Goal: Task Accomplishment & Management: Manage account settings

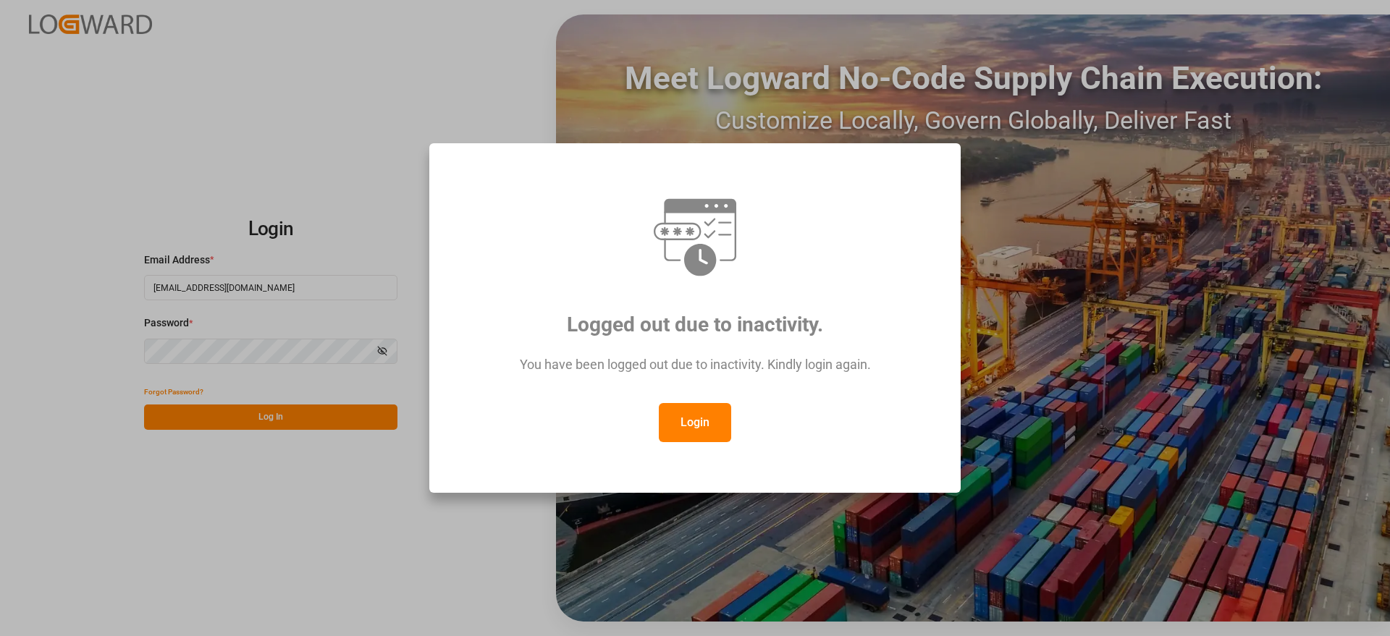
click at [711, 417] on button "Login" at bounding box center [695, 422] width 72 height 39
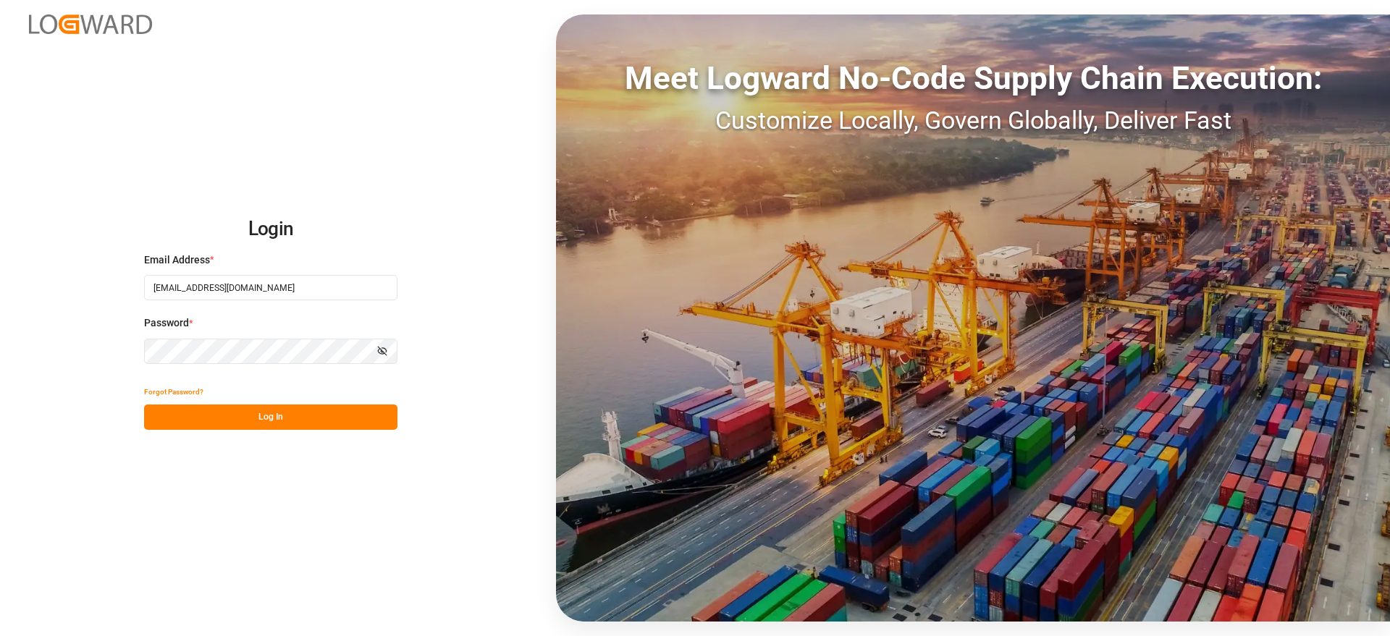
click at [246, 538] on div "Login Email Address * [EMAIL_ADDRESS][DOMAIN_NAME] Password * Show password For…" at bounding box center [695, 318] width 1390 height 636
click at [200, 411] on button "Log In" at bounding box center [270, 417] width 253 height 25
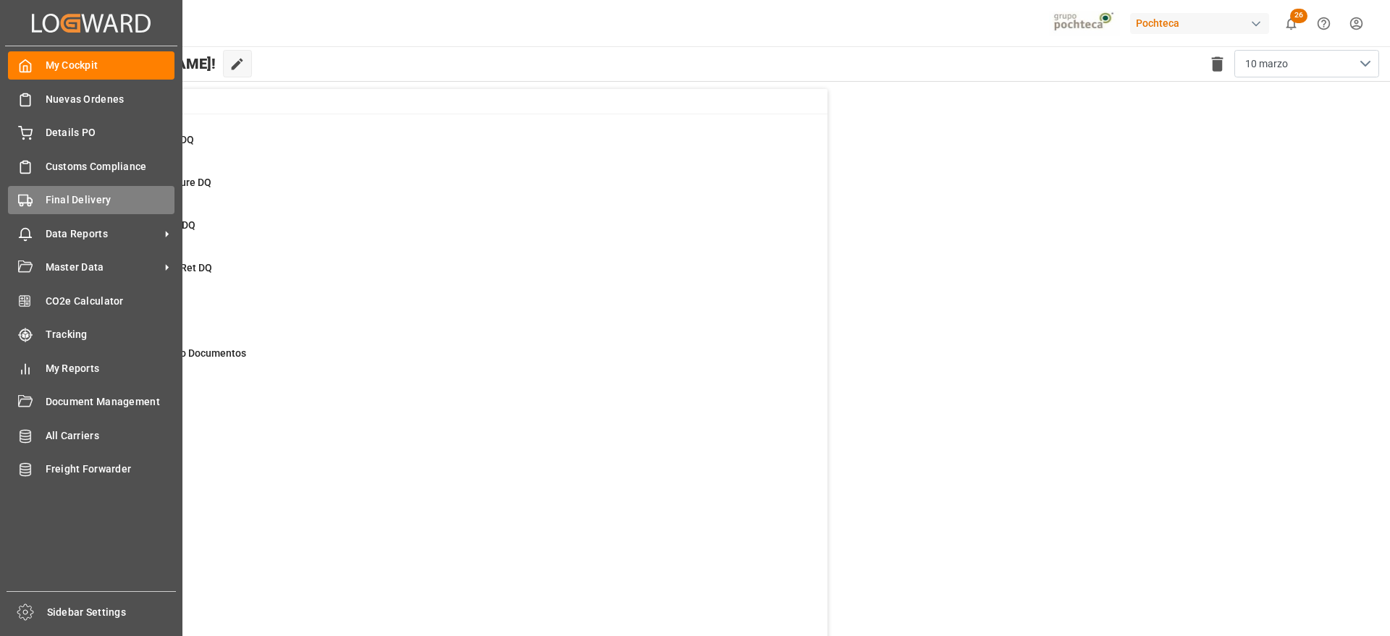
click at [80, 198] on span "Final Delivery" at bounding box center [111, 200] width 130 height 15
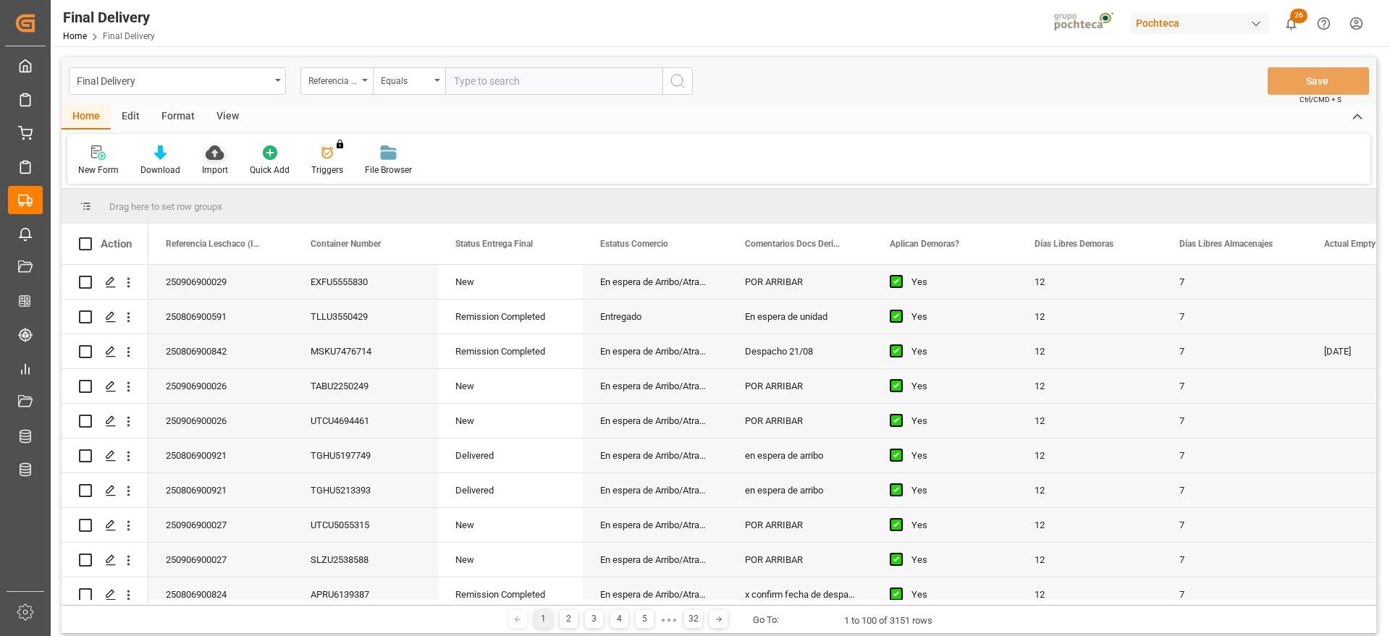
click at [209, 161] on div "Import" at bounding box center [215, 161] width 48 height 32
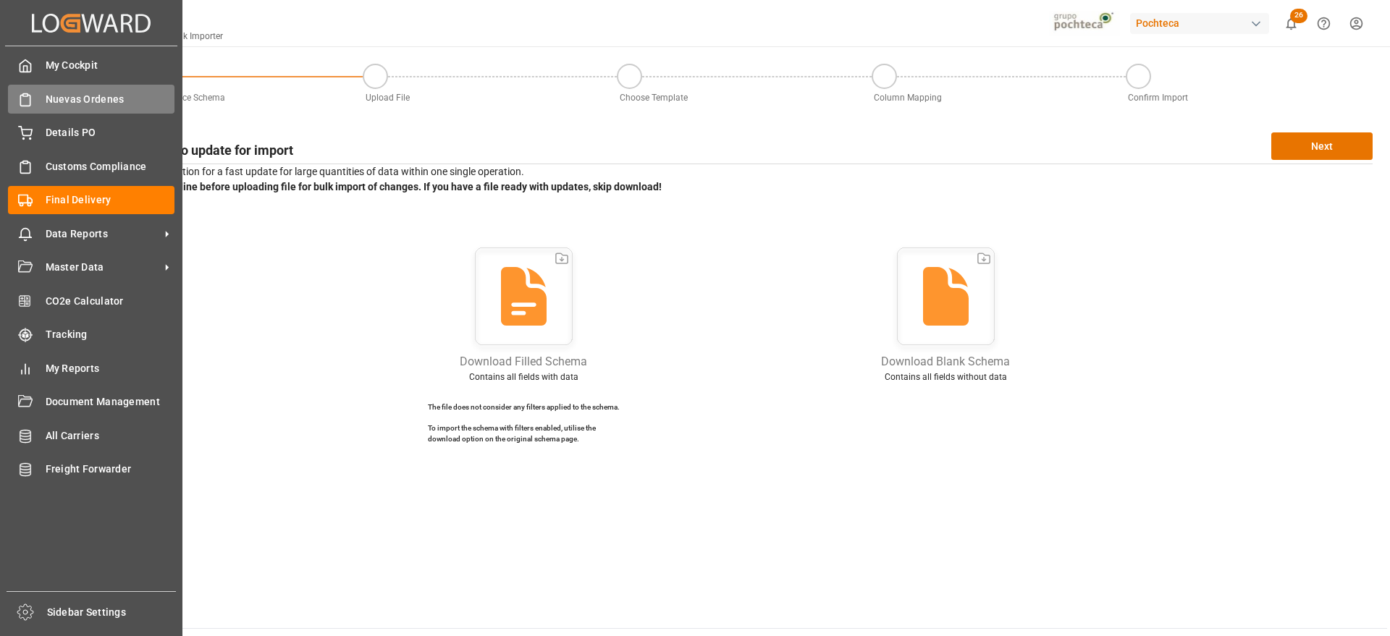
click at [58, 93] on span "Nuevas Ordenes" at bounding box center [111, 99] width 130 height 15
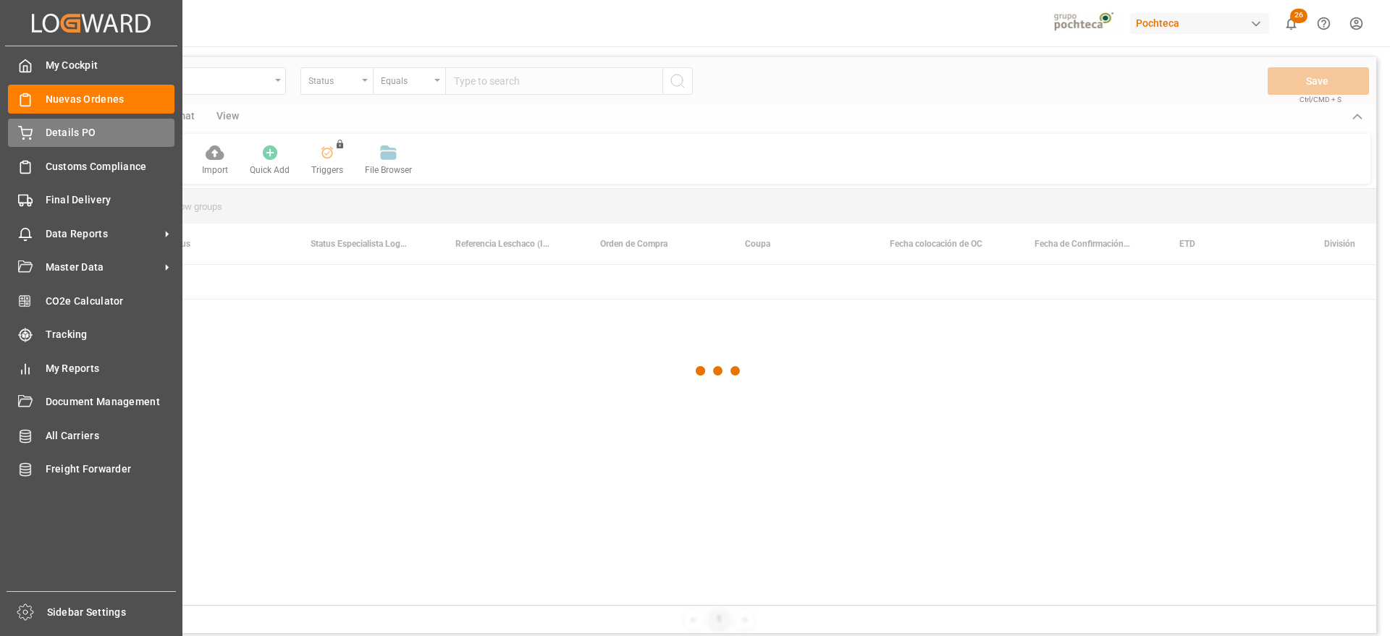
click at [31, 135] on icon at bounding box center [25, 131] width 13 height 9
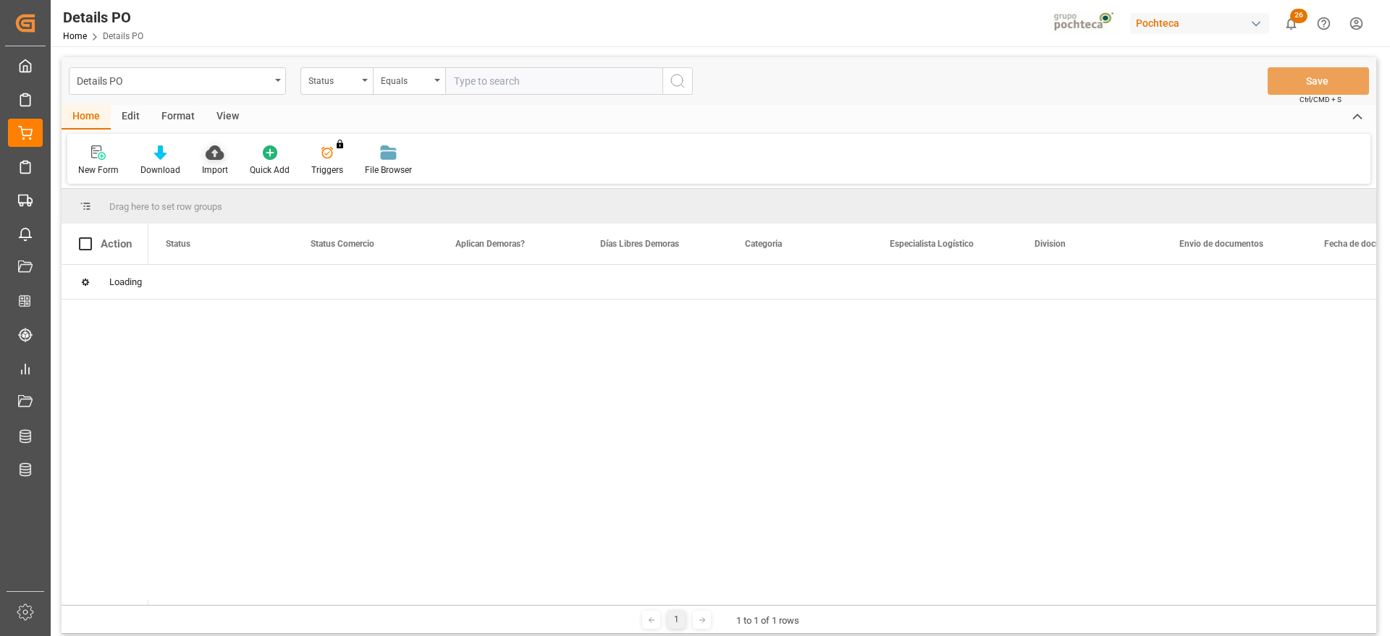
click at [217, 165] on div "Import" at bounding box center [215, 170] width 26 height 13
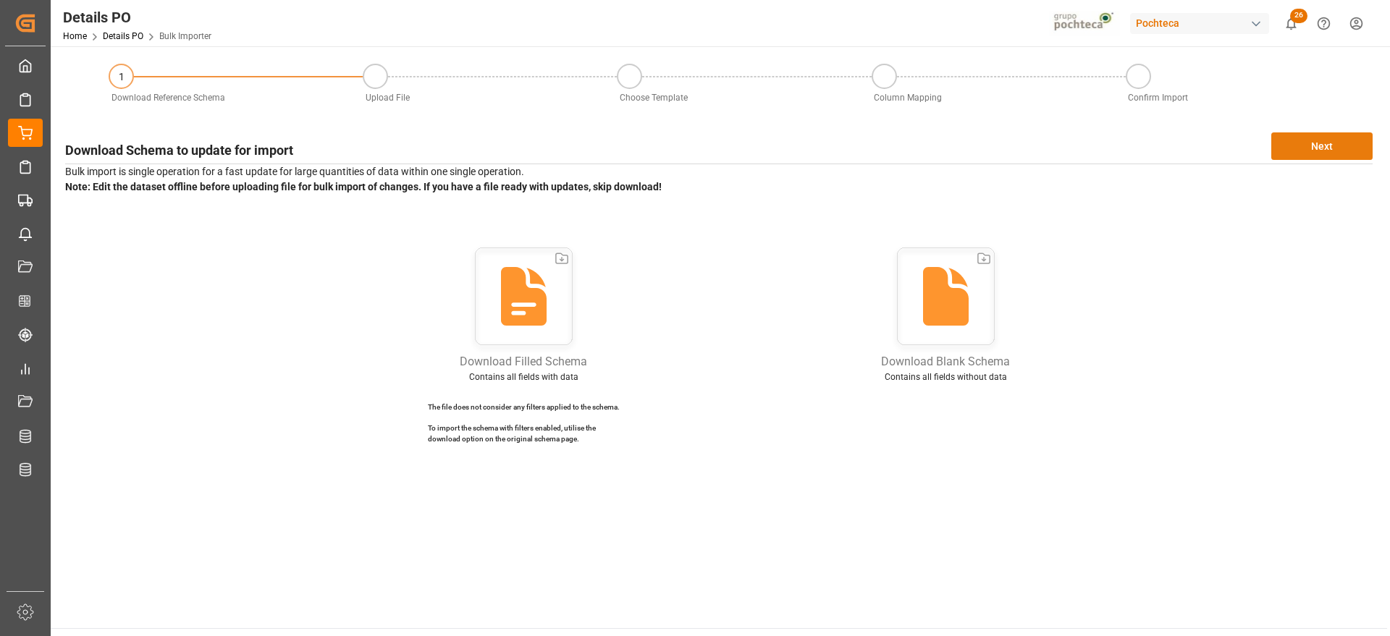
click at [1359, 143] on button "Next" at bounding box center [1321, 147] width 101 height 28
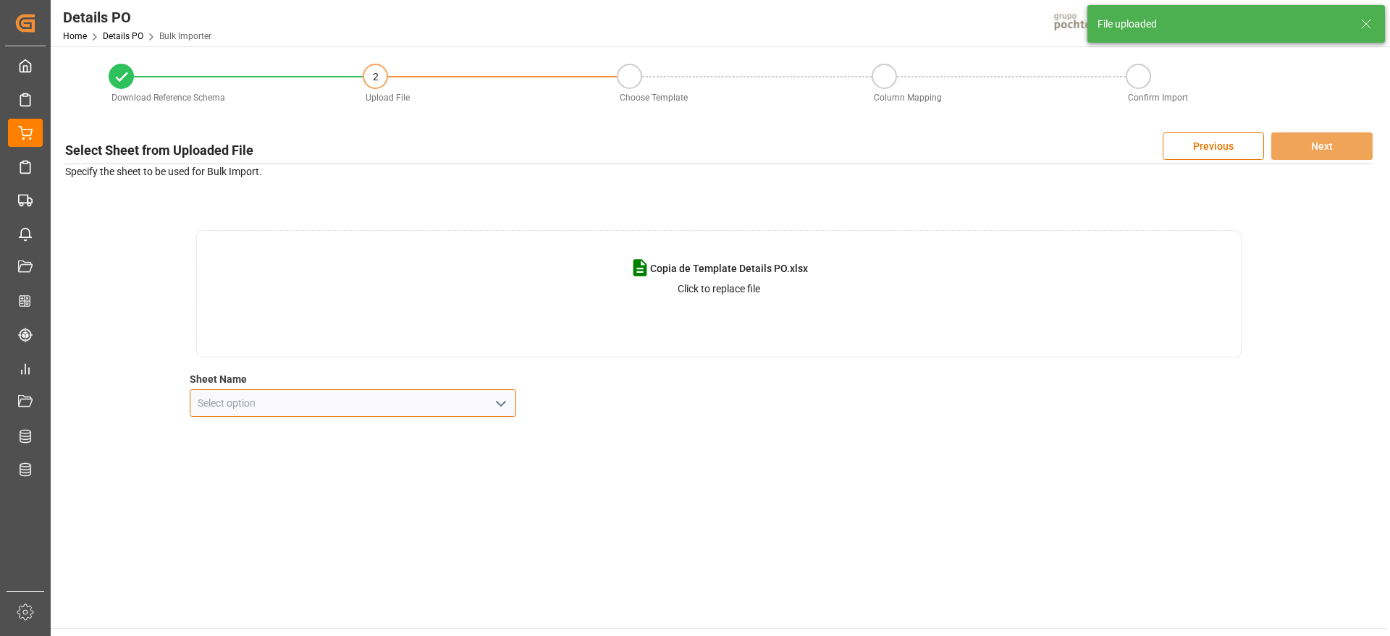
click at [512, 395] on input at bounding box center [353, 404] width 327 height 28
click at [502, 403] on polyline "open menu" at bounding box center [501, 404] width 9 height 4
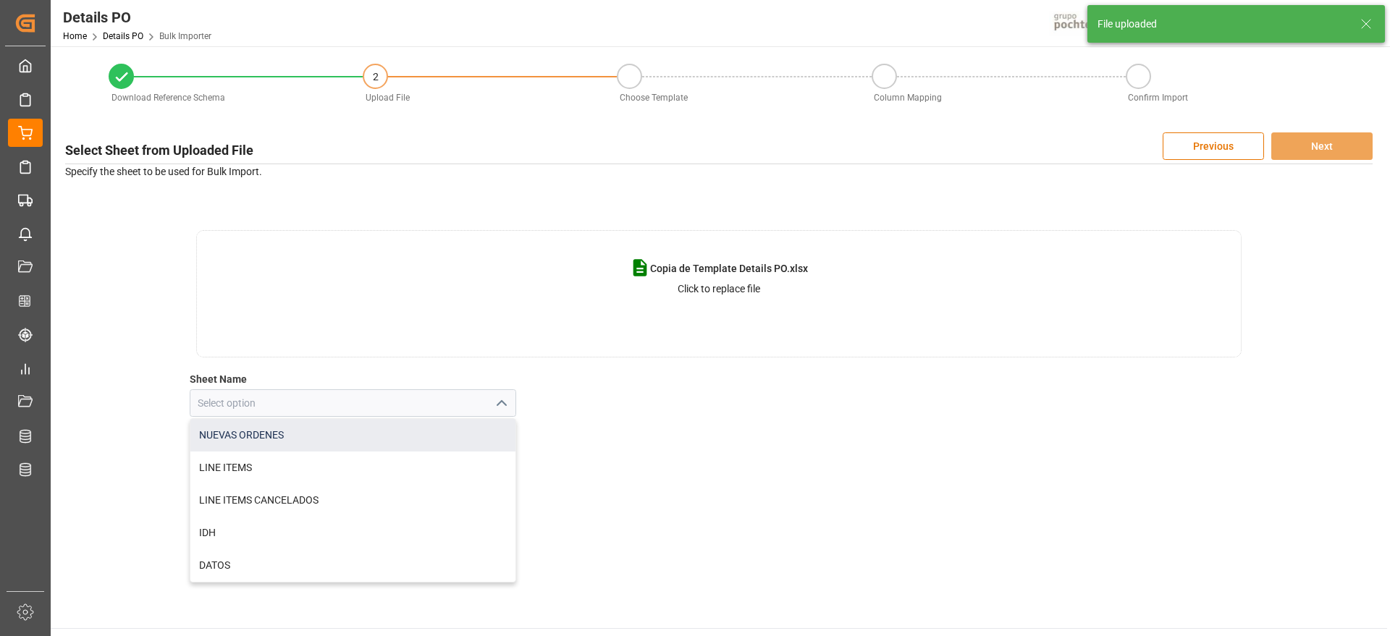
click at [411, 440] on div "NUEVAS ORDENES" at bounding box center [353, 435] width 326 height 33
type input "NUEVAS ORDENES"
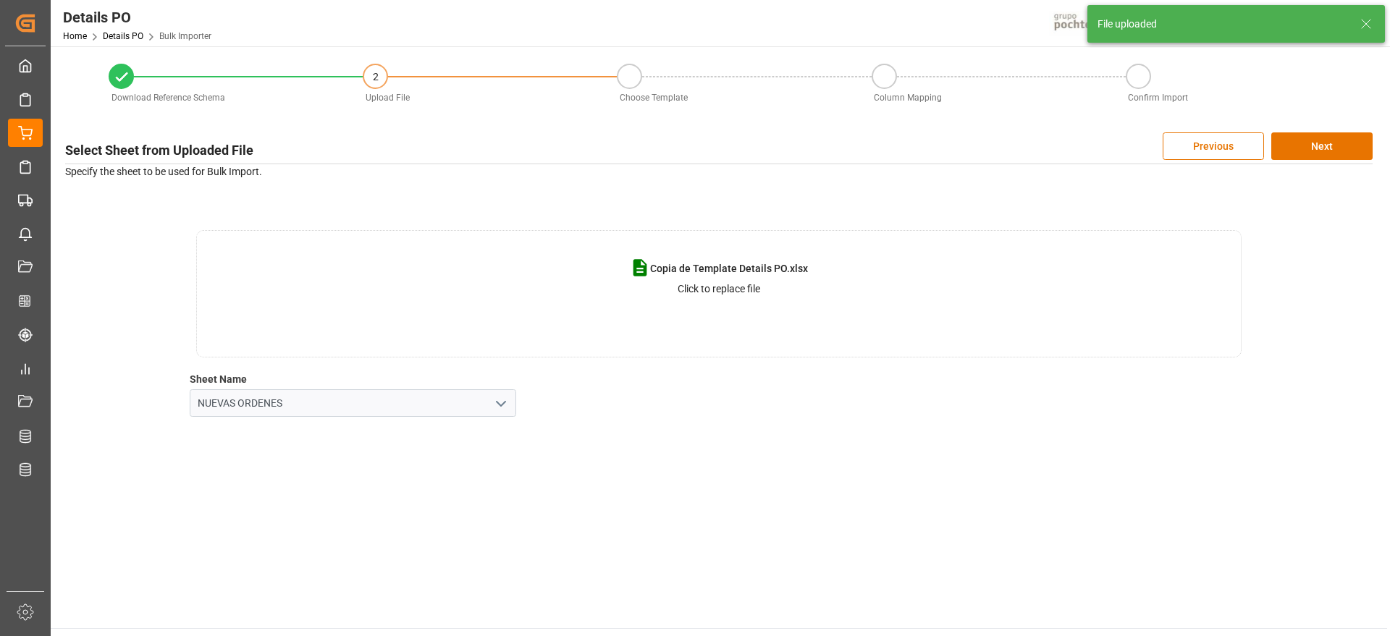
click at [789, 419] on div "Select Sheet from Uploaded File Previous Next Specify the sheet to be used for …" at bounding box center [719, 274] width 1322 height 299
click at [1348, 140] on button "Next" at bounding box center [1321, 147] width 101 height 28
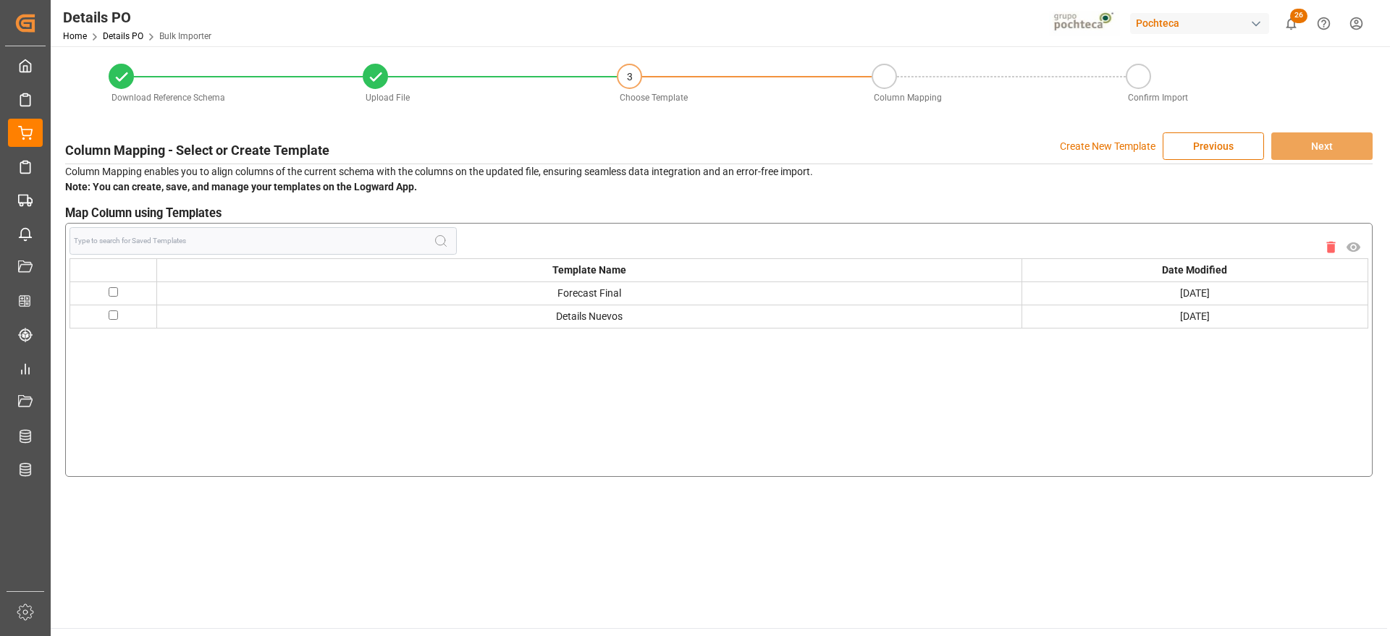
click at [112, 292] on input "checkbox" at bounding box center [113, 291] width 9 height 9
checkbox input "true"
click at [1324, 143] on button "Next" at bounding box center [1321, 147] width 101 height 28
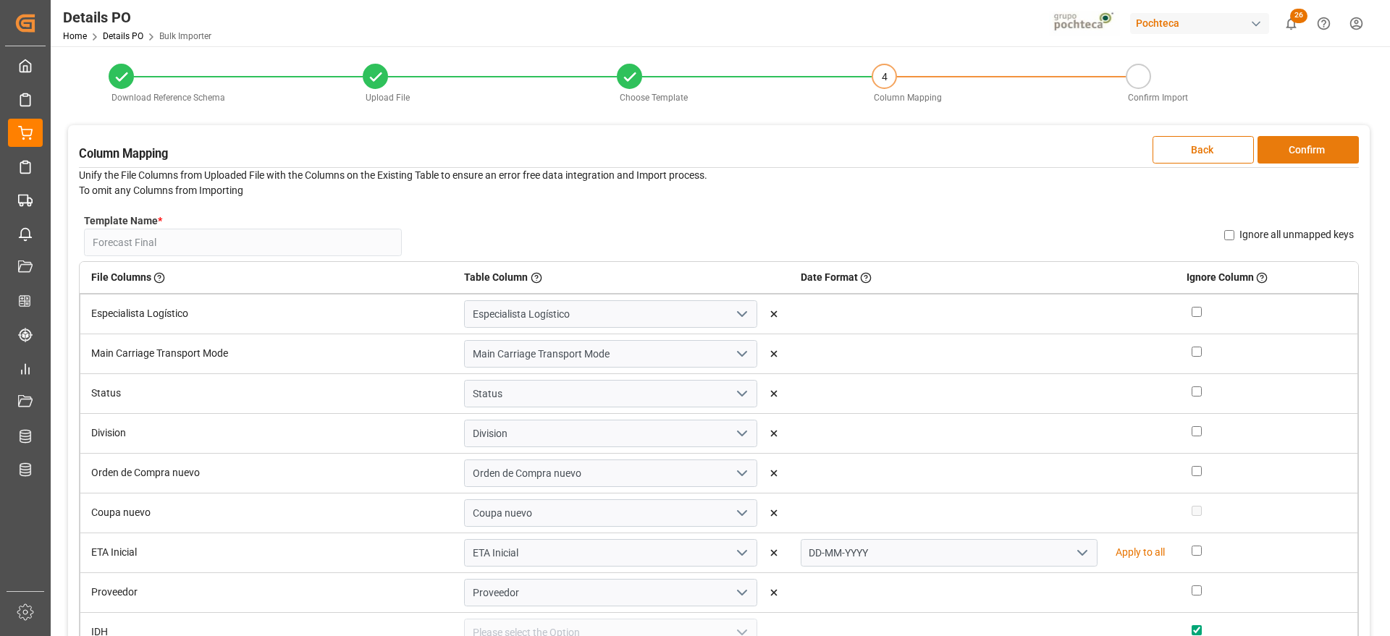
click at [1295, 148] on button "Confirm" at bounding box center [1308, 150] width 101 height 28
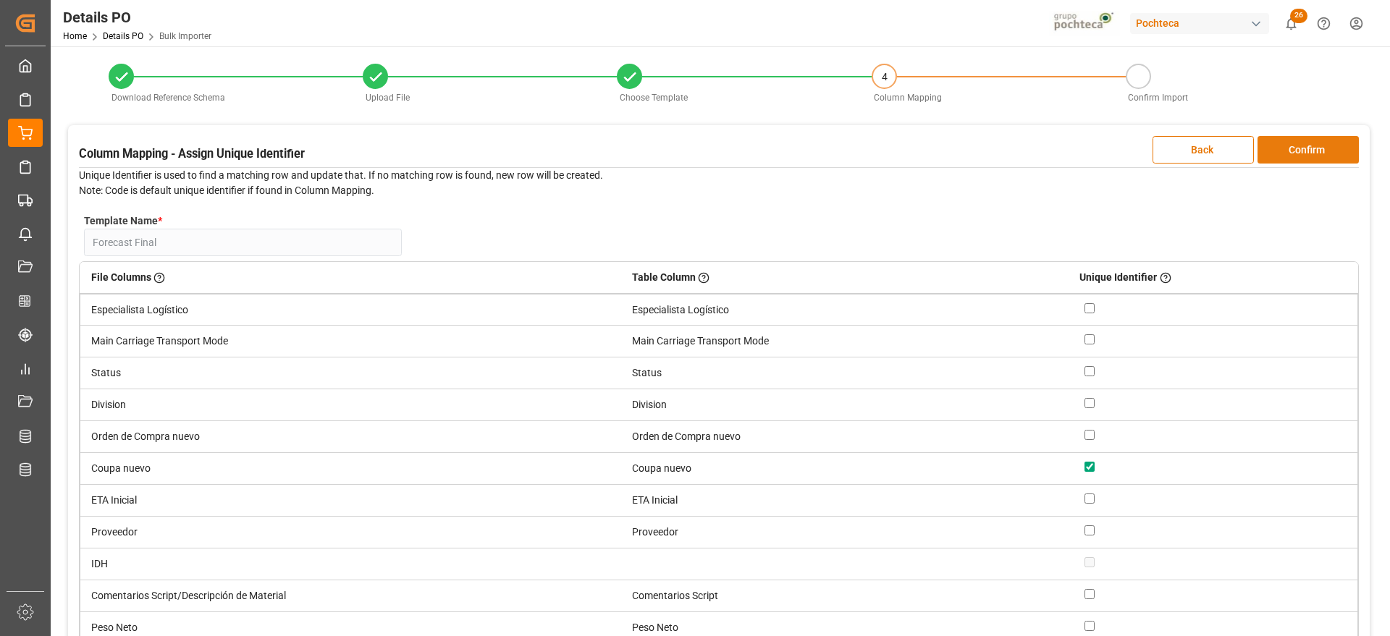
click at [1324, 136] on button "Confirm" at bounding box center [1308, 150] width 101 height 28
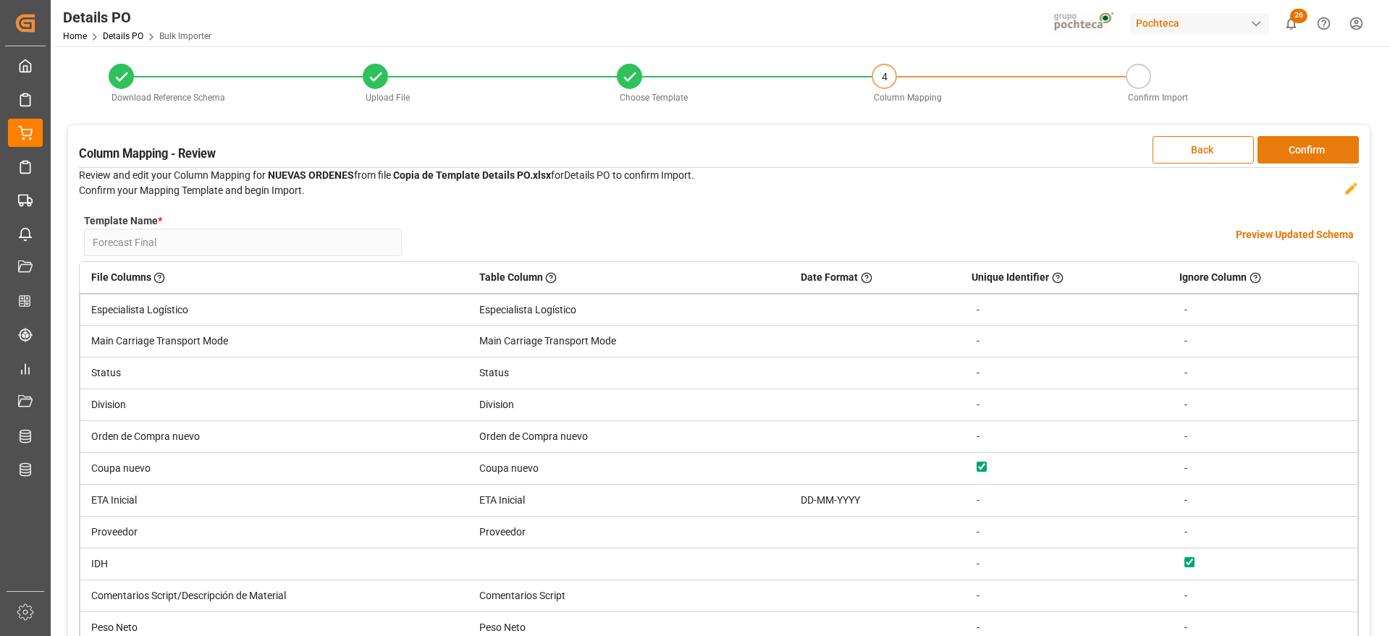
click at [1324, 143] on button "Confirm" at bounding box center [1308, 150] width 101 height 28
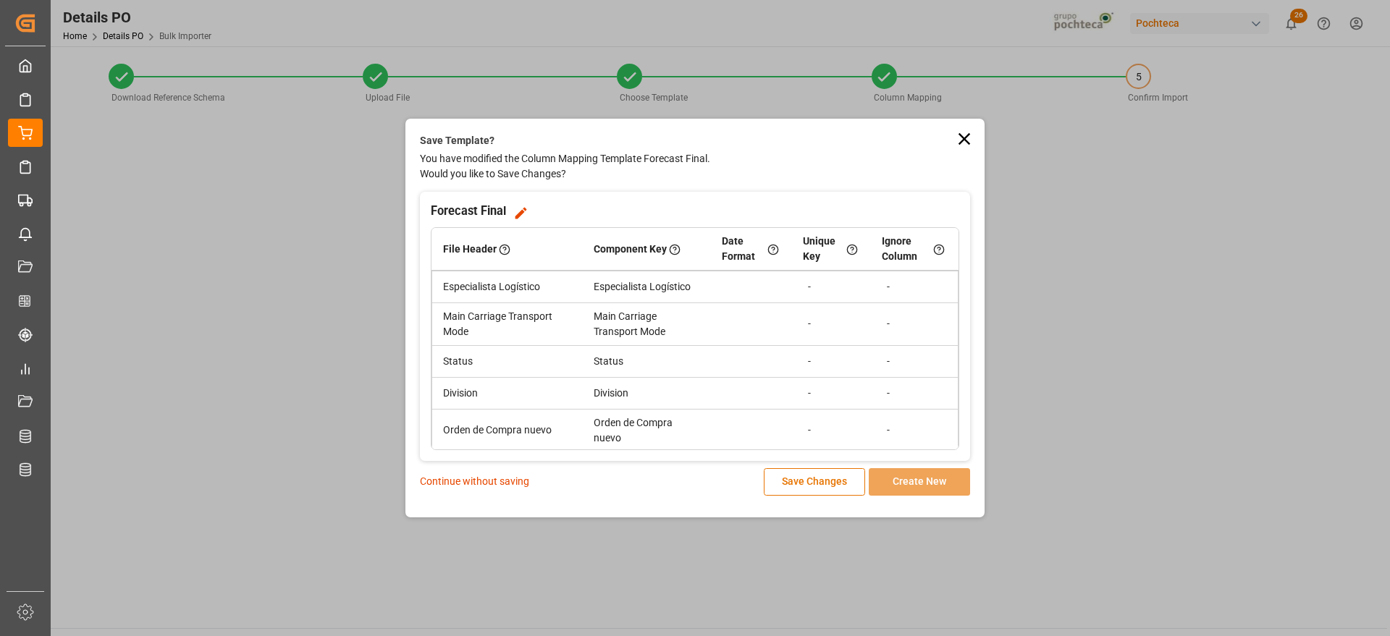
click at [498, 478] on p "Continue without saving" at bounding box center [474, 481] width 109 height 15
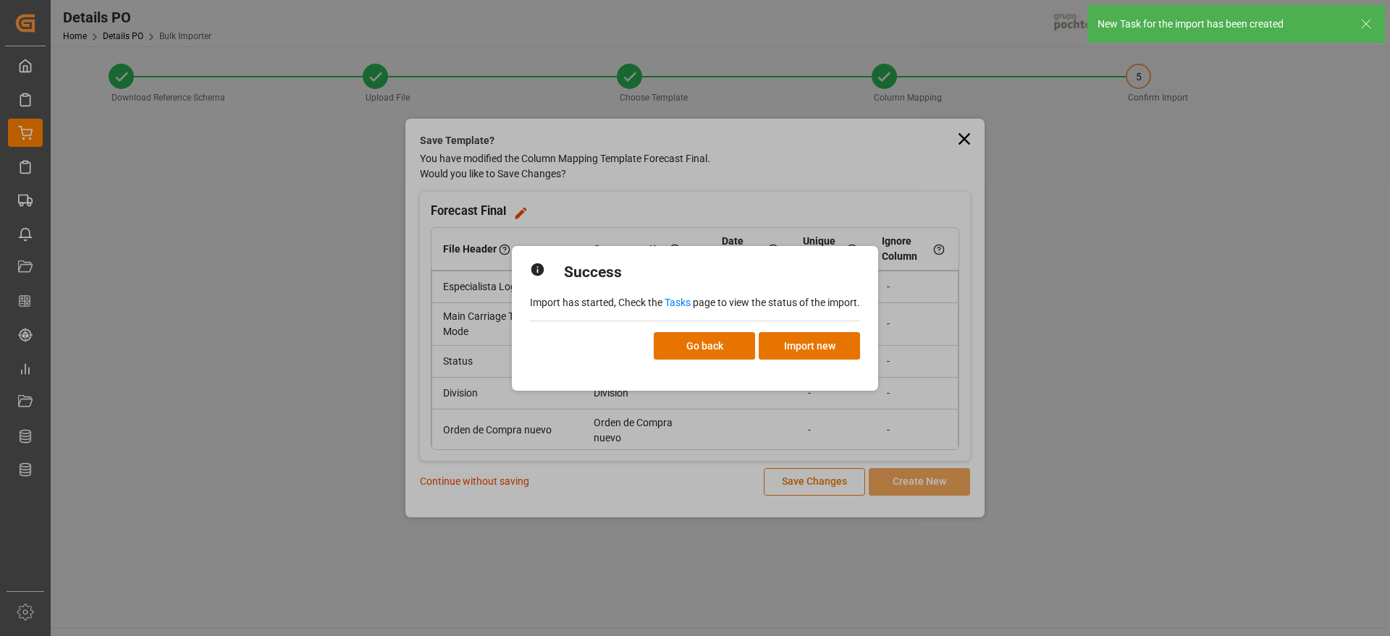
click at [681, 300] on link "Tasks" at bounding box center [678, 303] width 26 height 12
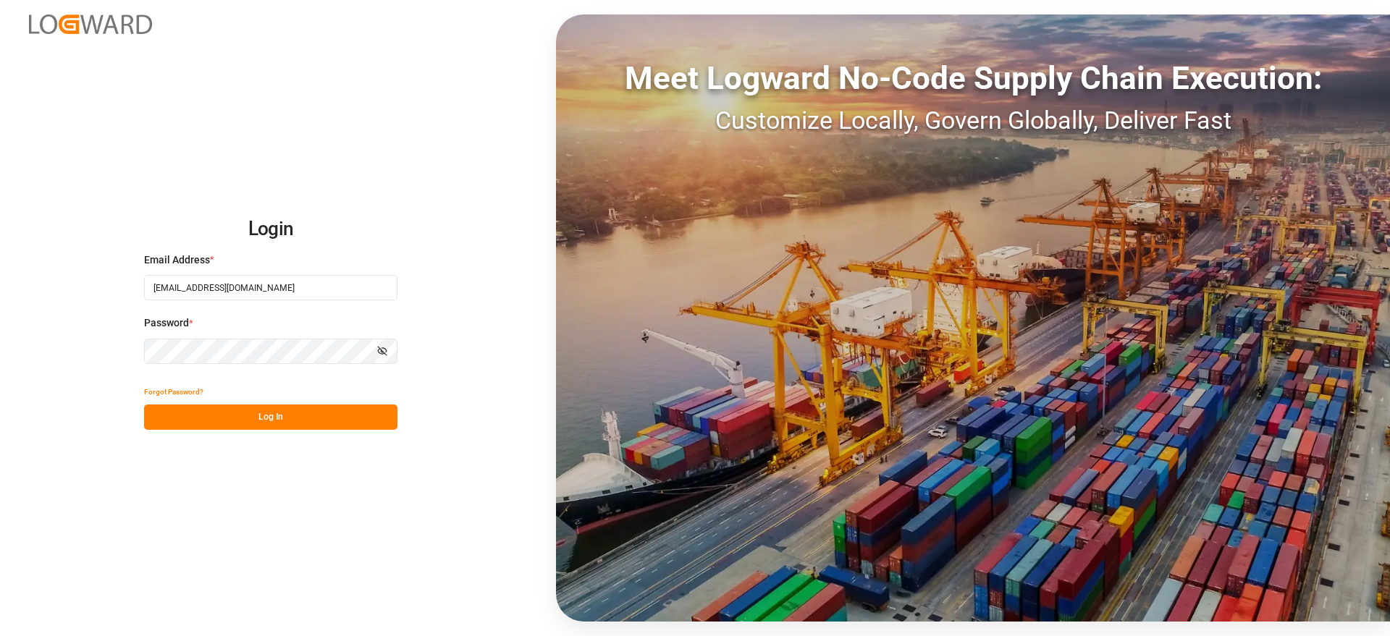
click at [272, 410] on button "Log In" at bounding box center [270, 417] width 253 height 25
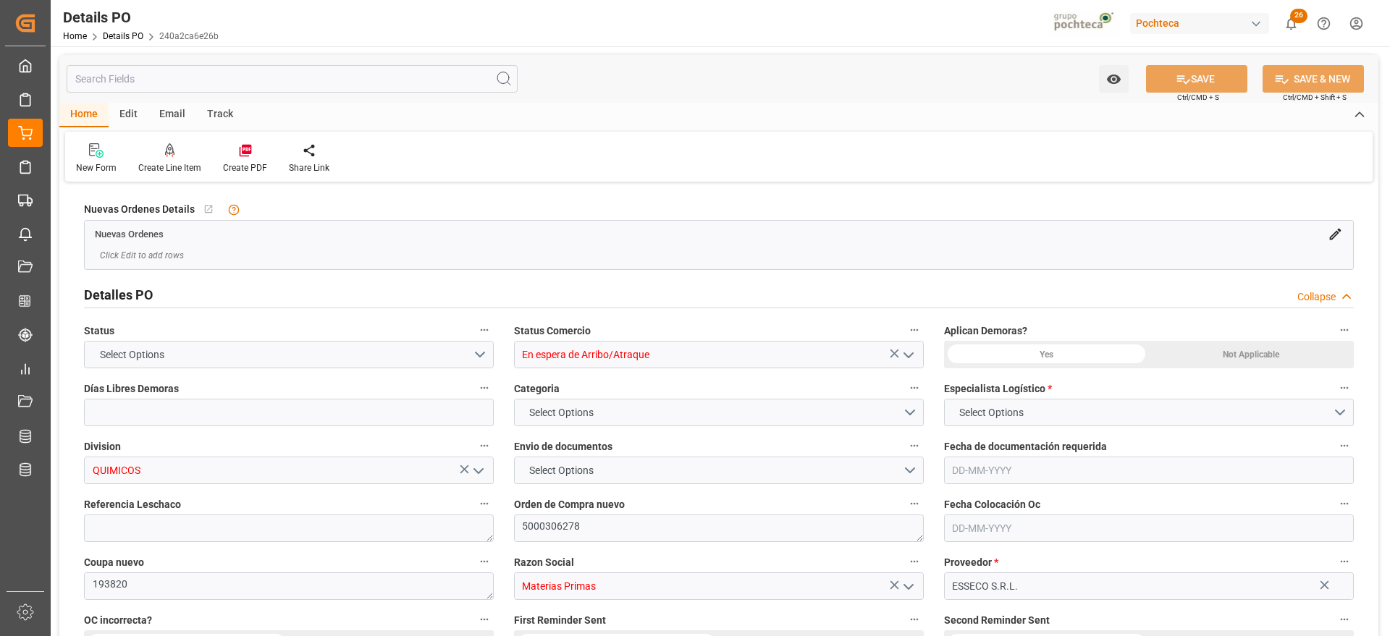
type input "12"
type input "[DATE]"
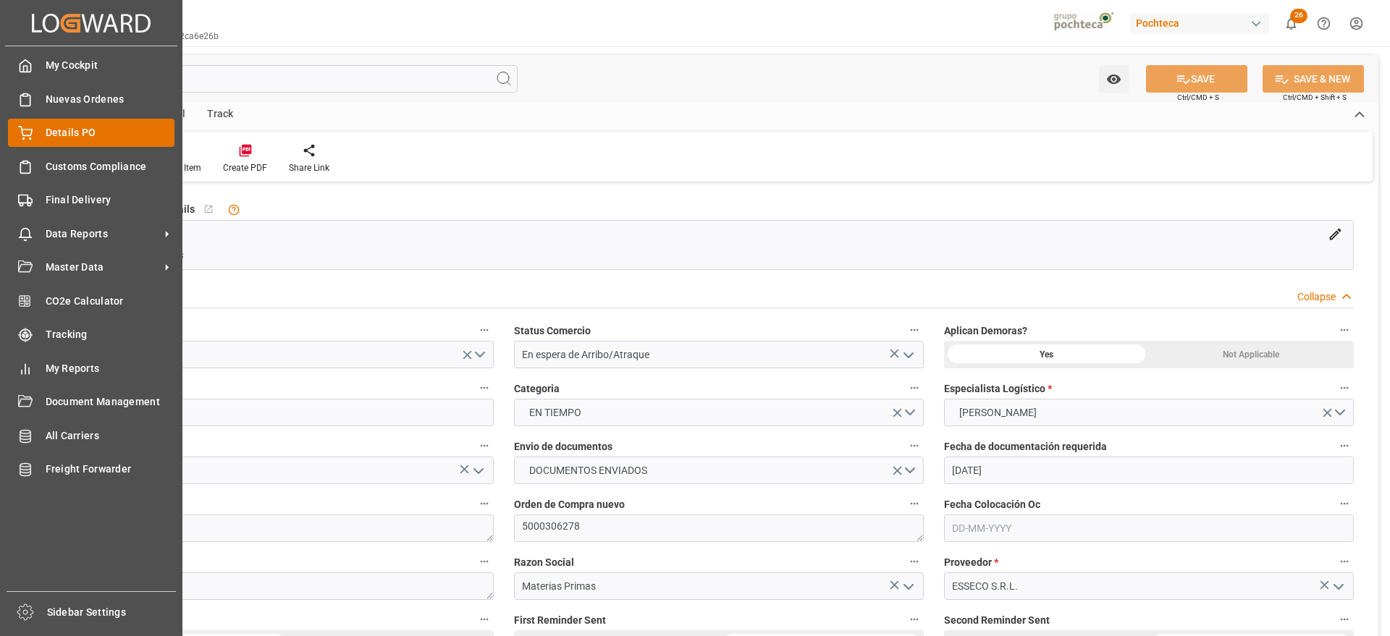
click at [25, 124] on div "Details PO Details PO" at bounding box center [91, 133] width 167 height 28
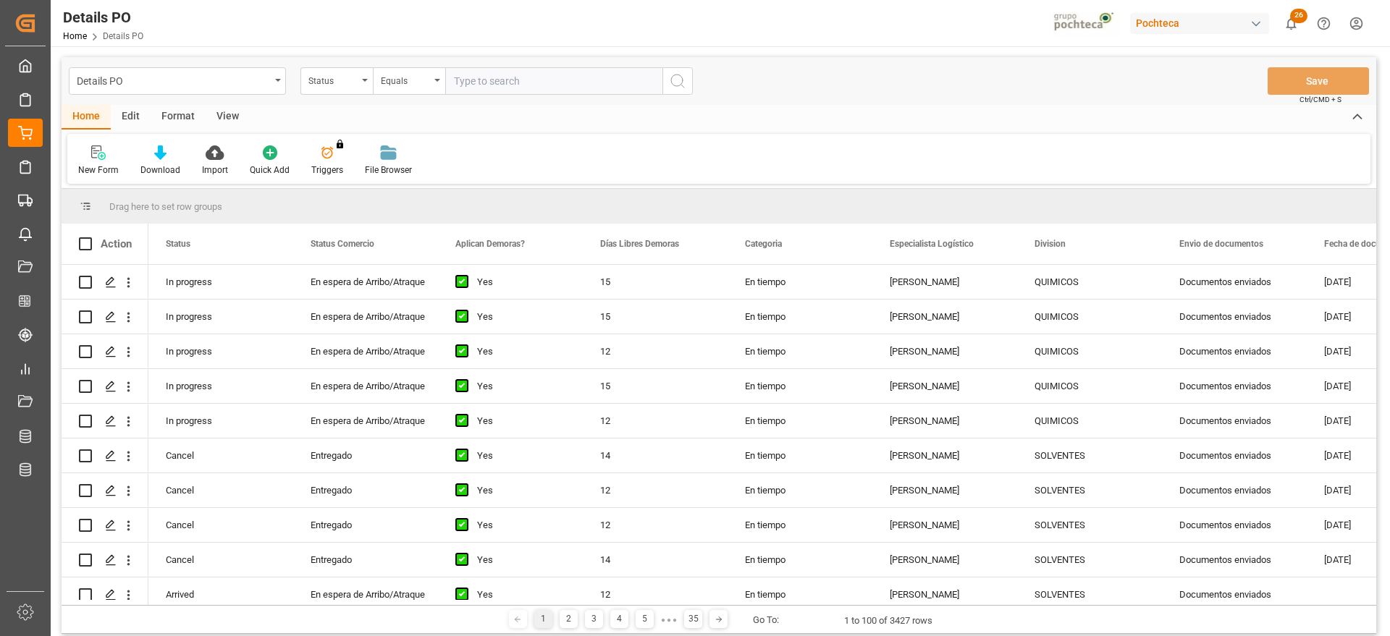
click at [230, 117] on div "View" at bounding box center [228, 117] width 44 height 25
click at [174, 149] on div at bounding box center [164, 152] width 72 height 15
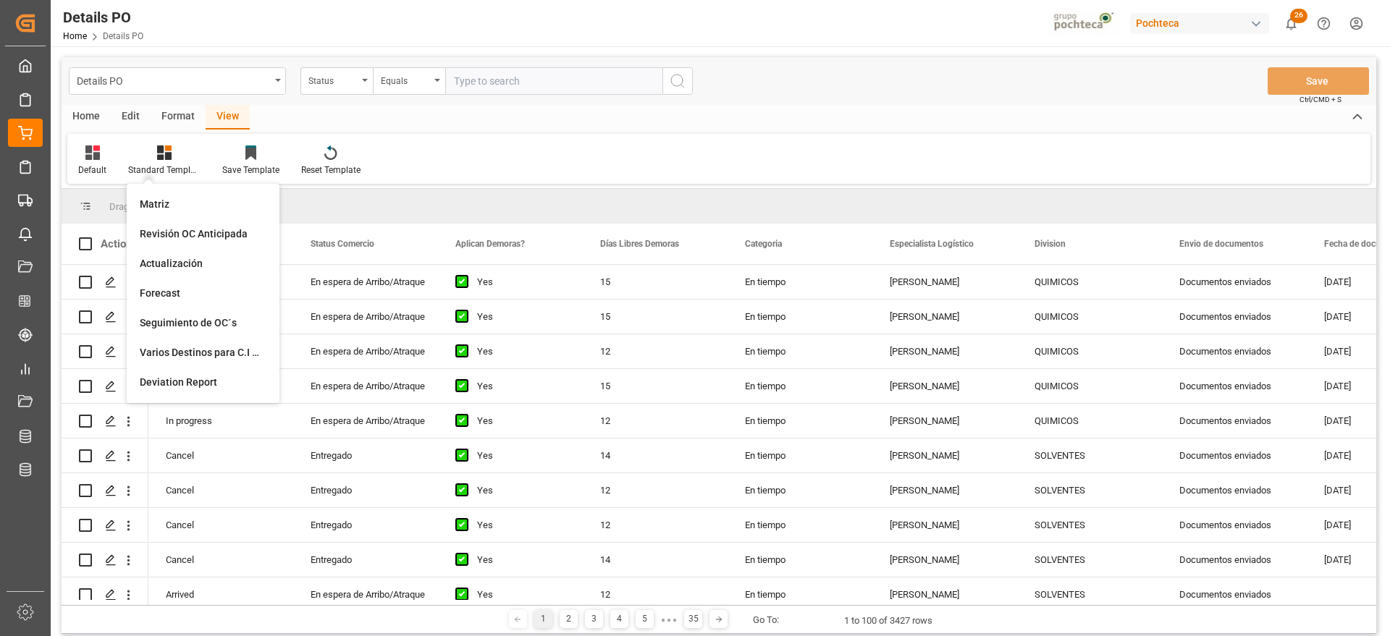
click at [166, 120] on div "Format" at bounding box center [178, 117] width 55 height 25
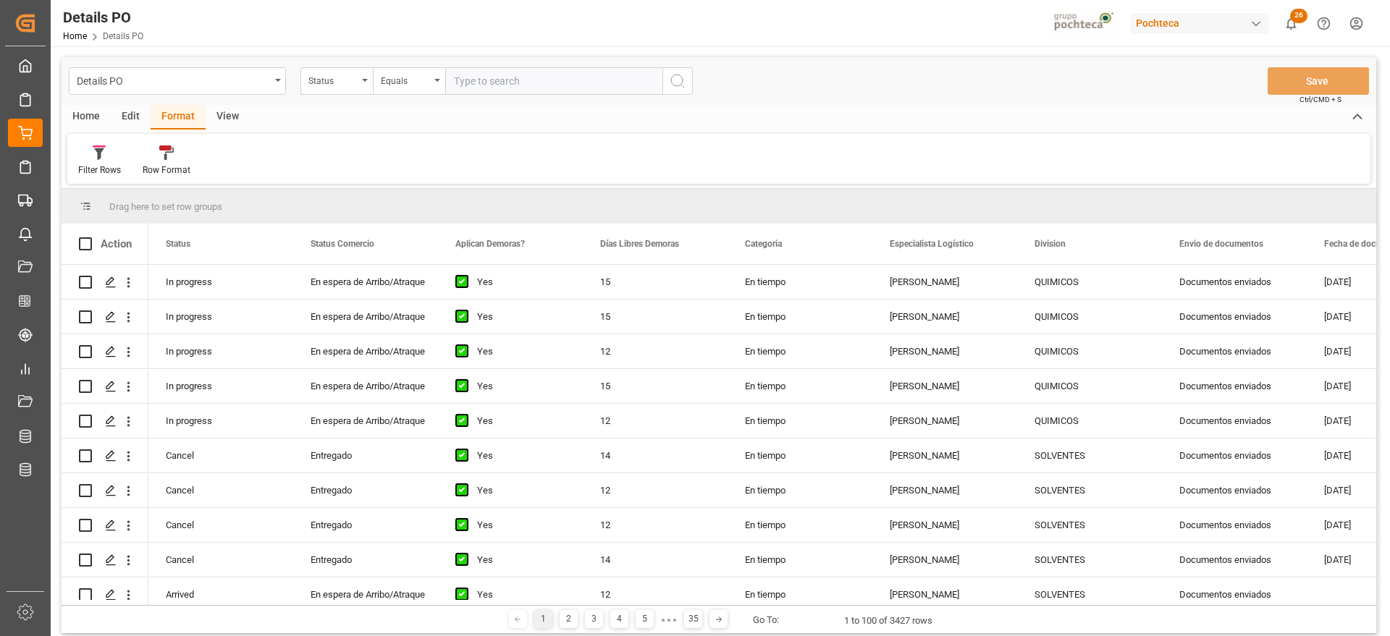
click at [130, 114] on div "Edit" at bounding box center [131, 117] width 40 height 25
click at [183, 117] on div "Format" at bounding box center [178, 117] width 55 height 25
click at [91, 164] on div "Filter Rows" at bounding box center [99, 170] width 43 height 13
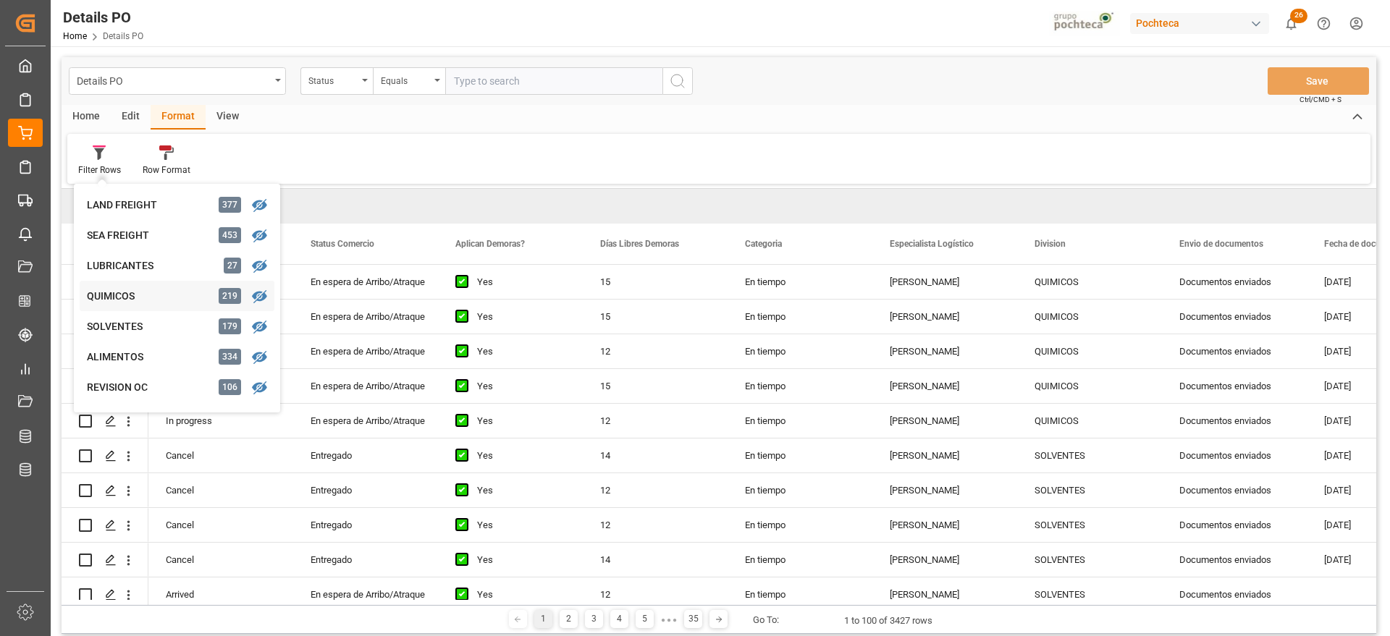
click at [146, 303] on div "QUIMICOS" at bounding box center [150, 296] width 127 height 15
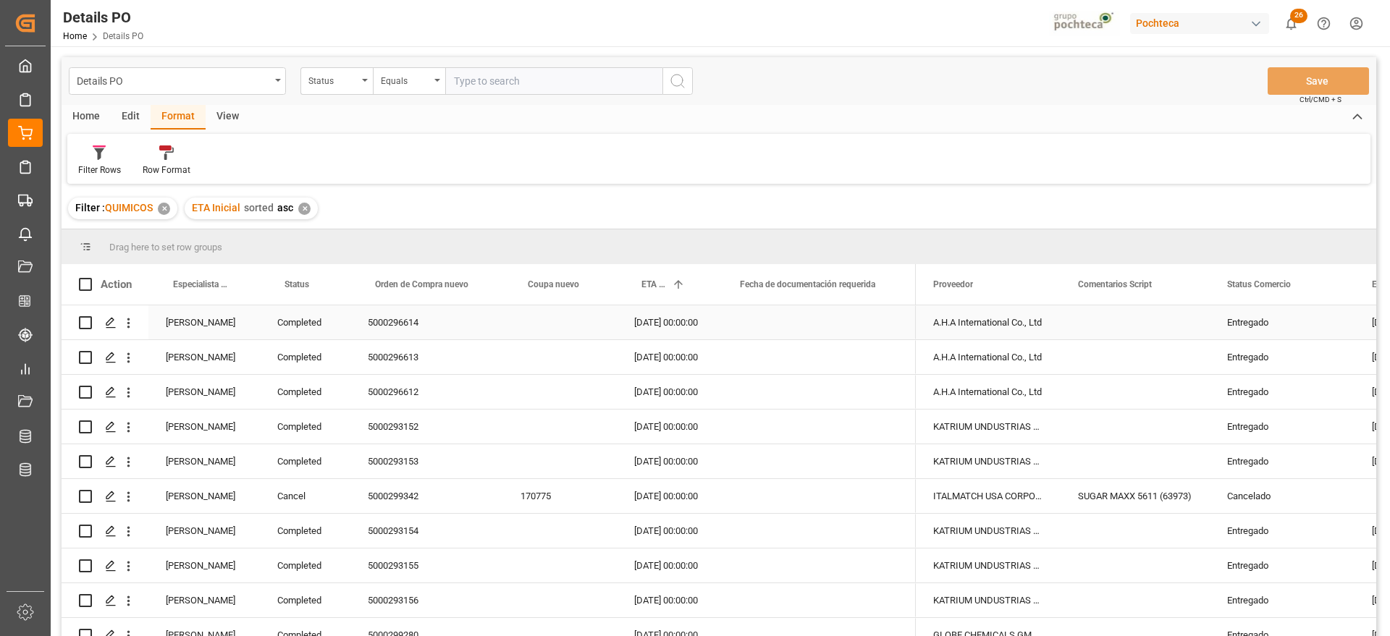
click at [300, 323] on div "Completed" at bounding box center [305, 323] width 91 height 34
click at [206, 325] on div "[PERSON_NAME]" at bounding box center [204, 323] width 112 height 34
click at [237, 282] on span at bounding box center [236, 284] width 13 height 13
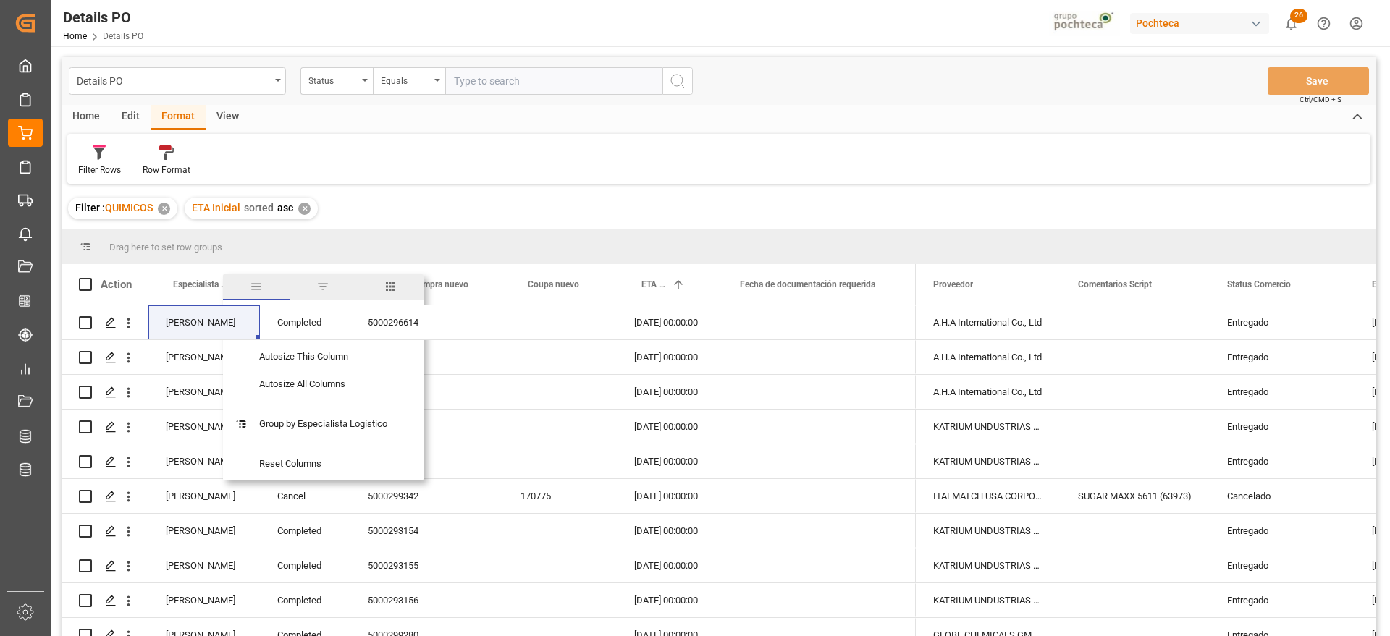
click at [319, 287] on span "filter" at bounding box center [322, 286] width 13 height 13
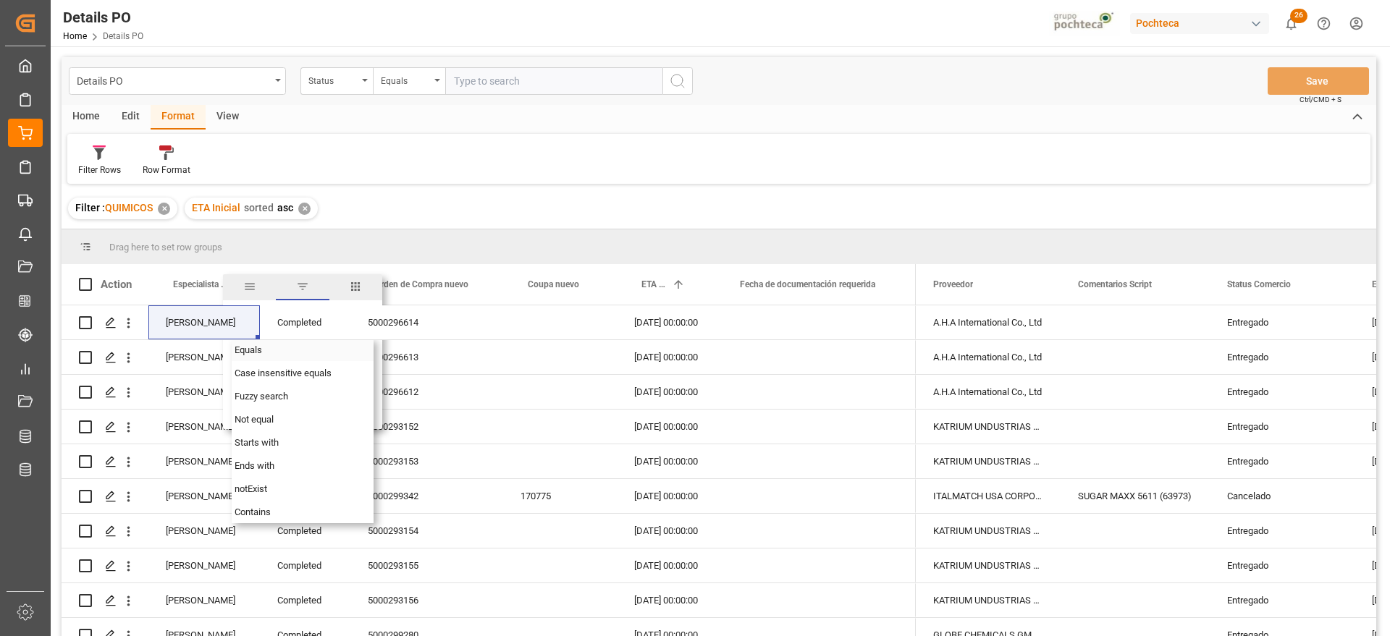
click at [281, 345] on div "Equals" at bounding box center [303, 349] width 142 height 23
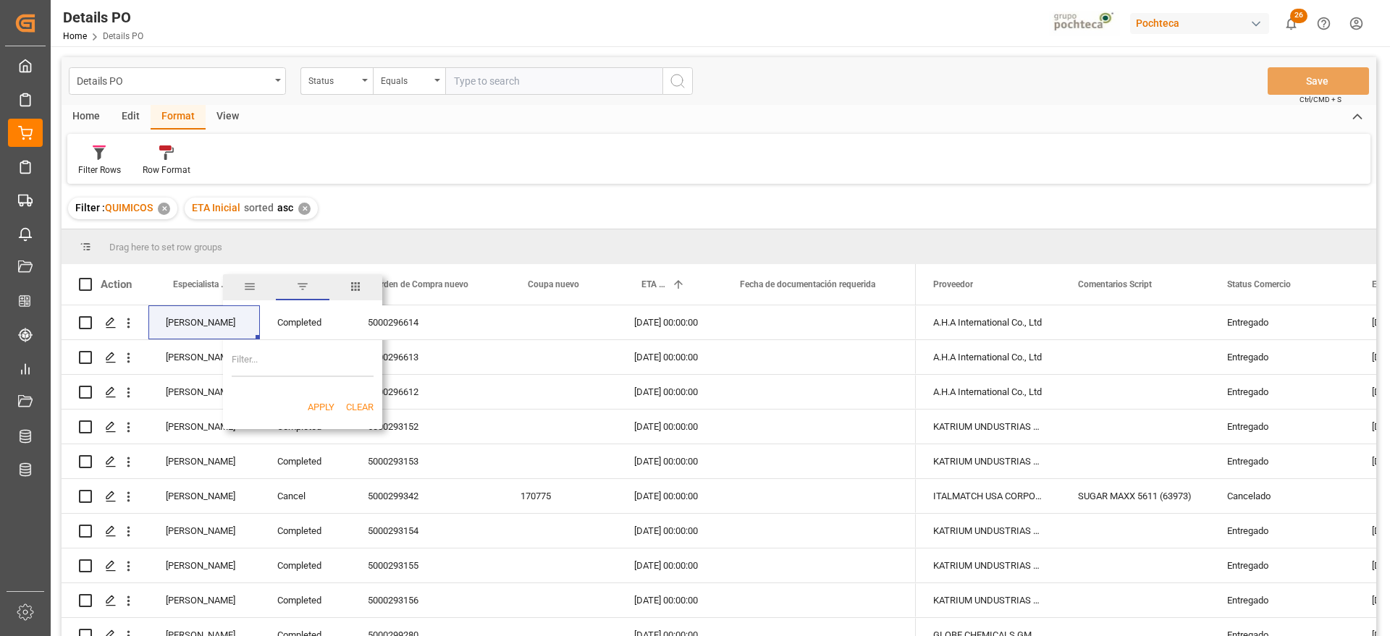
click at [287, 369] on input "Filter Value" at bounding box center [303, 362] width 142 height 29
paste input "[PERSON_NAME]"
type input "[PERSON_NAME]"
click at [308, 403] on button "Apply" at bounding box center [321, 407] width 27 height 14
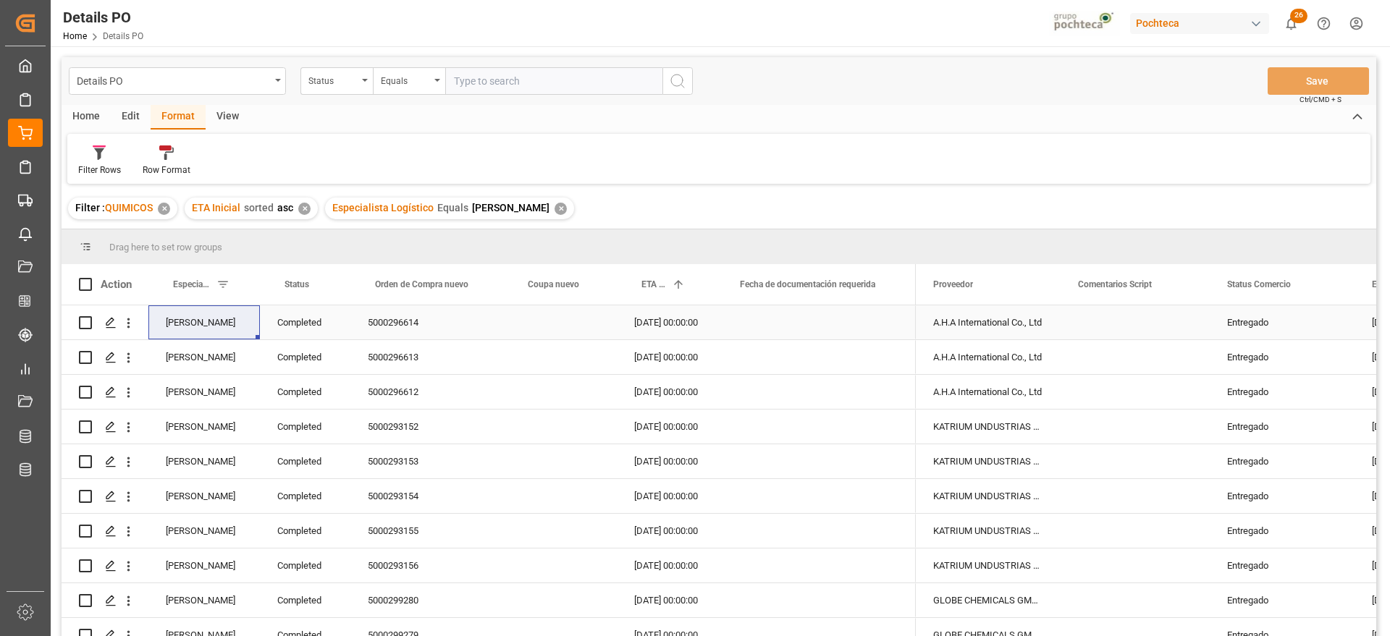
click at [311, 333] on div "Completed" at bounding box center [305, 323] width 91 height 34
click at [327, 282] on span at bounding box center [326, 284] width 13 height 13
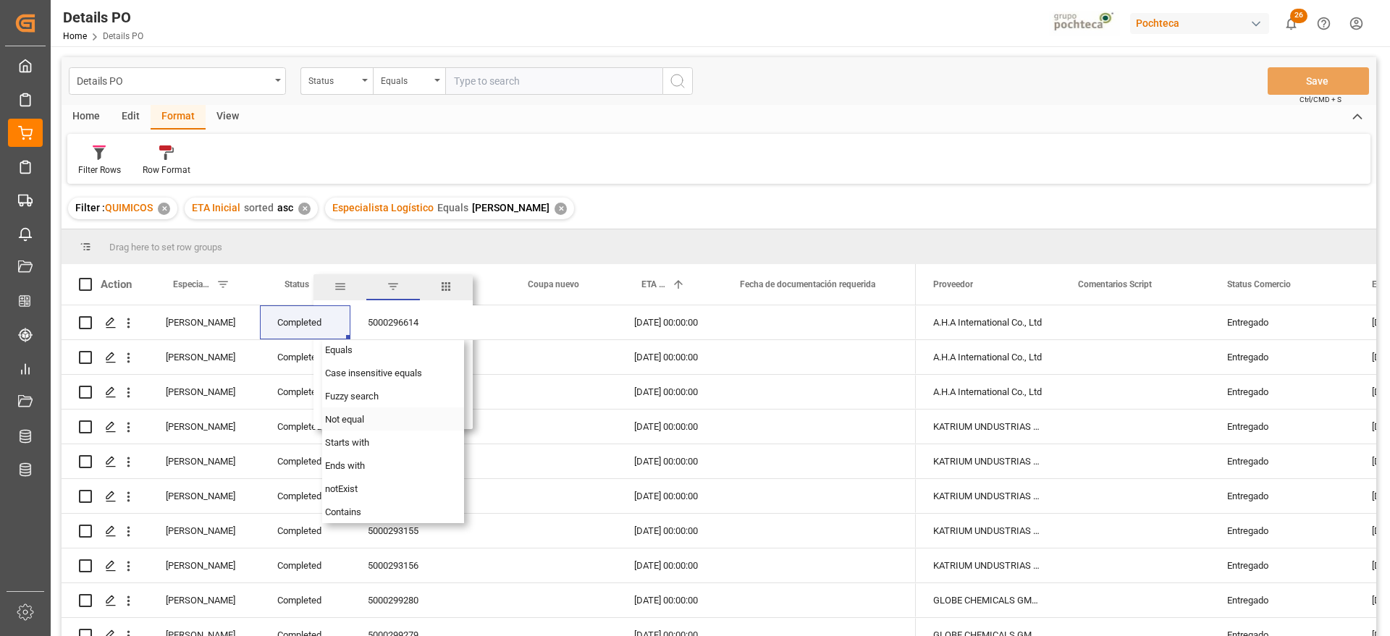
click at [377, 421] on div "Not equal" at bounding box center [393, 419] width 142 height 23
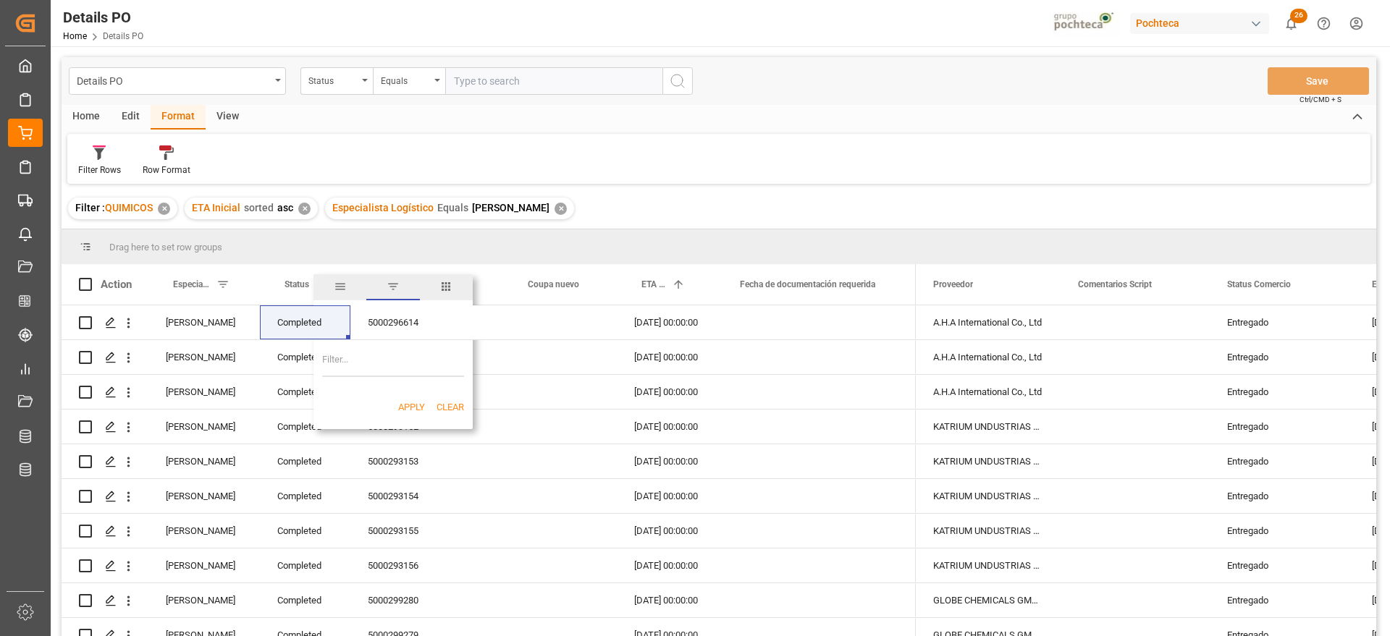
click at [361, 371] on input "Filter Value" at bounding box center [393, 362] width 142 height 29
paste input "Completed"
type input "Completed"
click at [410, 406] on button "Apply" at bounding box center [411, 407] width 27 height 14
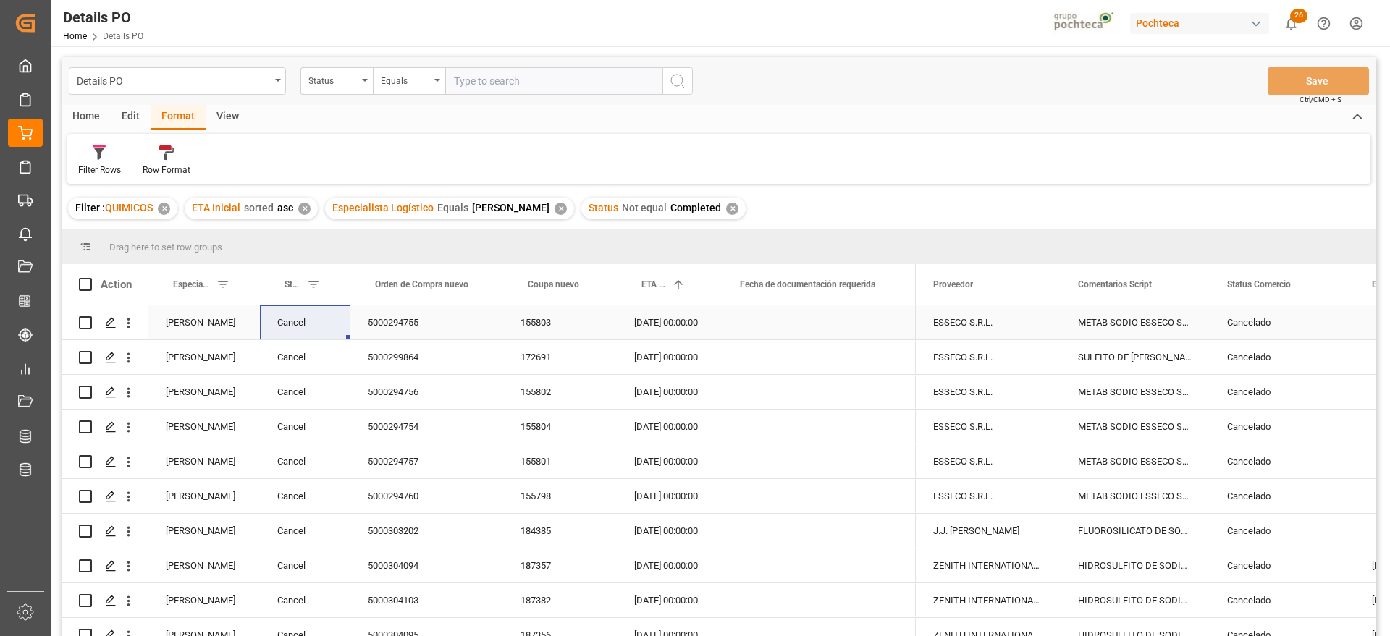
click at [598, 329] on div "155803" at bounding box center [560, 323] width 114 height 34
click at [1334, 281] on span at bounding box center [1330, 284] width 13 height 13
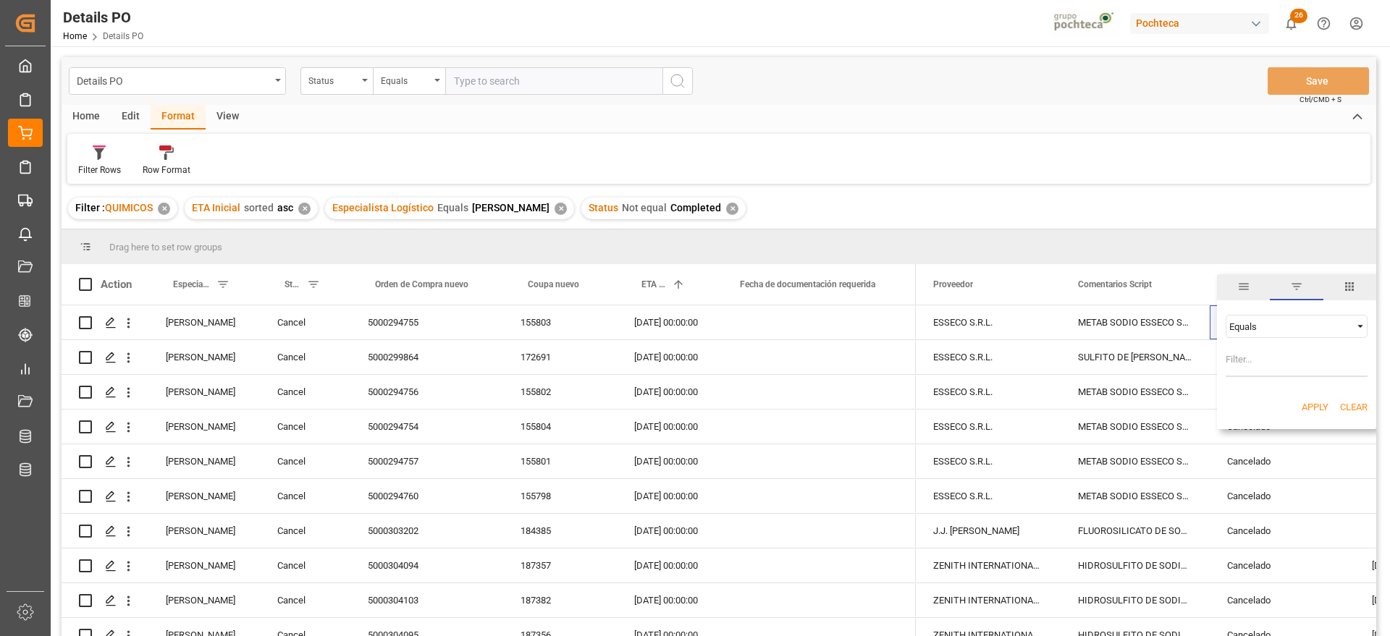
click at [1284, 358] on input "Filter Value" at bounding box center [1297, 362] width 142 height 29
type input "Cancelado"
click at [1358, 329] on span "Filtering operator" at bounding box center [1360, 326] width 13 height 13
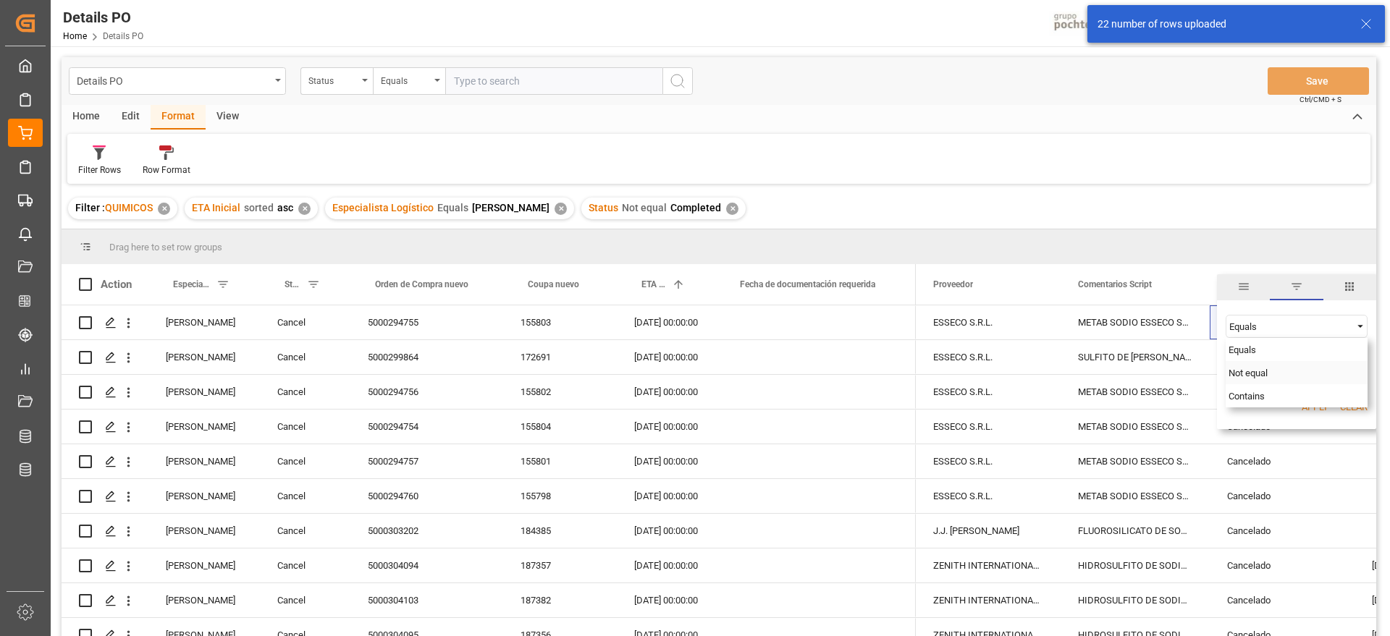
click at [1291, 378] on div "Not equal" at bounding box center [1297, 372] width 142 height 23
click at [1325, 407] on button "Apply" at bounding box center [1315, 407] width 27 height 14
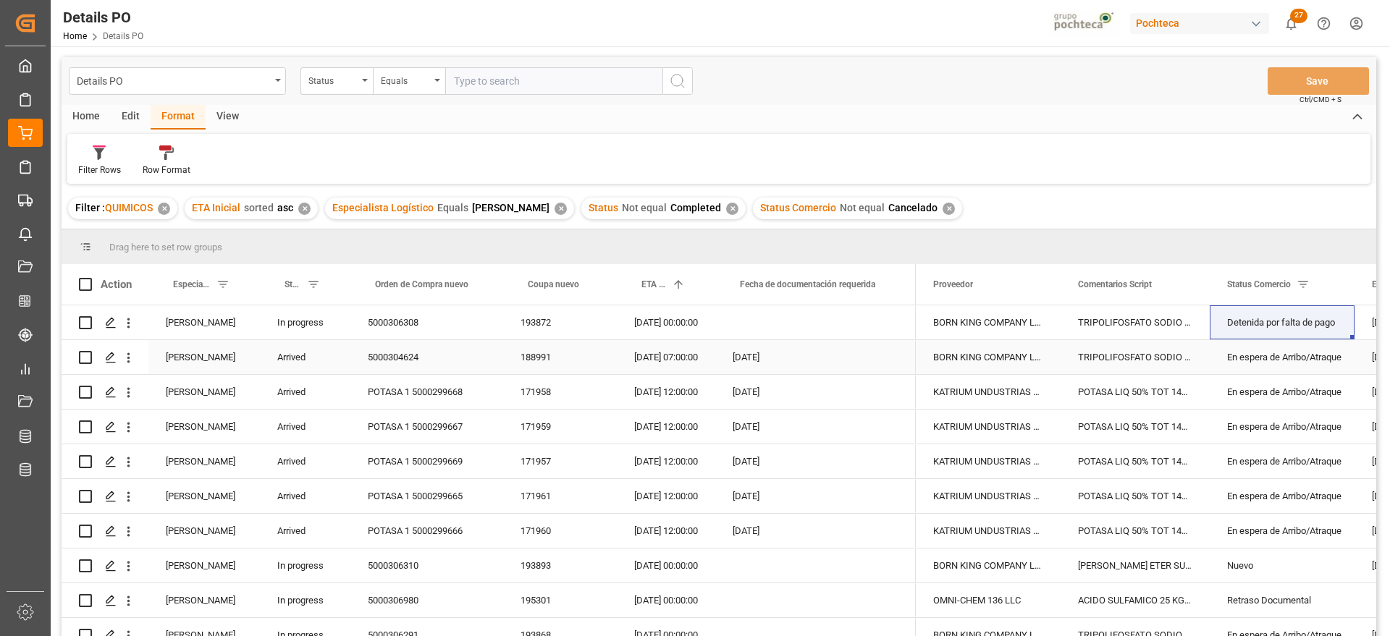
click at [735, 359] on div "[DATE]" at bounding box center [815, 357] width 201 height 34
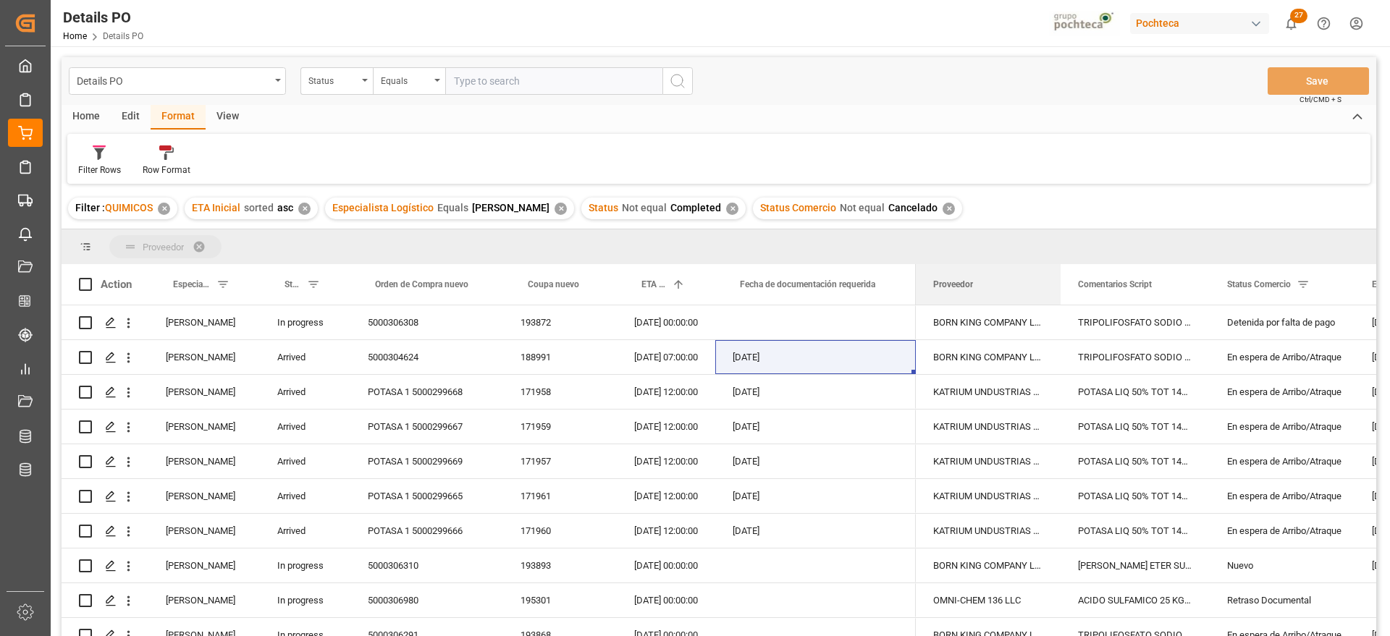
drag, startPoint x: 974, startPoint y: 282, endPoint x: 947, endPoint y: 242, distance: 48.6
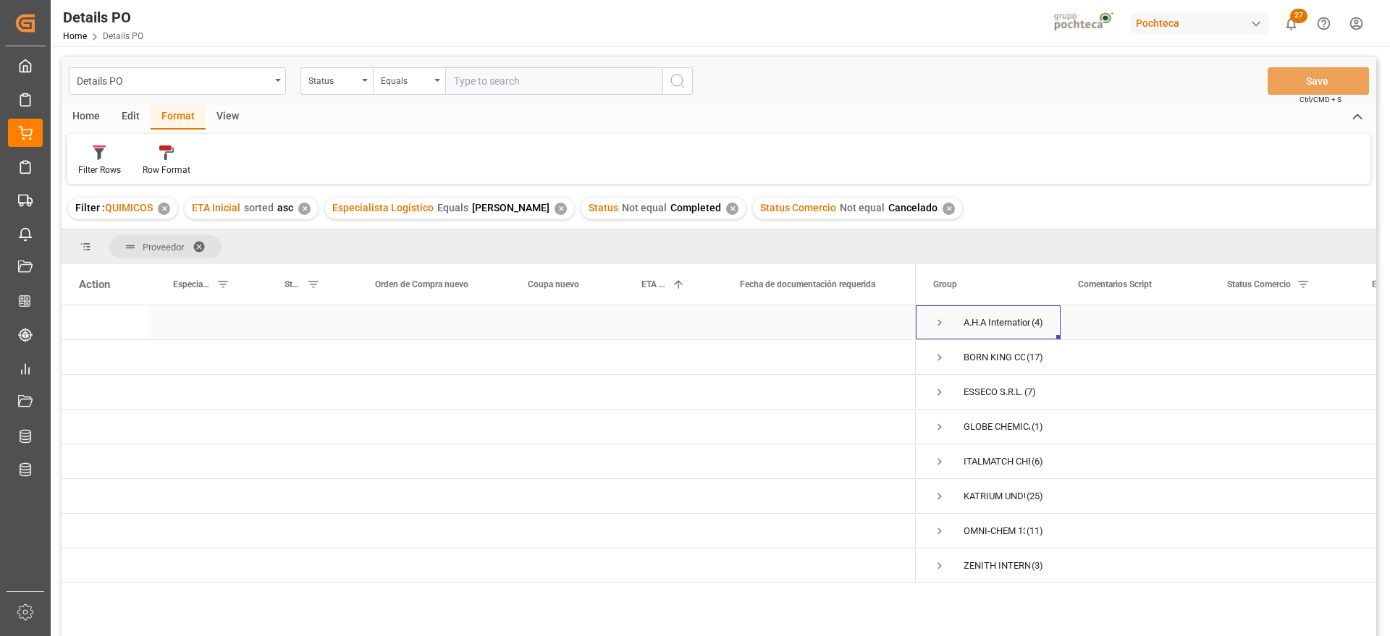
click at [938, 320] on span "Press SPACE to select this row." at bounding box center [939, 322] width 13 height 13
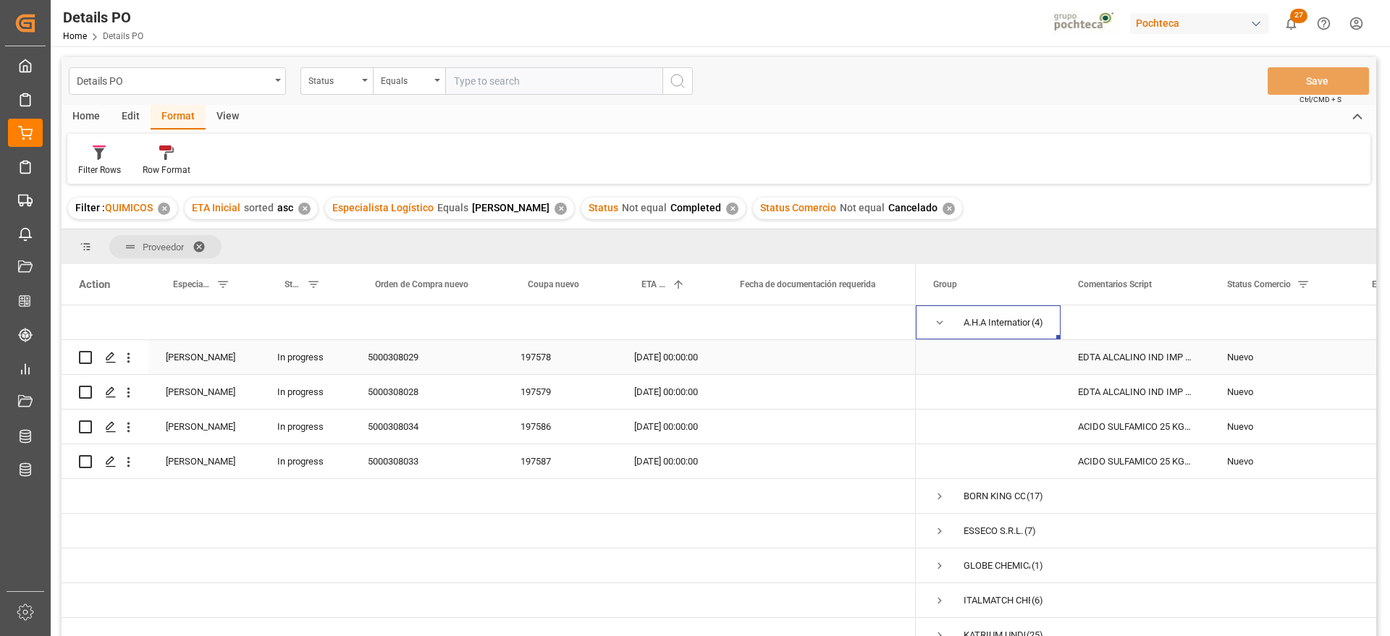
click at [1144, 355] on div "EDTA ALCALINO IND IMP SAC 25 KG (59620)" at bounding box center [1135, 357] width 149 height 34
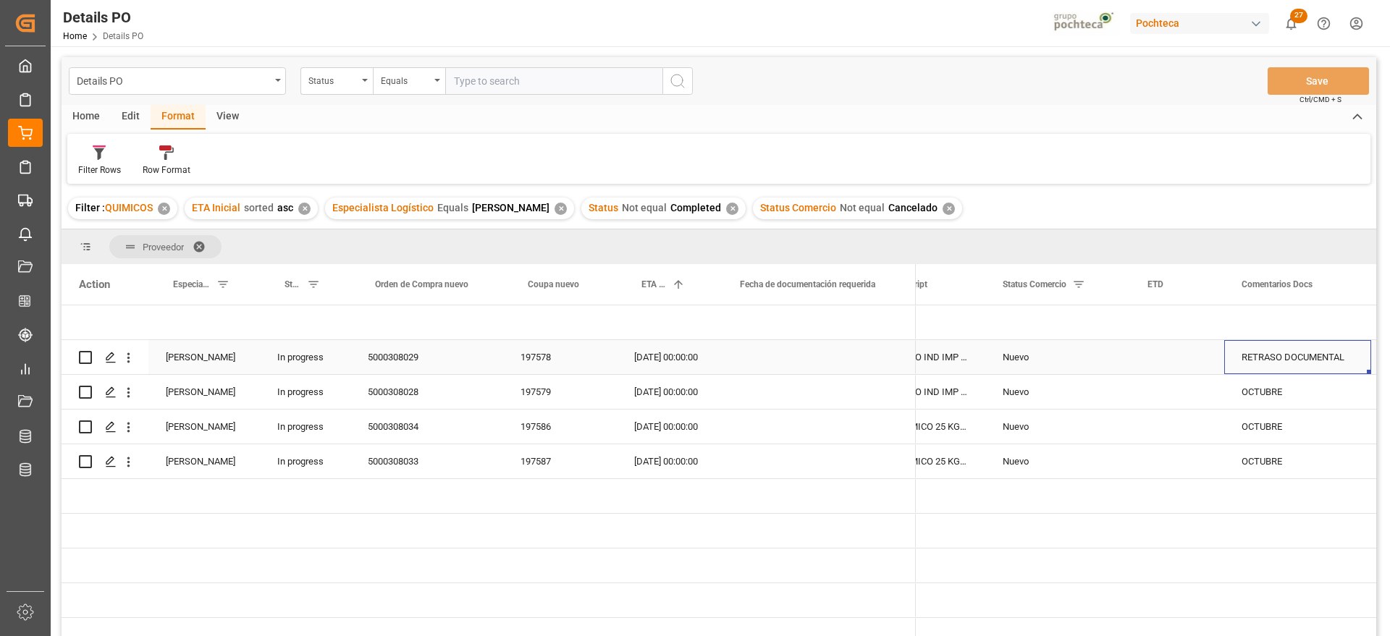
scroll to position [0, 369]
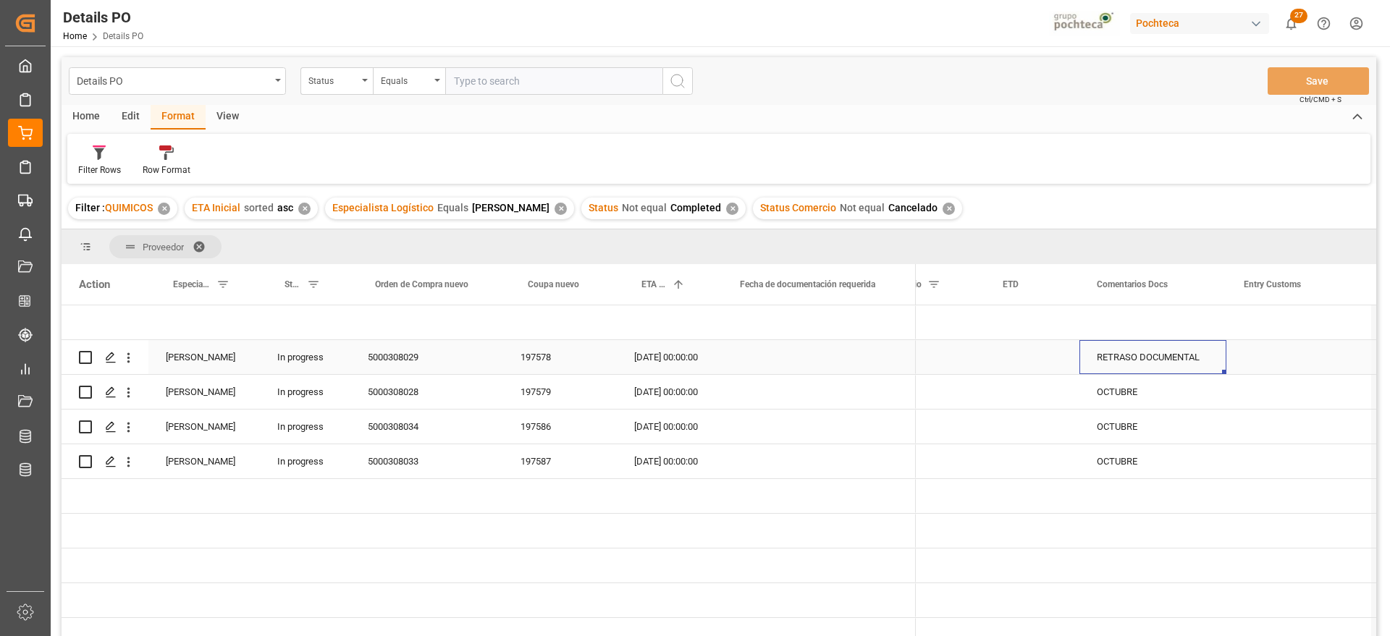
click at [1097, 358] on div "RETRASO DOCUMENTAL" at bounding box center [1153, 357] width 147 height 34
click at [1097, 358] on input "RETRASO DOCUMENTAL" at bounding box center [1153, 366] width 124 height 28
type input "? RETRASO DOCUMENTAL"
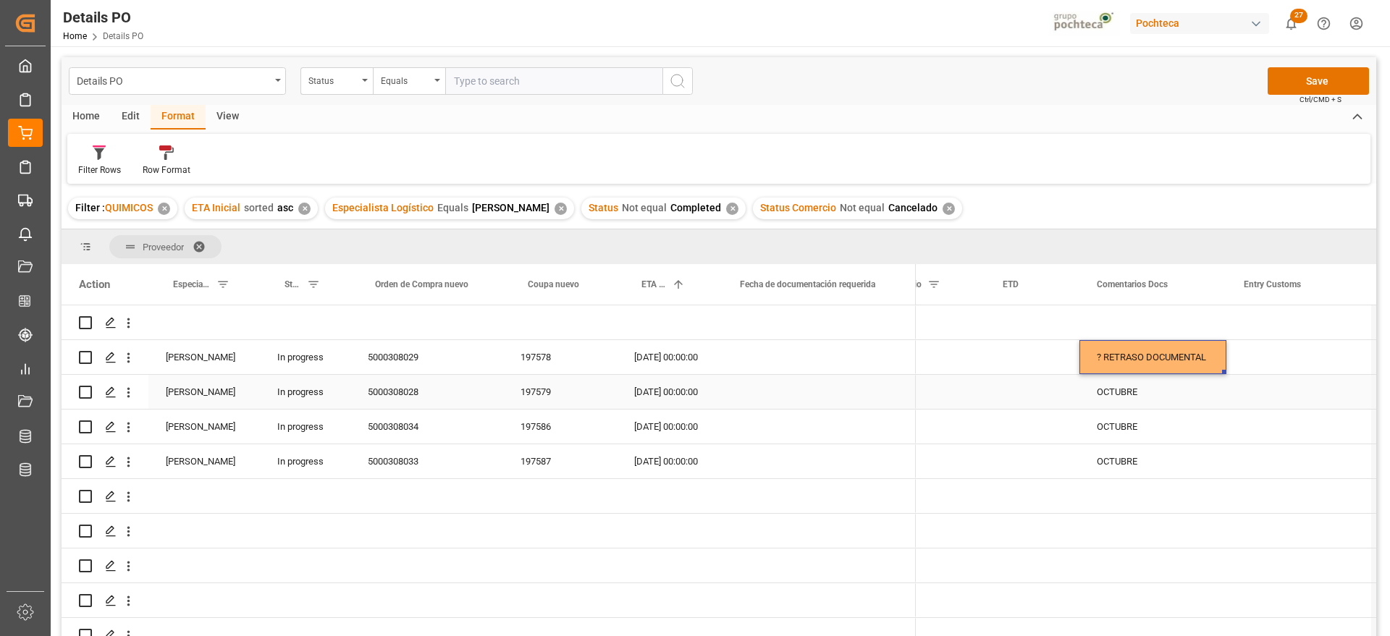
click at [1161, 396] on div "OCTUBRE" at bounding box center [1153, 392] width 147 height 34
click at [1289, 76] on button "Save" at bounding box center [1318, 81] width 101 height 28
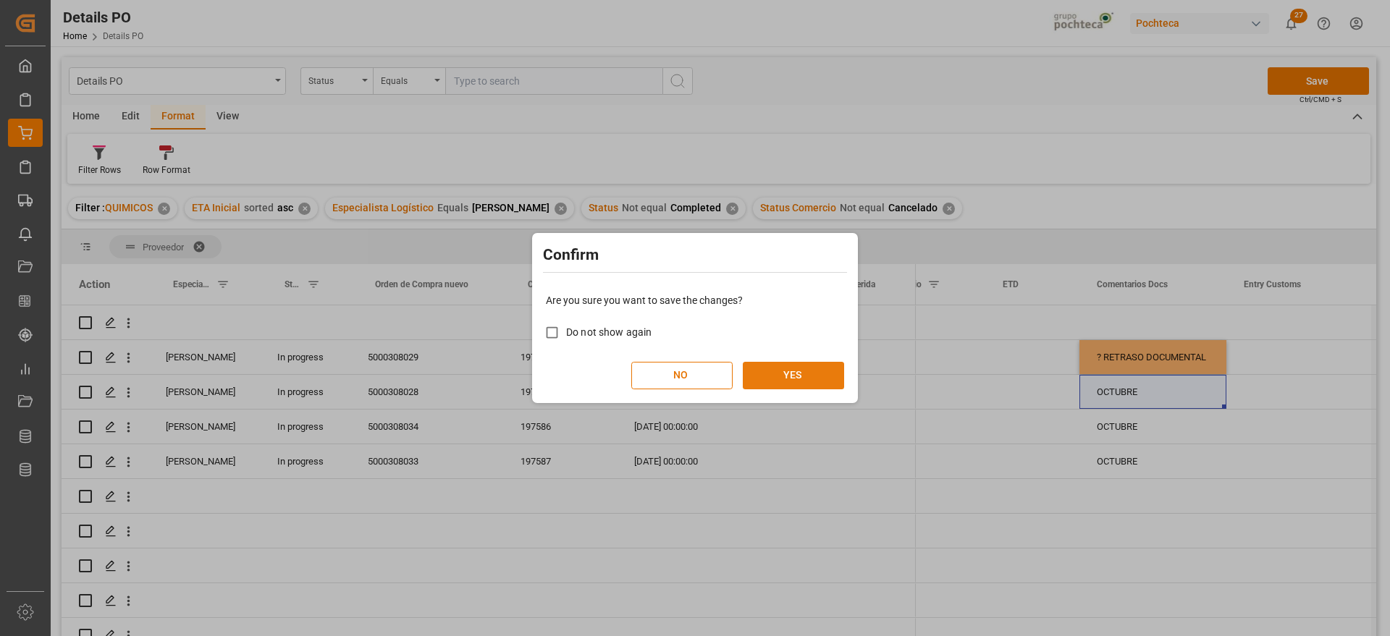
click at [831, 372] on button "YES" at bounding box center [793, 376] width 101 height 28
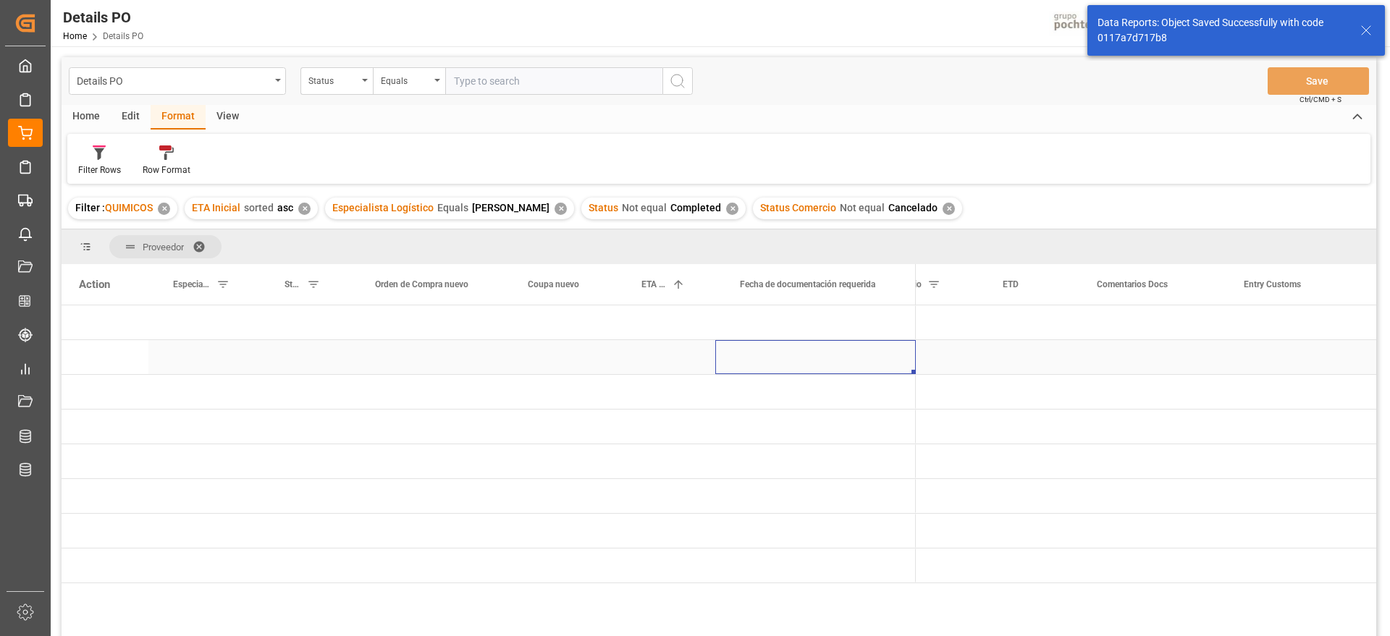
click at [828, 363] on div "Press SPACE to select this row." at bounding box center [815, 357] width 201 height 34
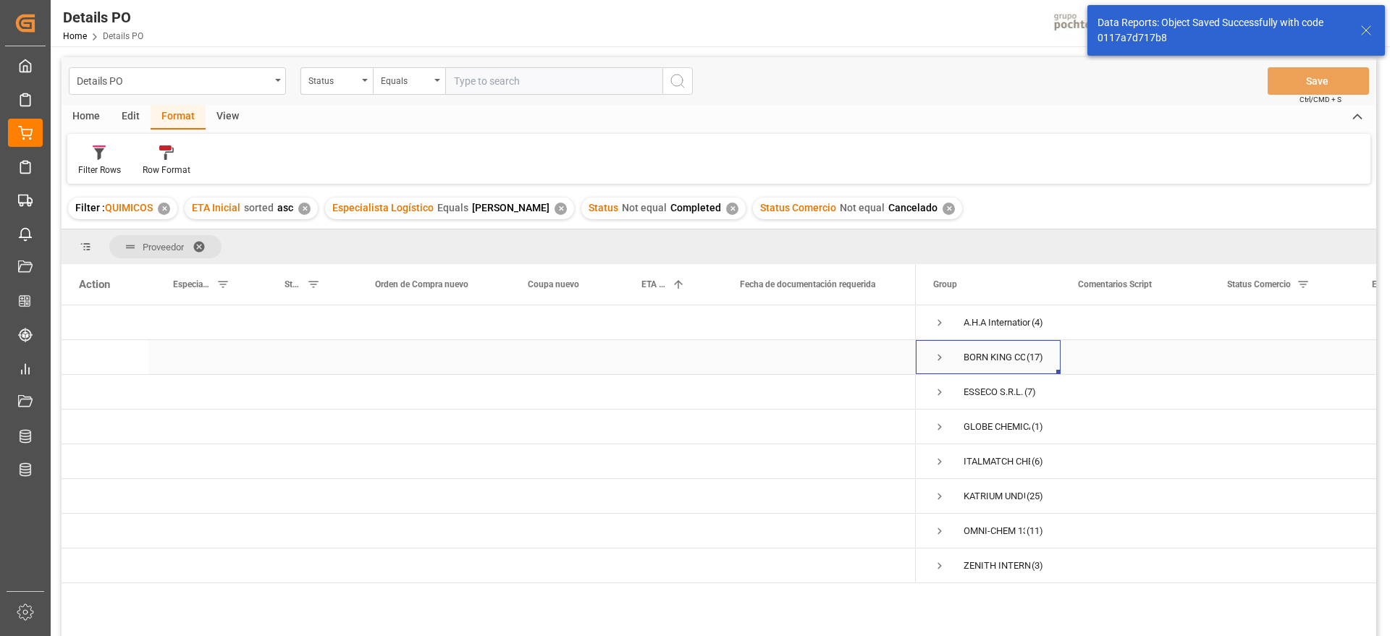
click at [938, 359] on span "Press SPACE to select this row." at bounding box center [939, 357] width 13 height 13
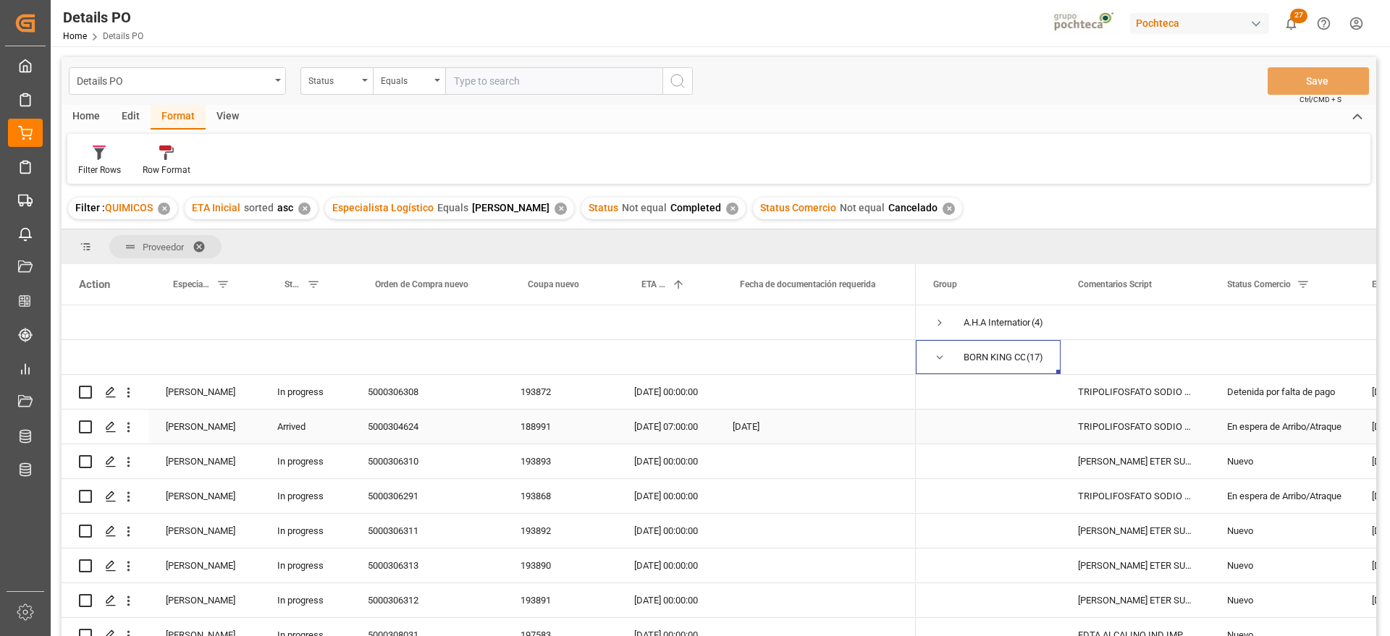
click at [1247, 423] on div "En espera de Arribo/Atraque" at bounding box center [1282, 427] width 110 height 33
click at [1258, 387] on div "Detenida por falta de pago" at bounding box center [1282, 392] width 110 height 33
click at [539, 390] on div "193872" at bounding box center [560, 392] width 114 height 34
click at [1233, 390] on div "Detenida por falta de pago" at bounding box center [1282, 392] width 110 height 33
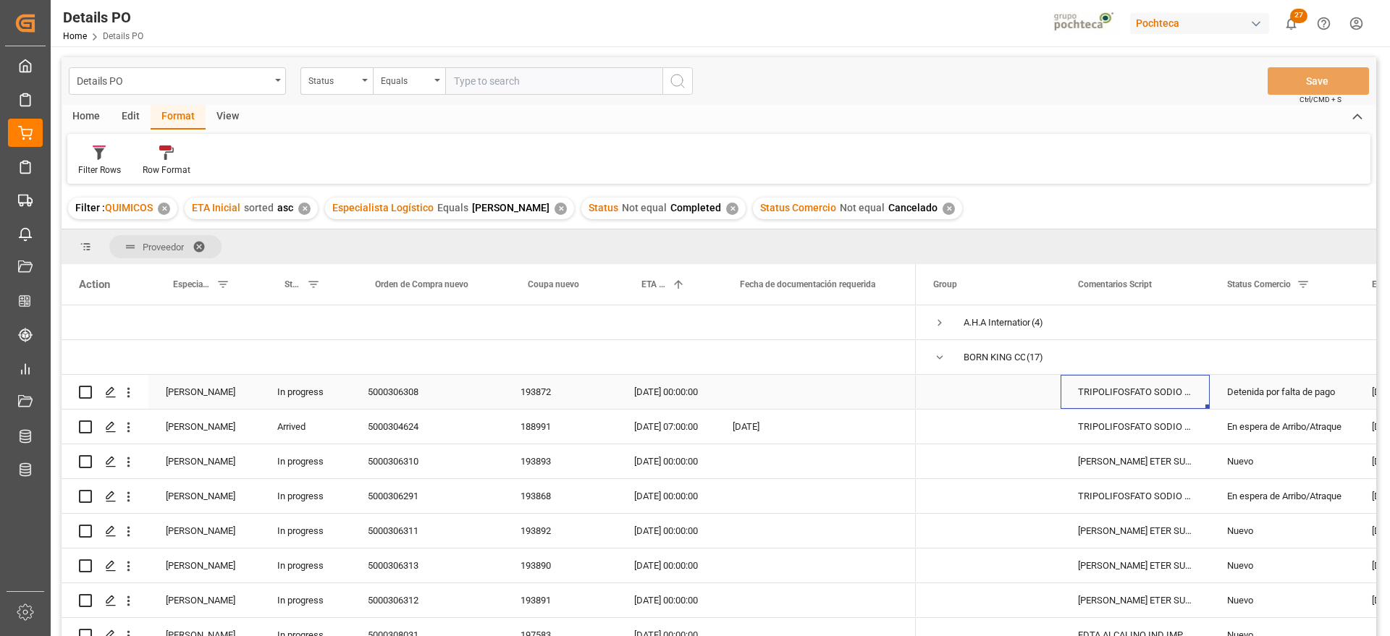
click at [1153, 391] on div "TRIPOLIFOSFATO SODIO POLVO IMP SACO 25KG" at bounding box center [1135, 392] width 149 height 34
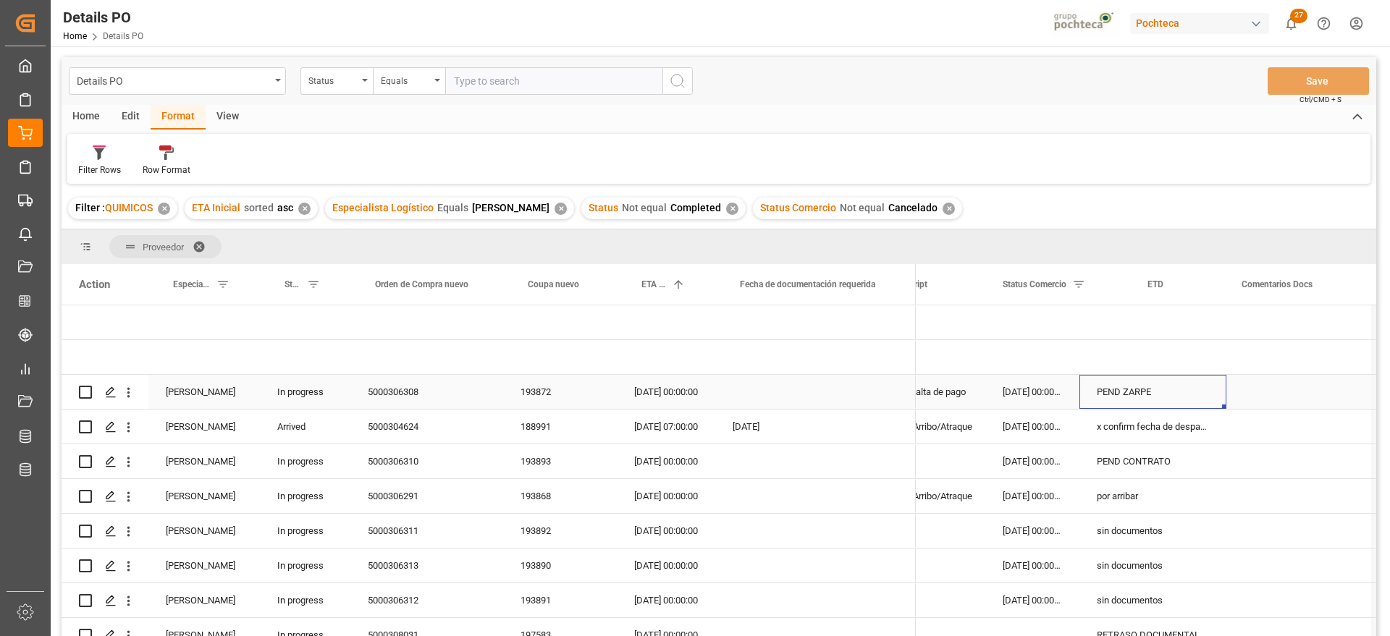
scroll to position [0, 369]
click at [1098, 387] on div "PEND ZARPE" at bounding box center [1153, 392] width 147 height 34
click at [1098, 388] on input "PEND ZARPE" at bounding box center [1153, 401] width 124 height 28
click at [1098, 395] on input "PEND ZARPE" at bounding box center [1153, 401] width 124 height 28
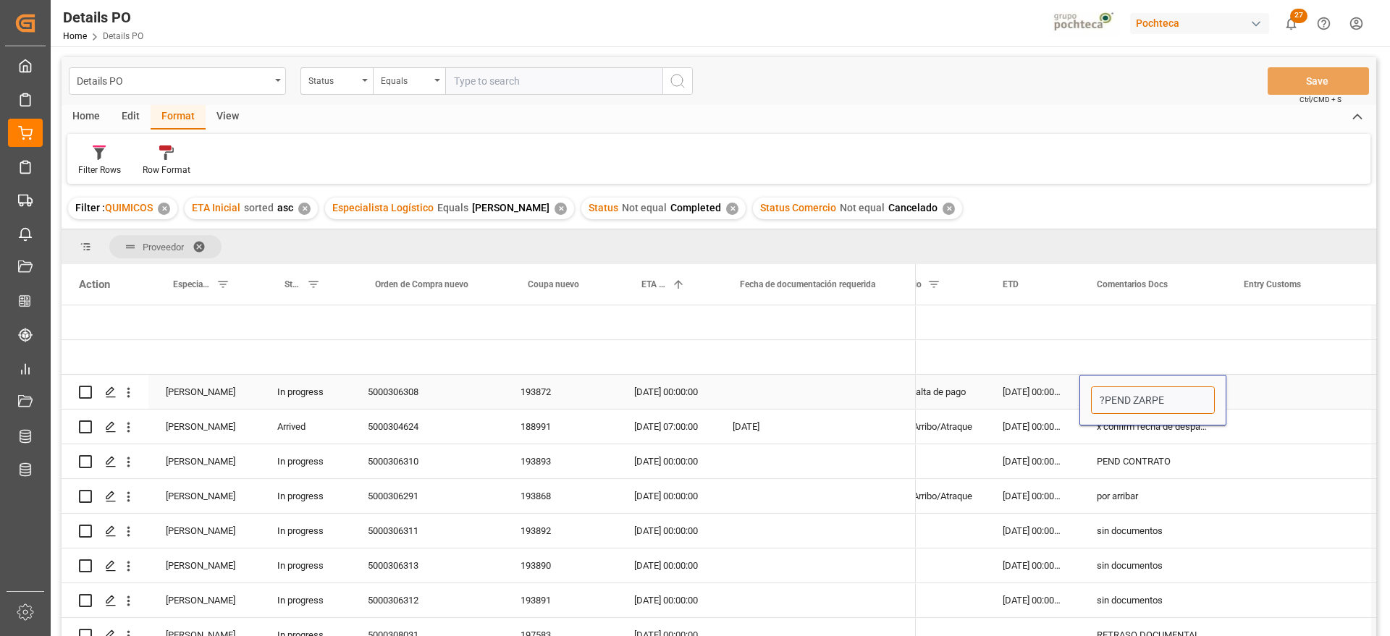
type input "? PEND ZARPE"
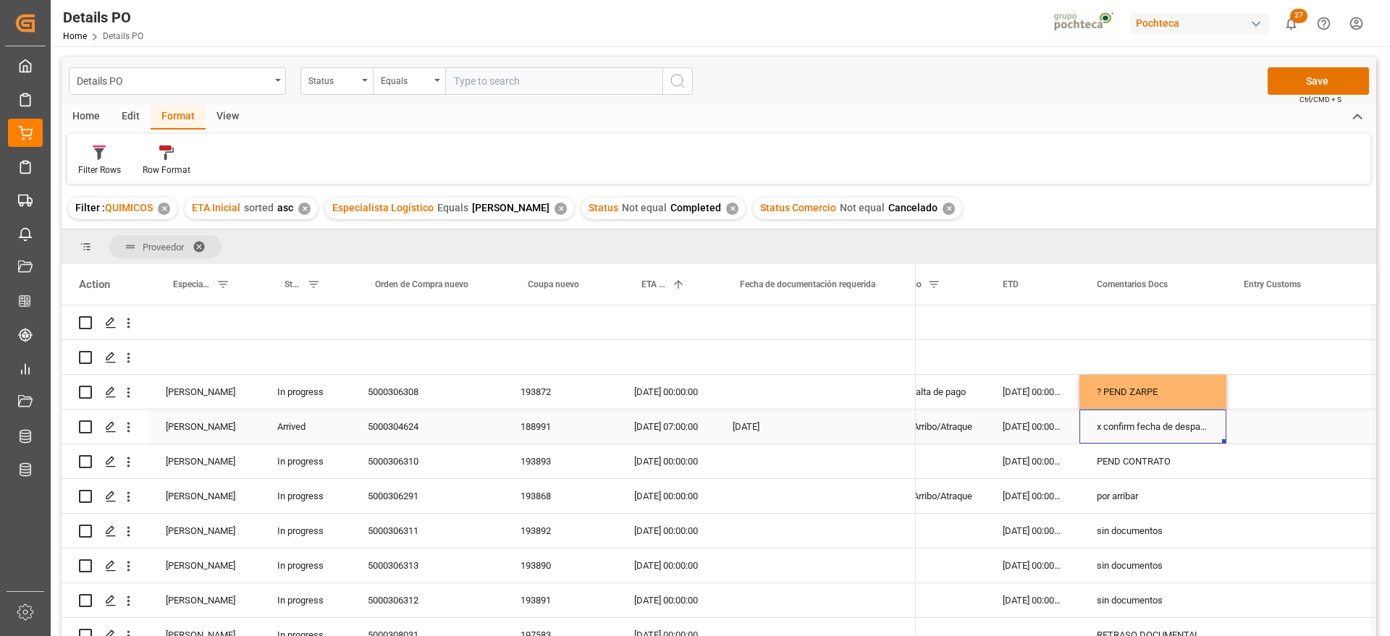
click at [1160, 422] on div "x confirm fecha de despacho" at bounding box center [1153, 427] width 147 height 34
click at [533, 421] on div "188991" at bounding box center [560, 427] width 114 height 34
click at [1177, 422] on div "x confirm fecha de despacho" at bounding box center [1153, 427] width 147 height 34
click at [1179, 428] on div "x confirm fecha de despacho" at bounding box center [1153, 427] width 147 height 34
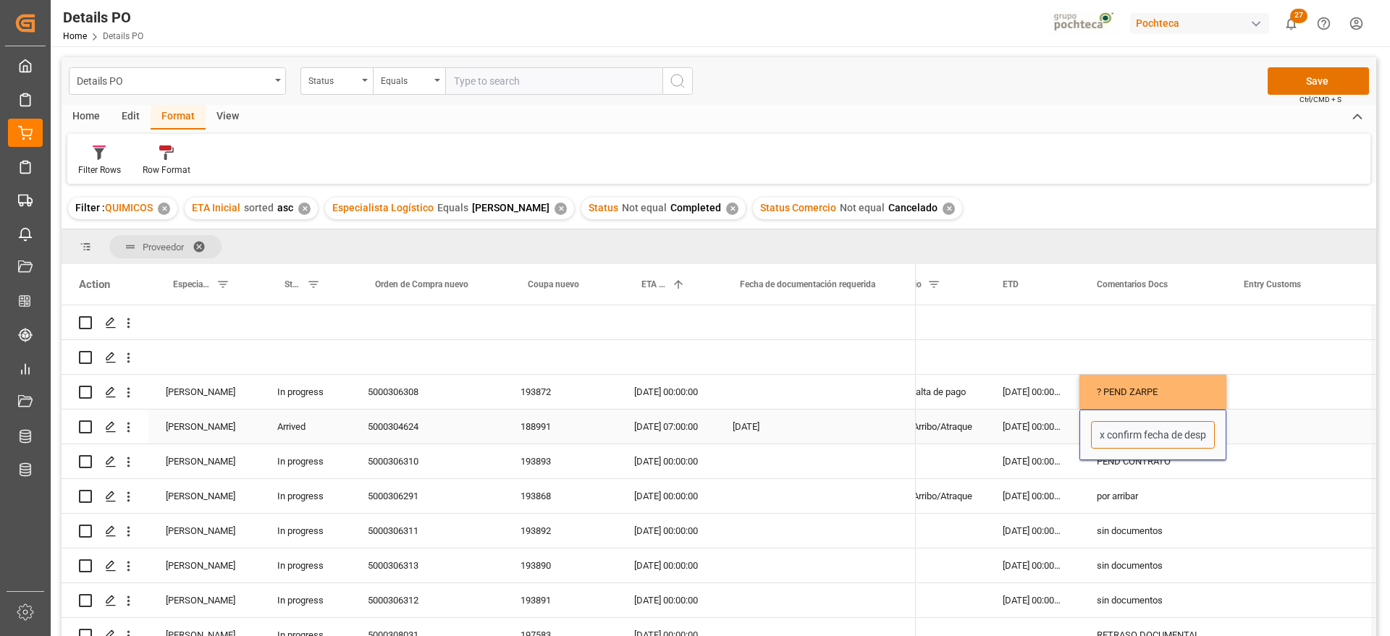
scroll to position [0, 23]
drag, startPoint x: 1098, startPoint y: 432, endPoint x: 1212, endPoint y: 427, distance: 114.5
click at [1212, 427] on input "x confirm fecha de despacho" at bounding box center [1153, 435] width 124 height 28
type input "27/08 despacho 28/09 entrega"
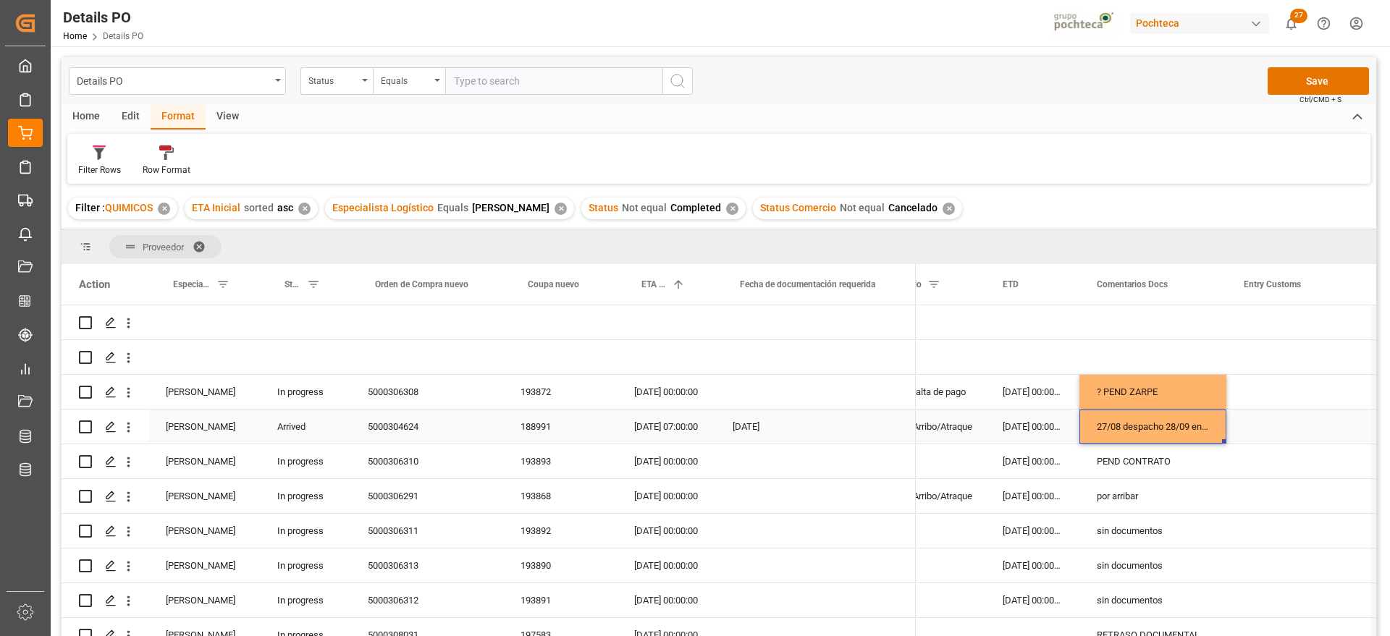
click at [964, 423] on div "En espera de Arribo/Atraque" at bounding box center [913, 427] width 110 height 33
click at [957, 432] on icon "open menu" at bounding box center [958, 435] width 17 height 17
click at [1021, 438] on div "[DATE] 00:00:00" at bounding box center [1032, 427] width 94 height 34
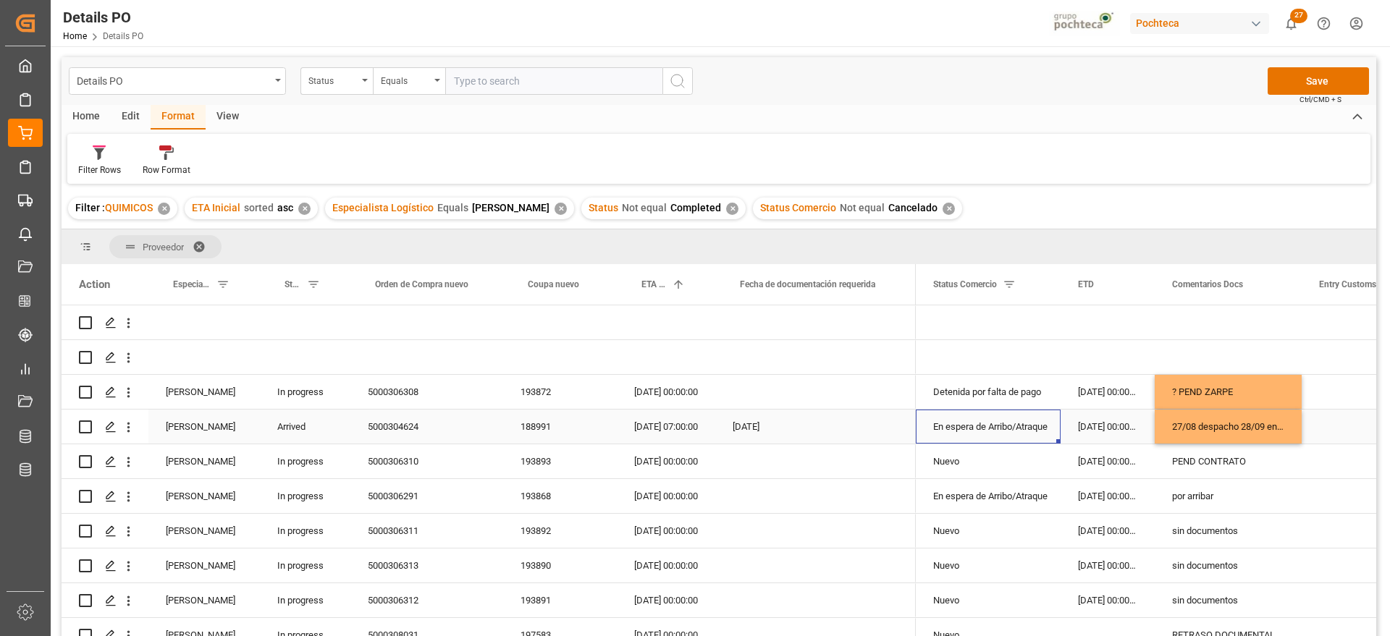
click at [1024, 432] on div "En espera de Arribo/Atraque" at bounding box center [988, 427] width 110 height 33
click at [1038, 434] on polyline "open menu" at bounding box center [1034, 436] width 9 height 4
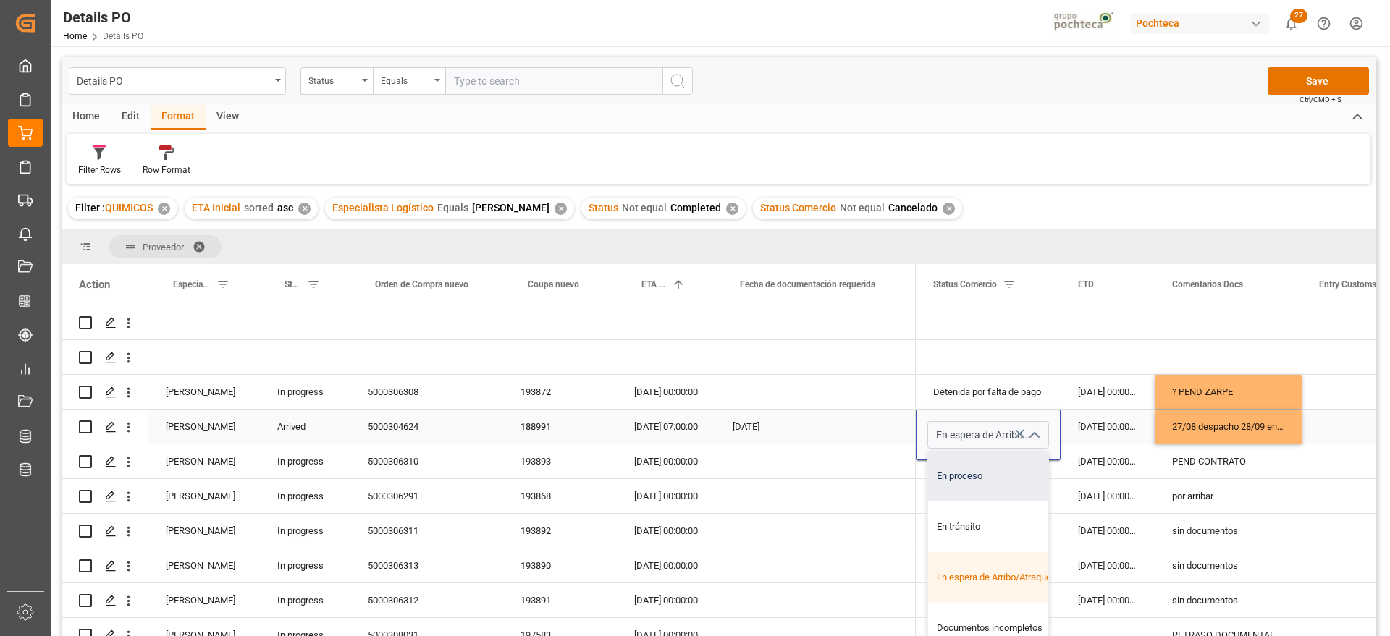
click at [998, 466] on div "En proceso" at bounding box center [997, 476] width 138 height 51
type input "En proceso"
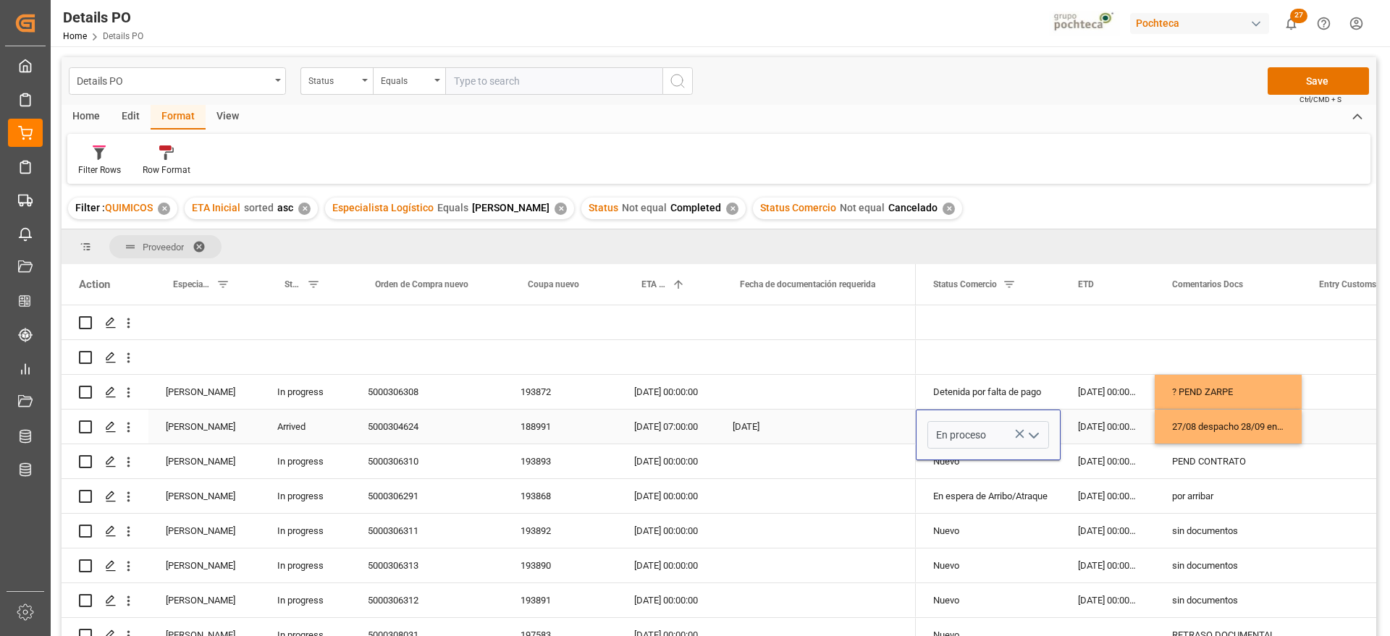
click at [1115, 440] on div "[DATE] 00:00:00" at bounding box center [1108, 427] width 94 height 34
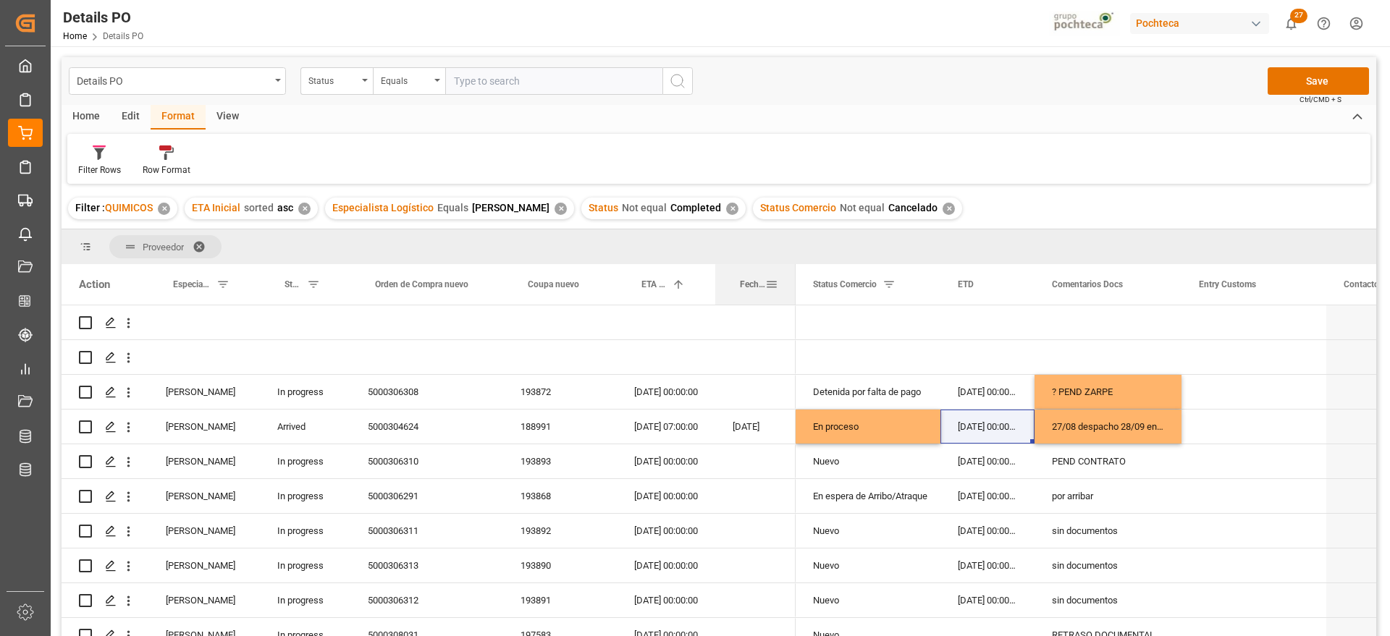
drag, startPoint x: 915, startPoint y: 291, endPoint x: 794, endPoint y: 298, distance: 120.4
click at [794, 298] on div at bounding box center [796, 284] width 6 height 41
click at [950, 472] on div "[DATE] 00:00:00" at bounding box center [988, 462] width 94 height 34
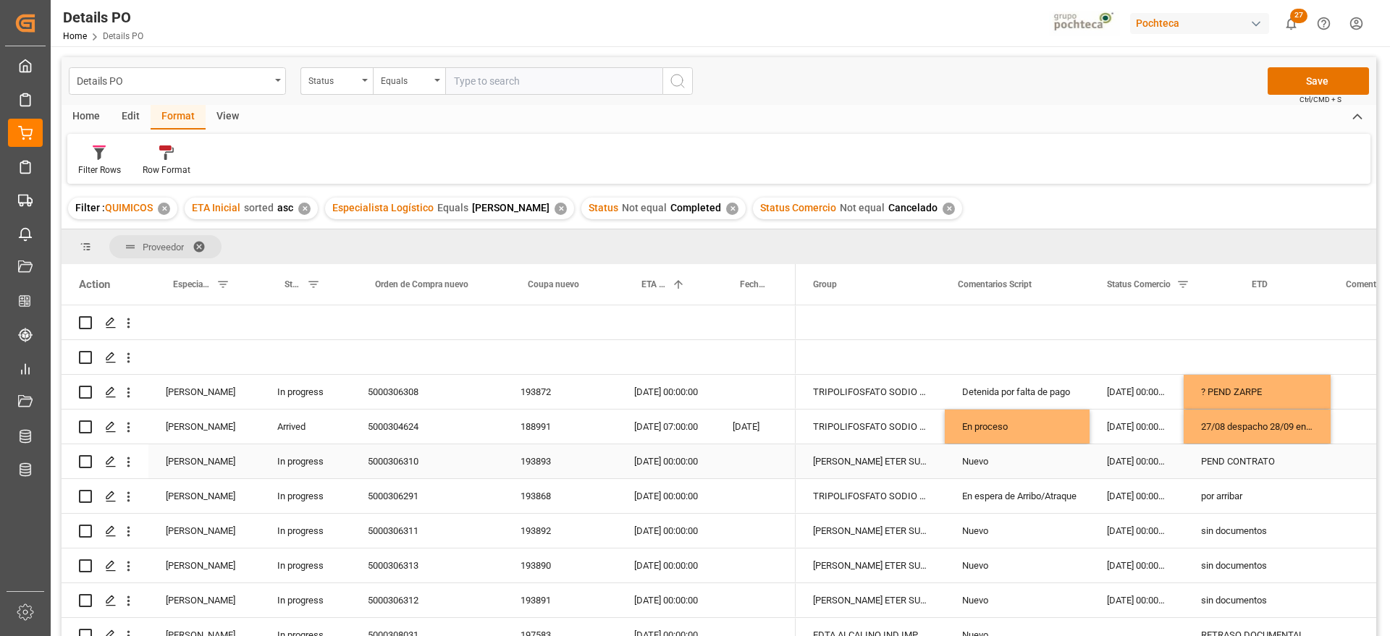
scroll to position [0, 0]
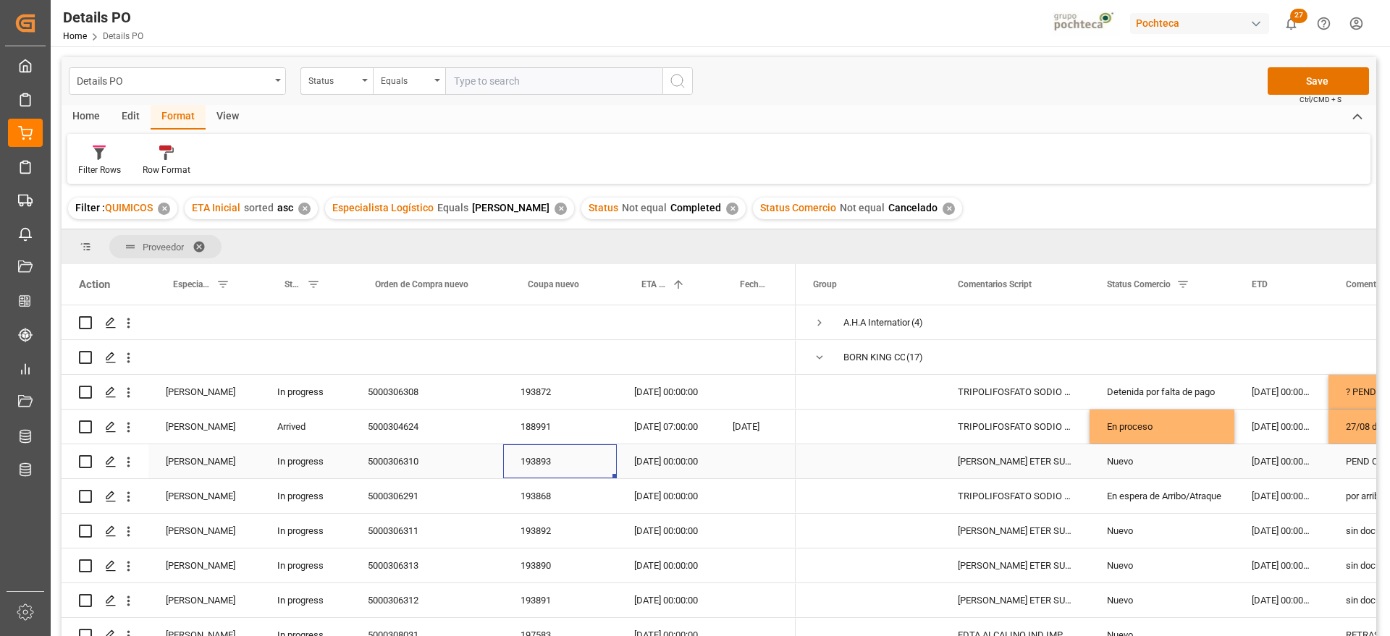
click at [530, 457] on div "193893" at bounding box center [560, 462] width 114 height 34
click at [1187, 489] on div "En espera de Arribo/Atraque" at bounding box center [1162, 496] width 110 height 33
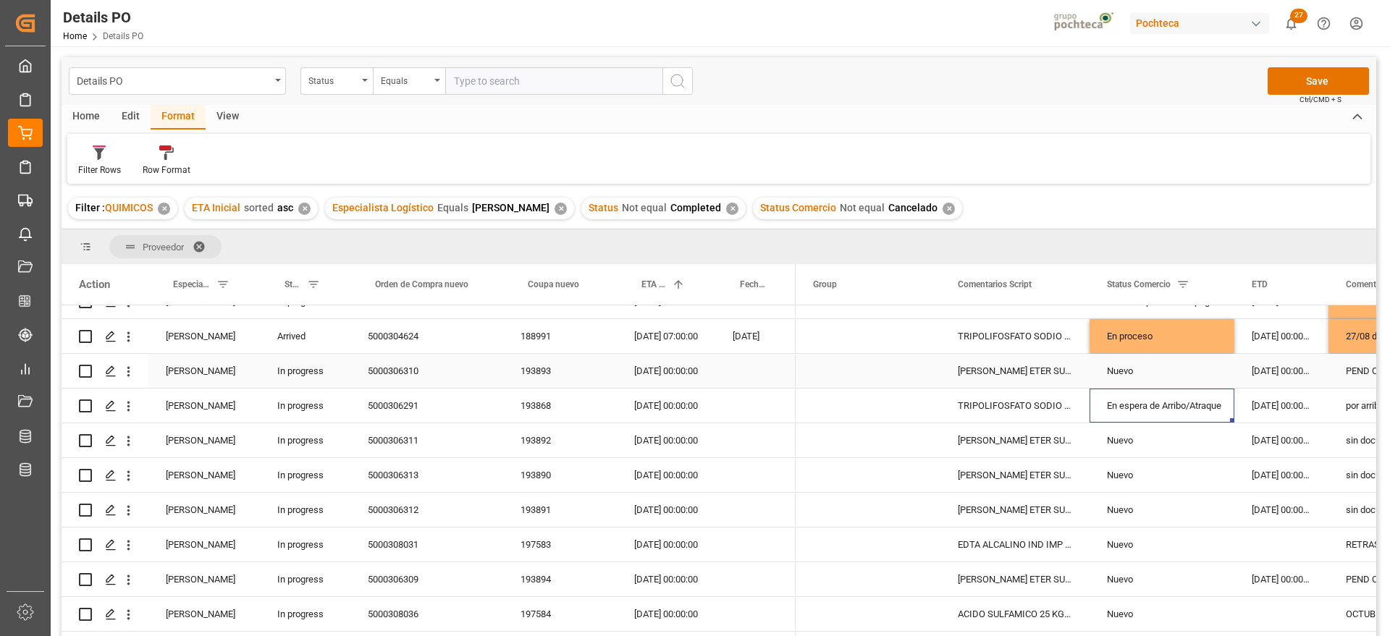
click at [1141, 369] on div "Nuevo" at bounding box center [1162, 371] width 110 height 33
click at [1303, 371] on div "[DATE] 00:00:00" at bounding box center [1282, 371] width 94 height 34
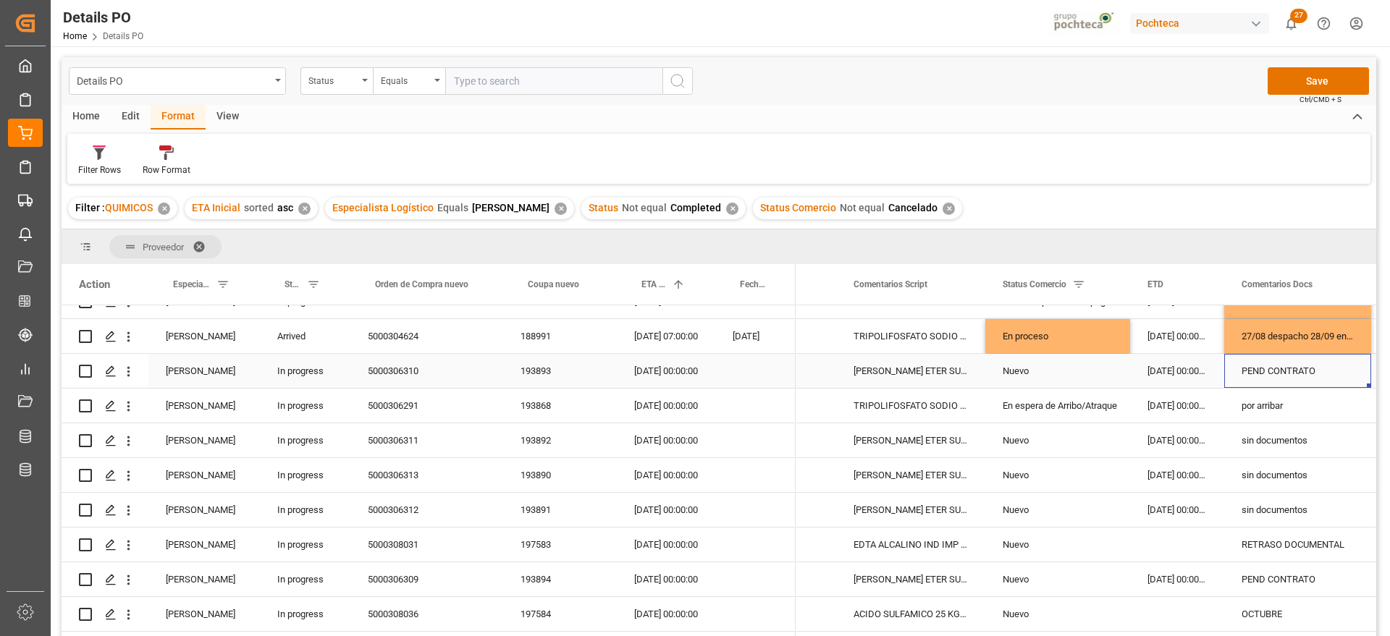
click at [1303, 371] on div "PEND CONTRATO" at bounding box center [1297, 371] width 147 height 34
drag, startPoint x: 1330, startPoint y: 379, endPoint x: 1239, endPoint y: 379, distance: 91.2
click at [1240, 379] on input "PEND CONTRATO" at bounding box center [1298, 380] width 124 height 28
type input "p"
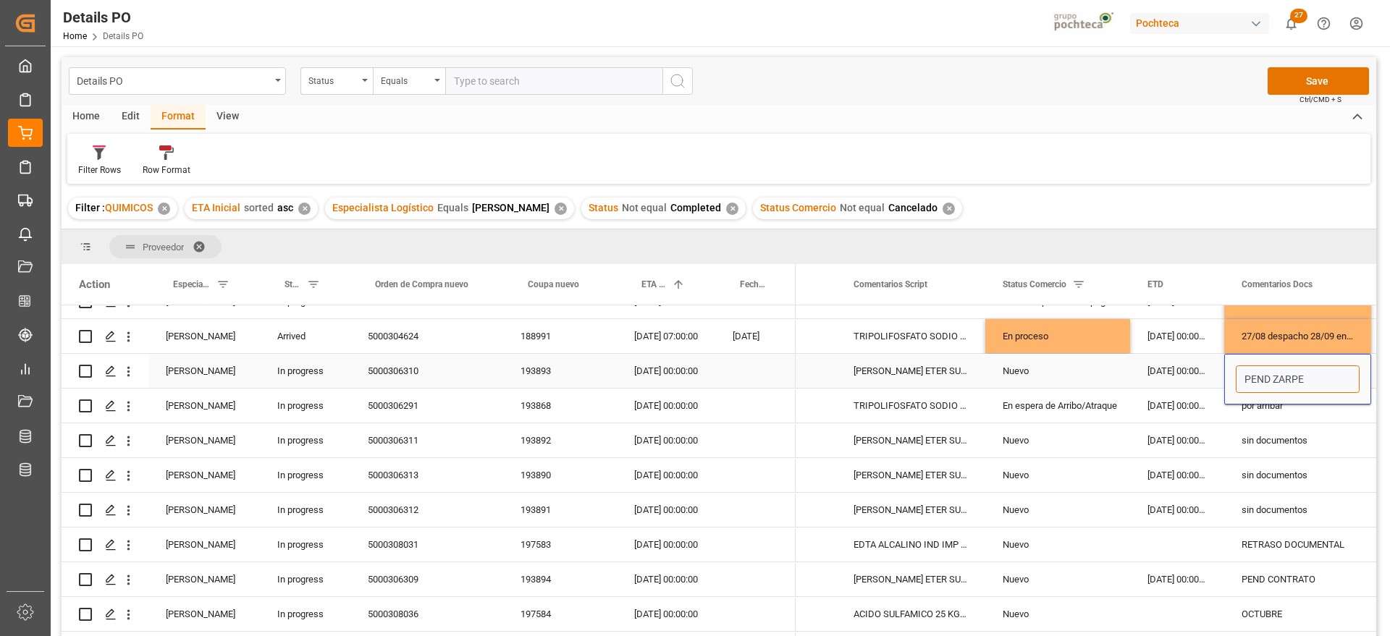
type input "PEND ZARPE"
click at [1308, 371] on div "PEND ZARPE" at bounding box center [1297, 371] width 147 height 34
click at [1153, 365] on div "[DATE] 00:00:00" at bounding box center [1177, 371] width 94 height 34
click at [1279, 367] on div "PEND ZARPE" at bounding box center [1297, 371] width 147 height 34
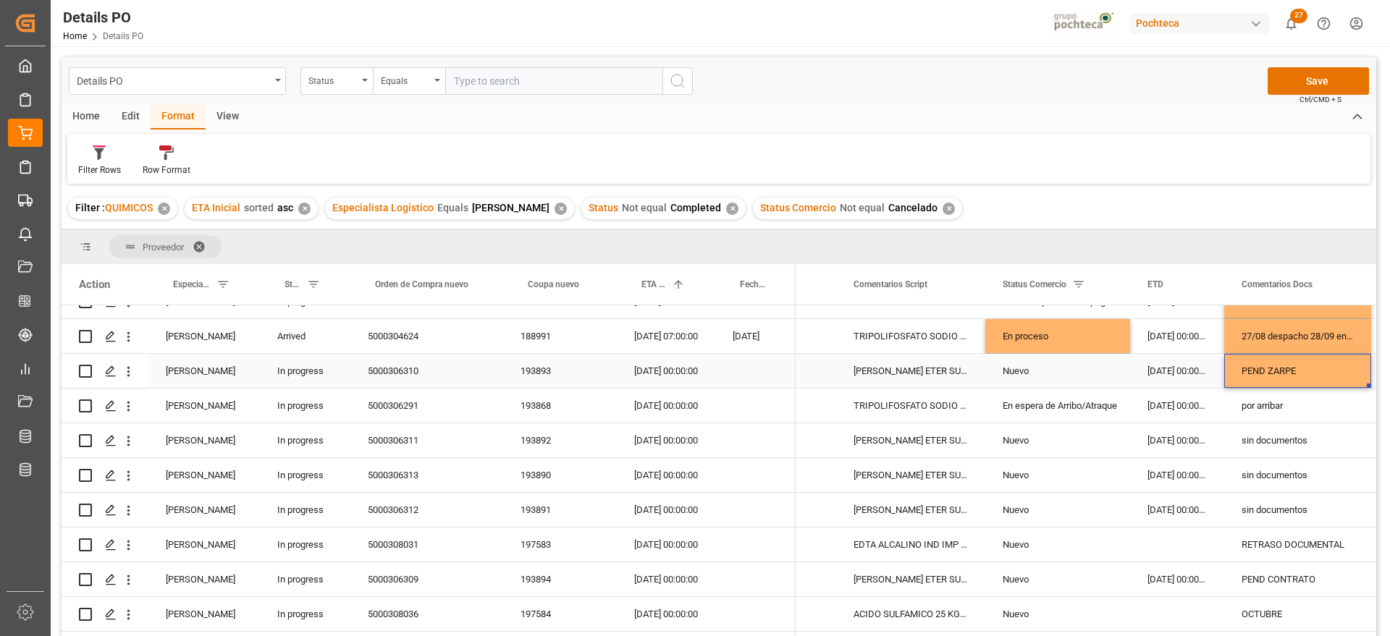
click at [1279, 367] on div "PEND ZARPE" at bounding box center [1297, 371] width 147 height 34
click at [1265, 433] on div "sin documentos" at bounding box center [1297, 441] width 147 height 34
click at [1259, 400] on div "por arribar" at bounding box center [1297, 406] width 147 height 34
click at [532, 406] on div "193868" at bounding box center [560, 406] width 114 height 34
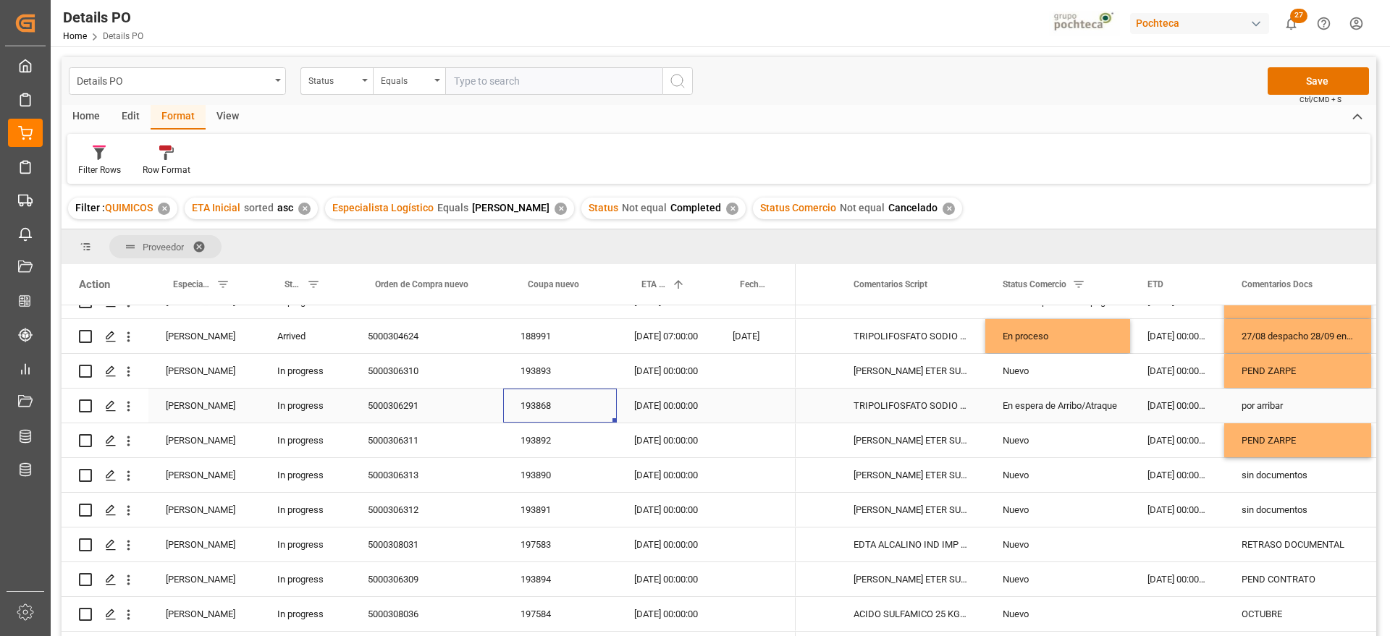
click at [1267, 406] on div "por arribar" at bounding box center [1297, 406] width 147 height 34
click at [657, 411] on div "[DATE] 00:00:00" at bounding box center [666, 406] width 98 height 34
click at [1275, 408] on div "por arribar" at bounding box center [1297, 406] width 147 height 34
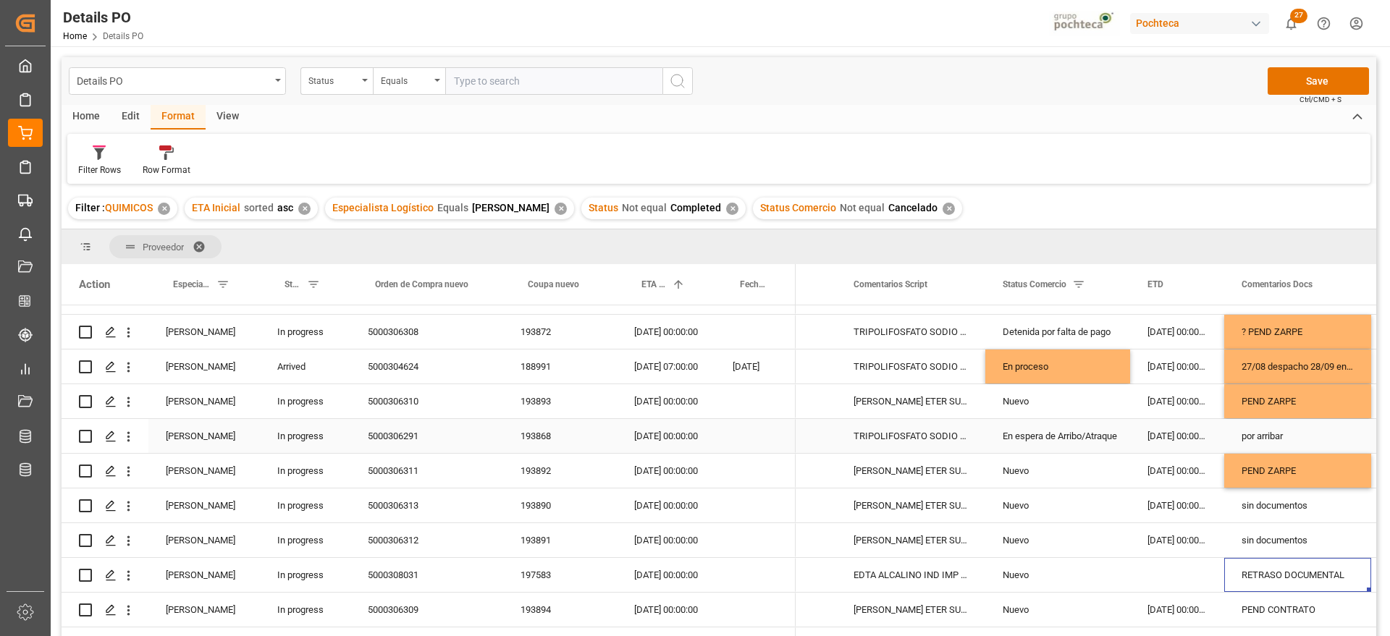
scroll to position [91, 0]
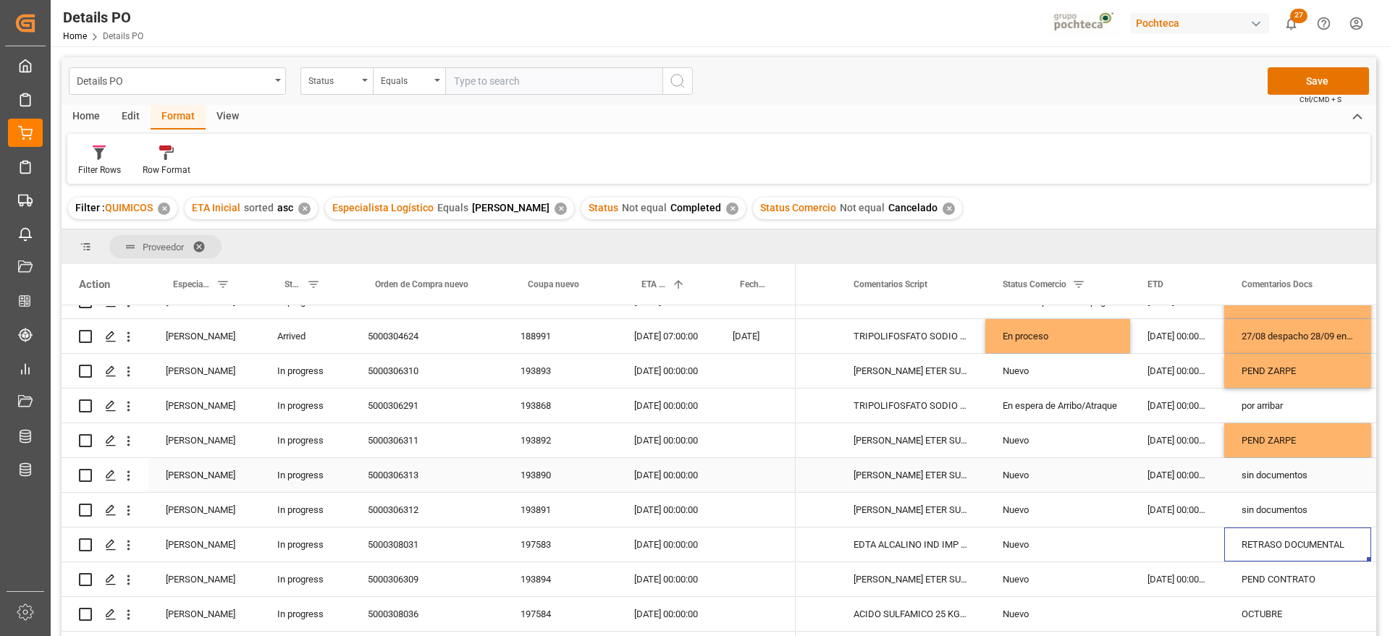
click at [1279, 482] on div "sin documentos" at bounding box center [1297, 475] width 147 height 34
click at [538, 478] on div "193890" at bounding box center [560, 475] width 114 height 34
click at [1298, 479] on div "sin documentos" at bounding box center [1297, 475] width 147 height 34
click at [664, 474] on div "[DATE] 00:00:00" at bounding box center [666, 475] width 98 height 34
click at [675, 513] on div "[DATE] 00:00:00" at bounding box center [666, 510] width 98 height 34
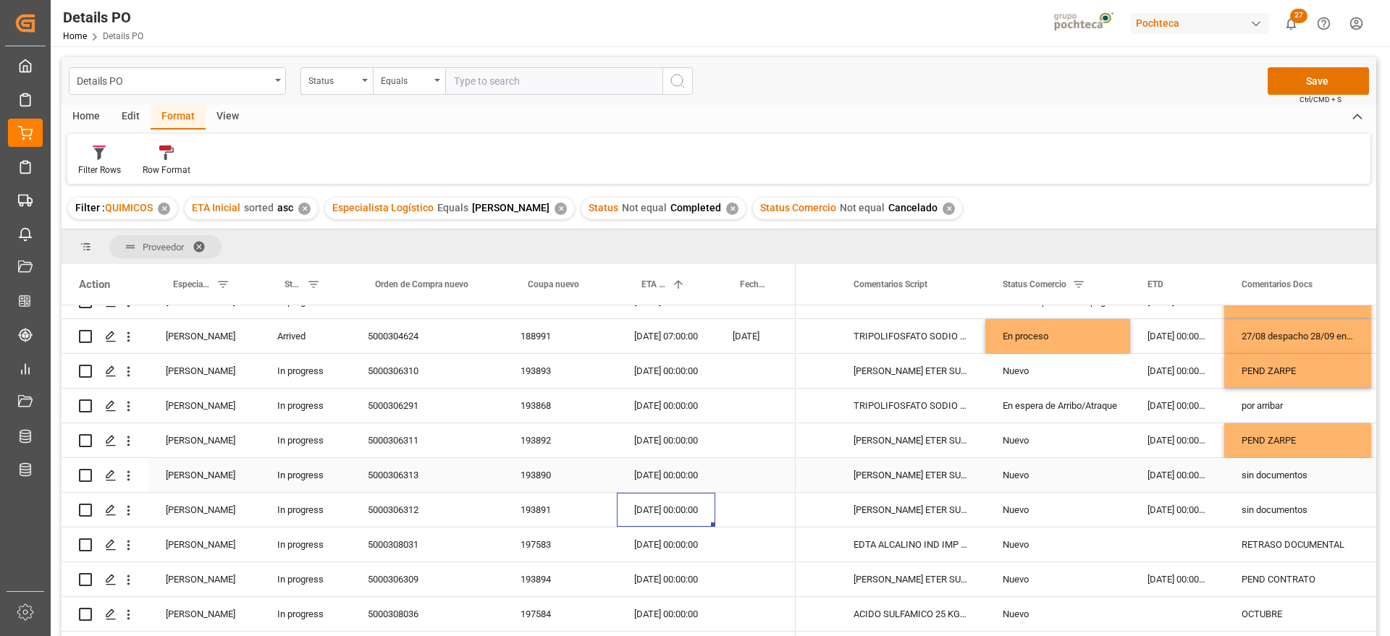
click at [678, 478] on div "[DATE] 00:00:00" at bounding box center [666, 475] width 98 height 34
click at [678, 505] on div "[DATE] 00:00:00" at bounding box center [666, 510] width 98 height 34
click at [1281, 478] on div "sin documentos" at bounding box center [1297, 475] width 147 height 34
click at [1008, 474] on div "Nuevo" at bounding box center [1058, 475] width 110 height 33
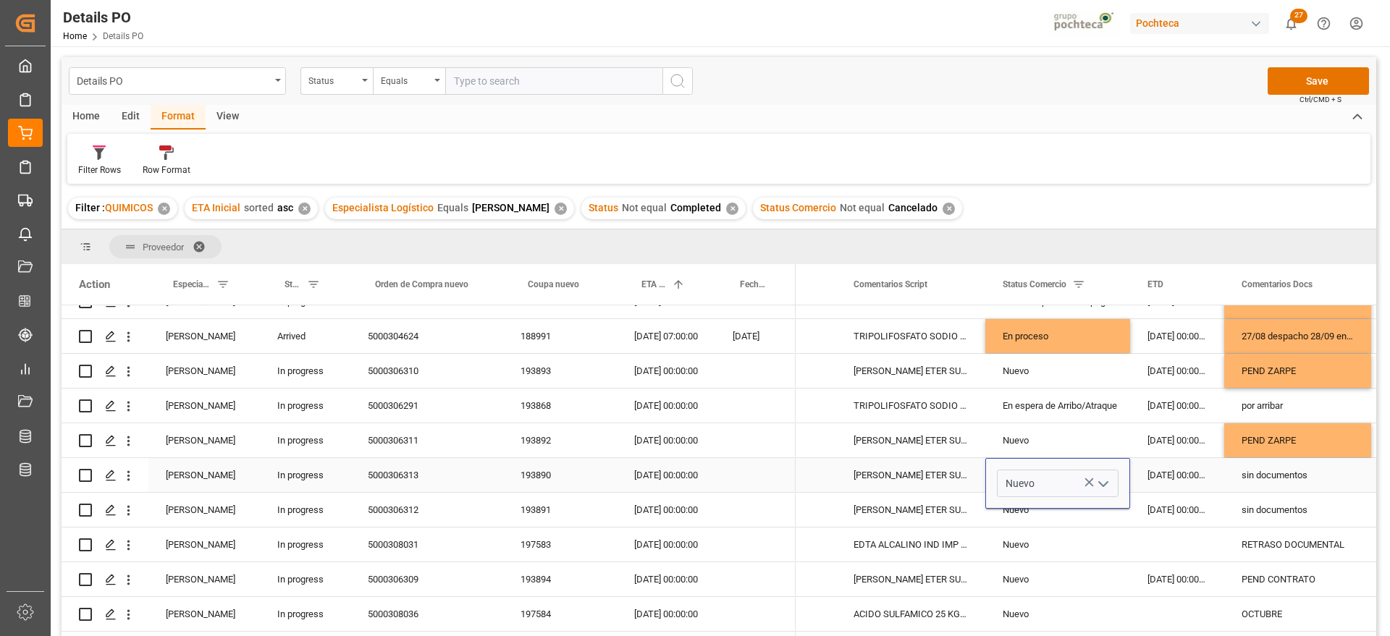
click at [1106, 482] on icon "open menu" at bounding box center [1103, 484] width 17 height 17
click at [1092, 615] on div "En espera de Arribo/Atraque" at bounding box center [1067, 626] width 138 height 51
type input "En espera de Arribo/Atraque"
drag, startPoint x: 1177, startPoint y: 471, endPoint x: 1132, endPoint y: 471, distance: 44.9
click at [1177, 471] on div "[DATE] 00:00:00" at bounding box center [1177, 475] width 94 height 34
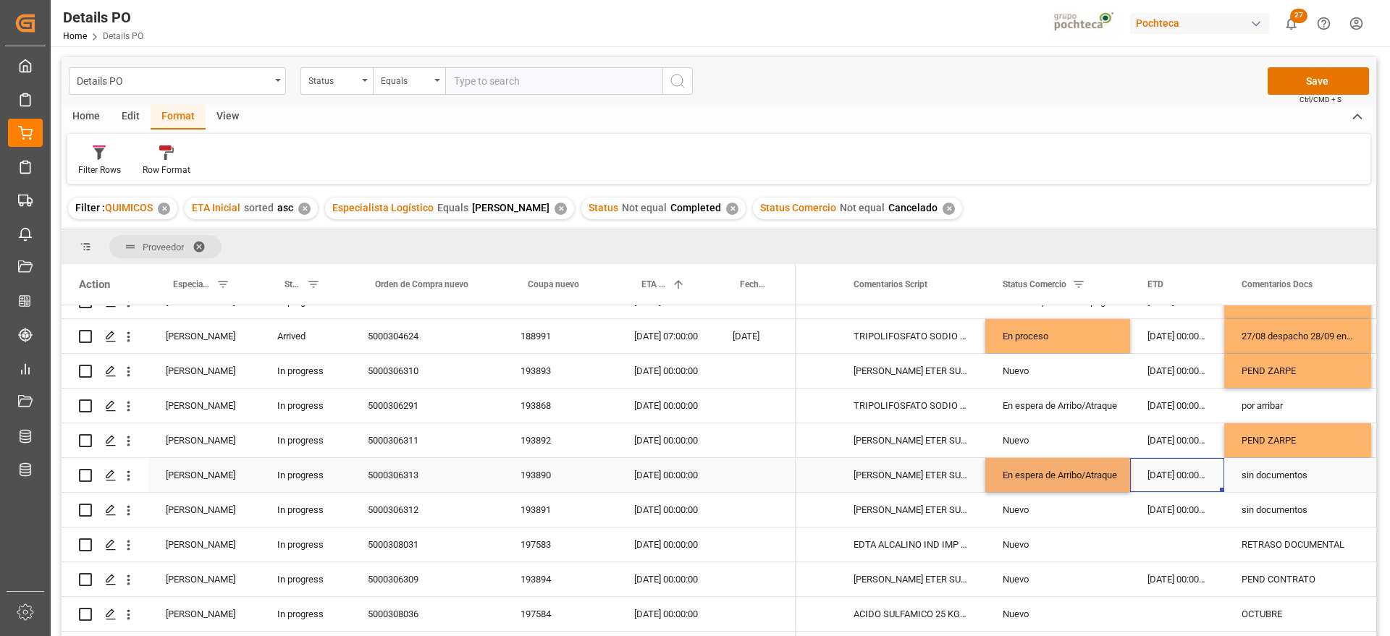
click at [1054, 476] on div "En espera de Arribo/Atraque" at bounding box center [1058, 475] width 110 height 33
click at [1069, 519] on div "Nuevo" at bounding box center [1058, 510] width 110 height 33
click at [1242, 476] on div "sin documentos" at bounding box center [1297, 475] width 147 height 34
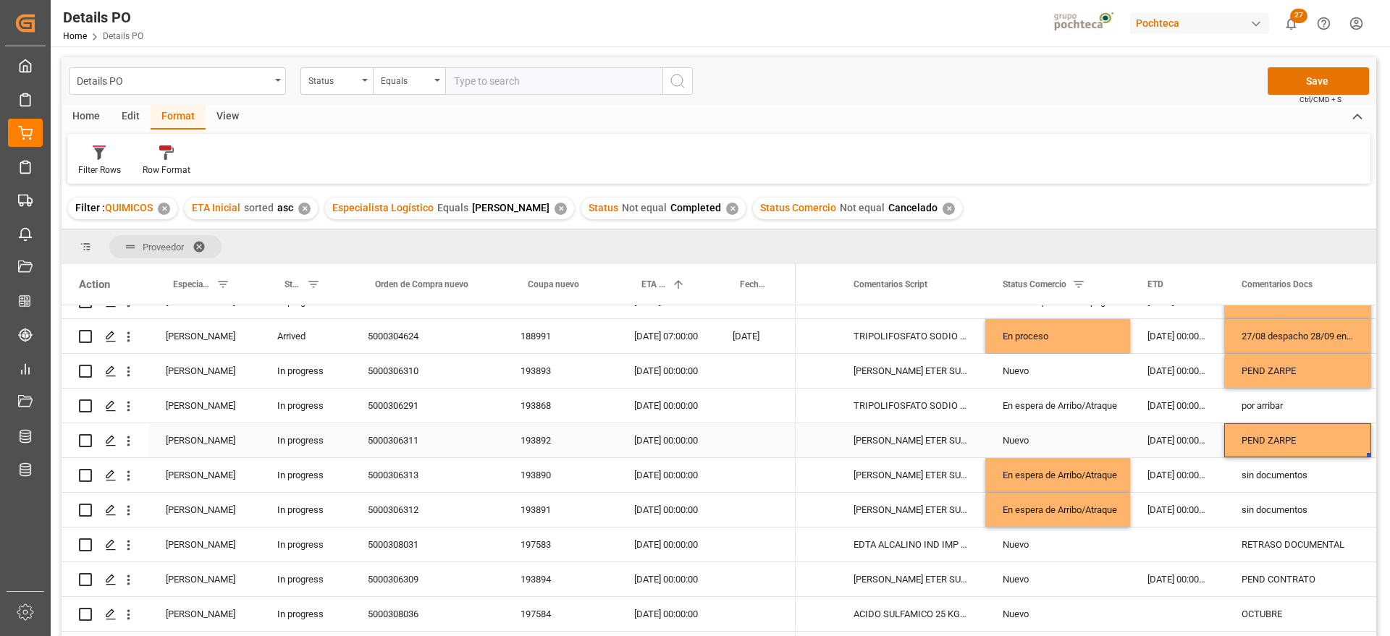
click at [1296, 445] on div "PEND ZARPE" at bounding box center [1297, 441] width 147 height 34
click at [1292, 468] on div "sin documentos" at bounding box center [1297, 475] width 147 height 34
drag, startPoint x: 1323, startPoint y: 480, endPoint x: 1238, endPoint y: 490, distance: 85.3
click at [1238, 490] on input "sin documentos" at bounding box center [1298, 484] width 124 height 28
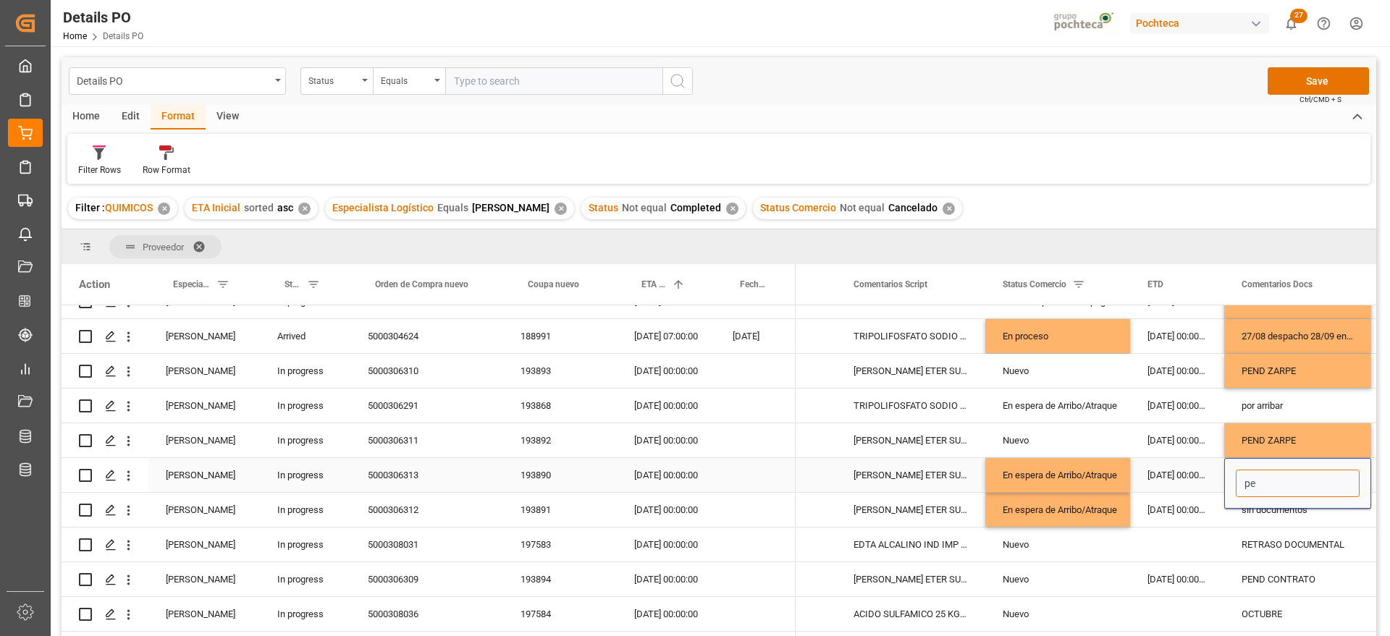
type input "p"
type input "E"
type input "POR ARRIBAR"
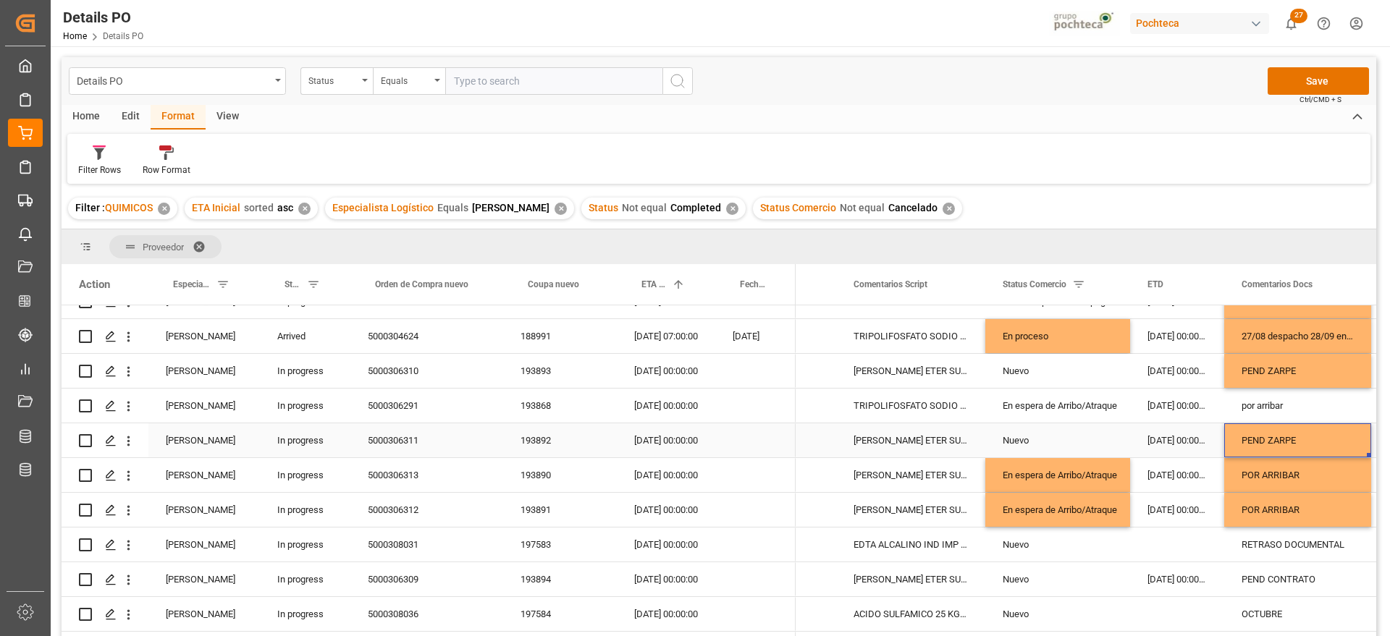
click at [1268, 434] on div "PEND ZARPE" at bounding box center [1297, 441] width 147 height 34
click at [1279, 471] on div "POR ARRIBAR" at bounding box center [1297, 475] width 147 height 34
click at [1279, 439] on div "PEND ZARPE" at bounding box center [1297, 441] width 147 height 34
click at [1045, 455] on div "Nuevo" at bounding box center [1058, 440] width 110 height 33
click at [1054, 476] on div "En espera de Arribo/Atraque" at bounding box center [1058, 475] width 110 height 33
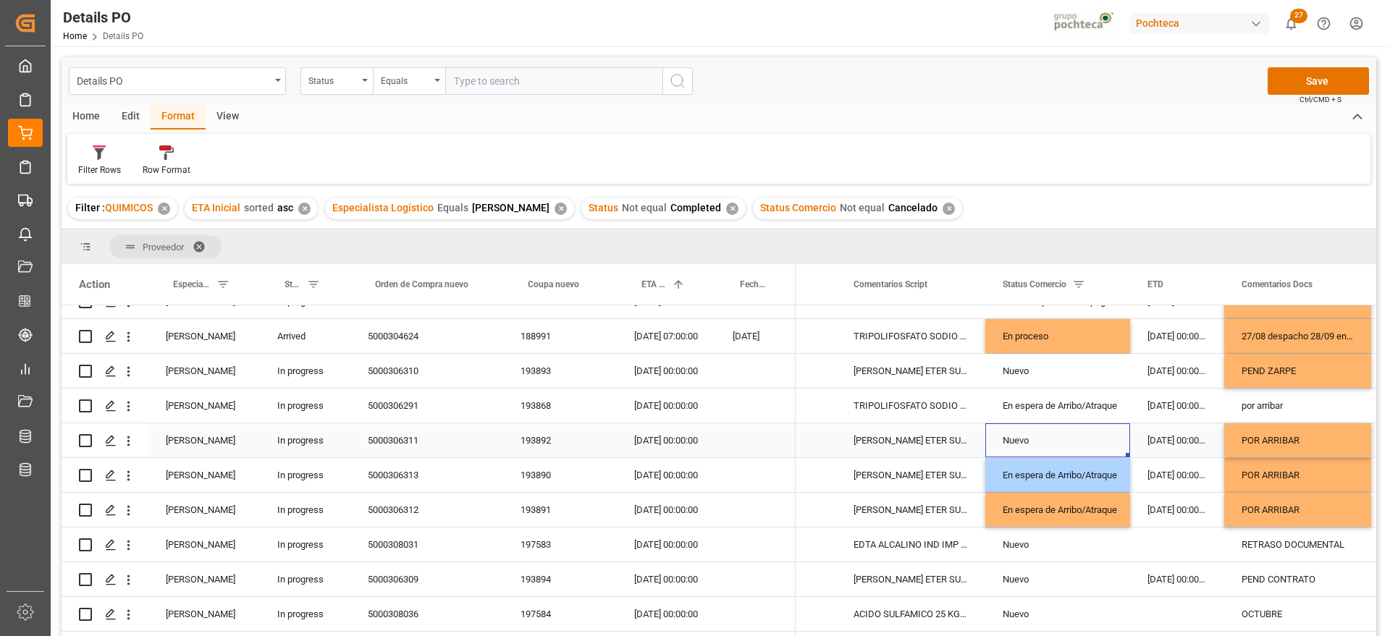
click at [1048, 439] on div "Nuevo" at bounding box center [1058, 440] width 110 height 33
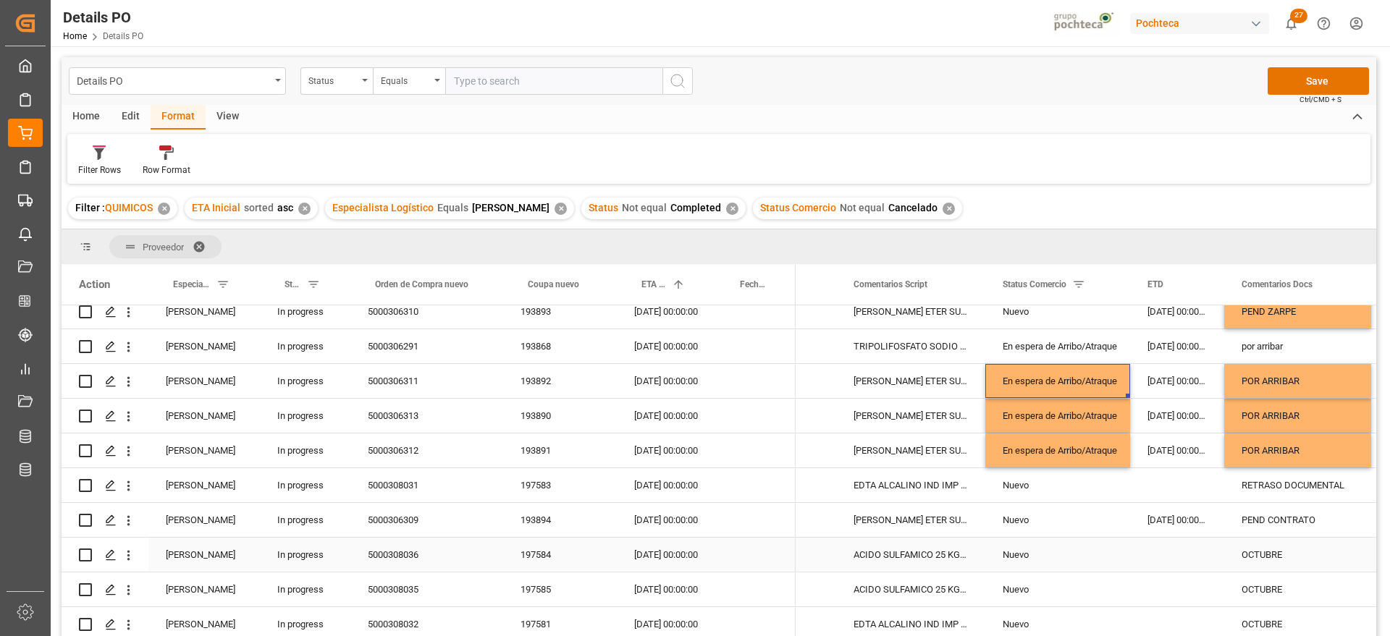
scroll to position [181, 0]
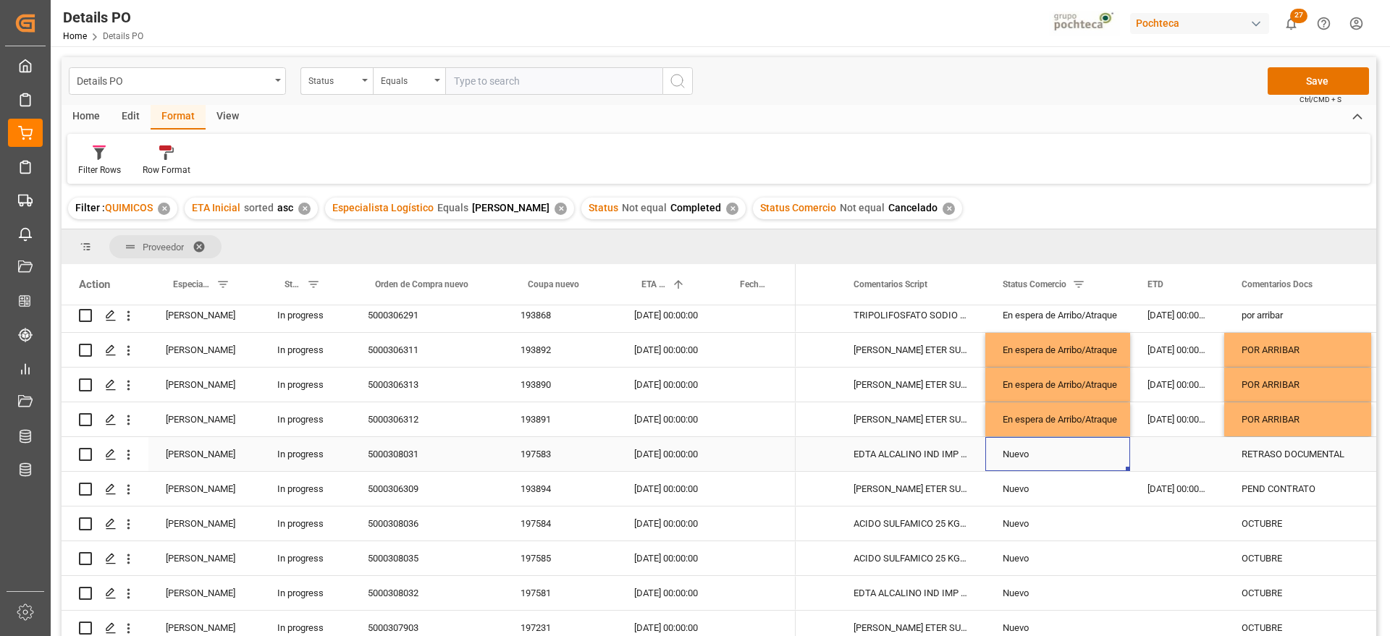
click at [1041, 455] on div "Nuevo" at bounding box center [1058, 454] width 110 height 33
click at [534, 458] on div "197583" at bounding box center [560, 454] width 114 height 34
click at [1256, 451] on div "RETRASO DOCUMENTAL" at bounding box center [1297, 454] width 147 height 34
click at [1316, 458] on div "RETRASO DOCUMENTAL" at bounding box center [1297, 454] width 147 height 34
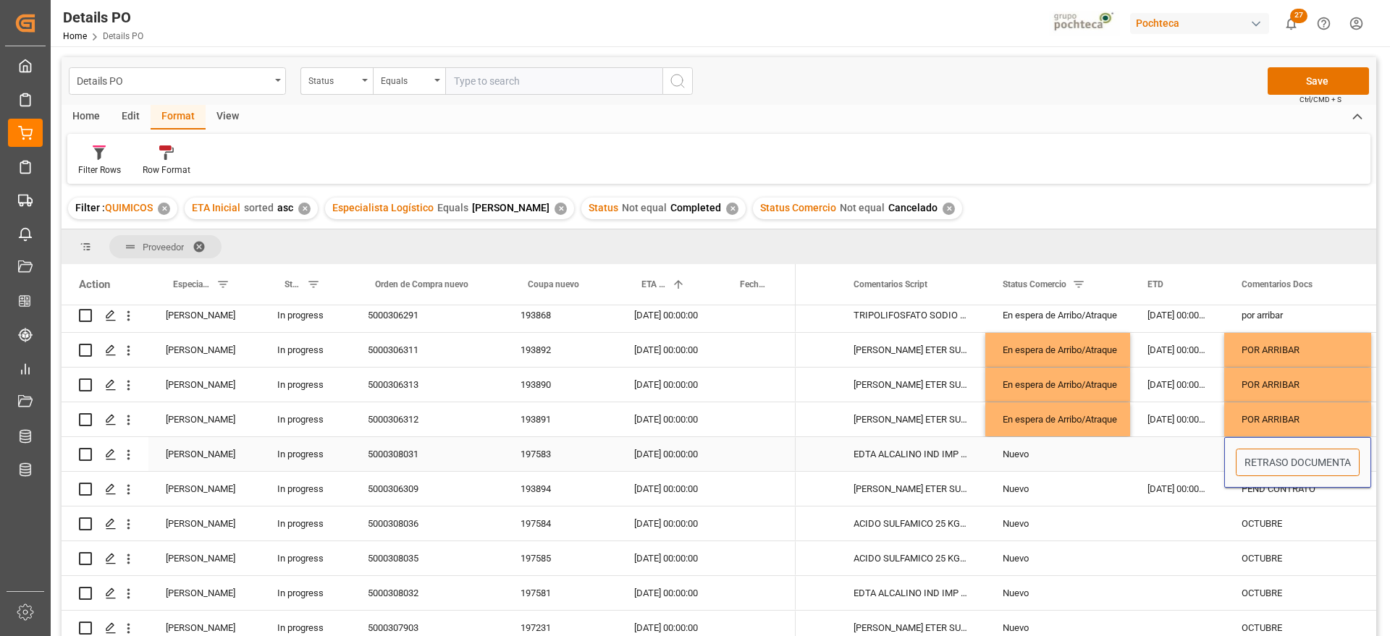
click at [1239, 464] on input "RETRASO DOCUMENTAL" at bounding box center [1298, 463] width 124 height 28
type input "? RETRASO DOCUMENTAL"
click at [1259, 485] on div "PEND CONTRATO" at bounding box center [1297, 489] width 147 height 34
click at [521, 489] on div "193894" at bounding box center [560, 489] width 114 height 34
click at [1312, 495] on div "PEND CONTRATO" at bounding box center [1297, 489] width 147 height 34
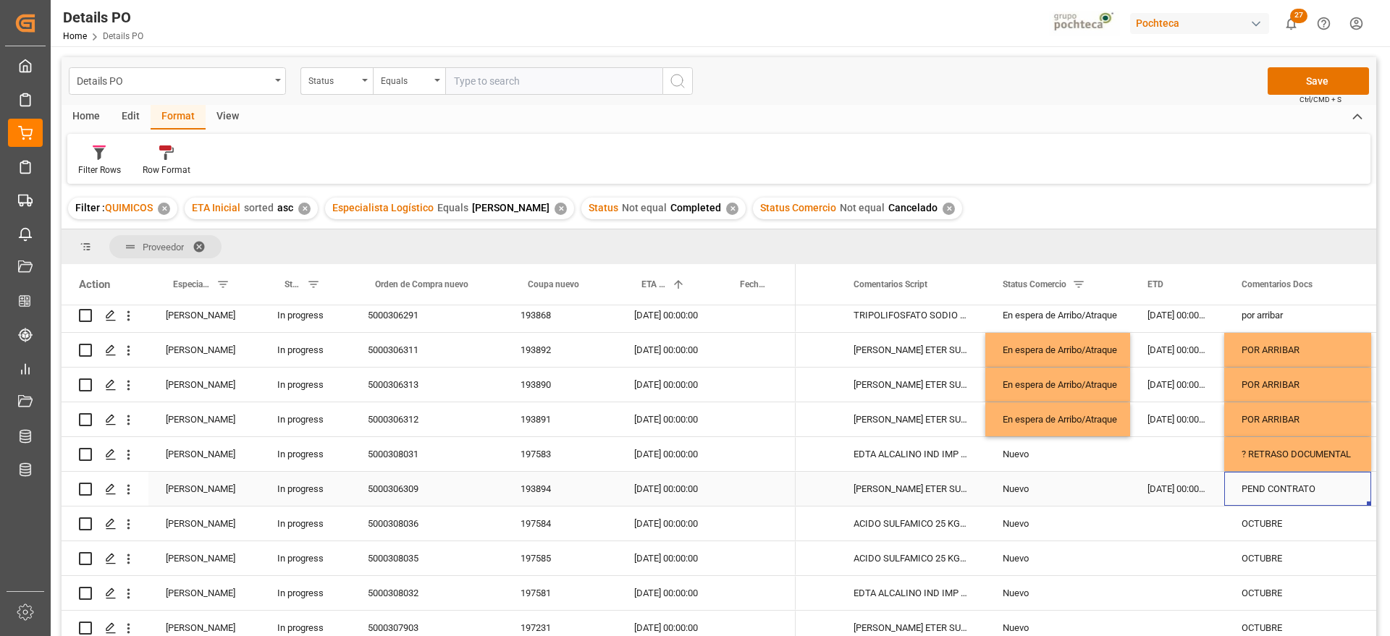
click at [1326, 489] on div "PEND CONTRATO" at bounding box center [1297, 489] width 147 height 34
drag, startPoint x: 1325, startPoint y: 489, endPoint x: 1224, endPoint y: 497, distance: 101.0
click at [1224, 497] on div "PEND CONTRATO" at bounding box center [1297, 497] width 147 height 51
type input "PEND CONF DE ZARPE"
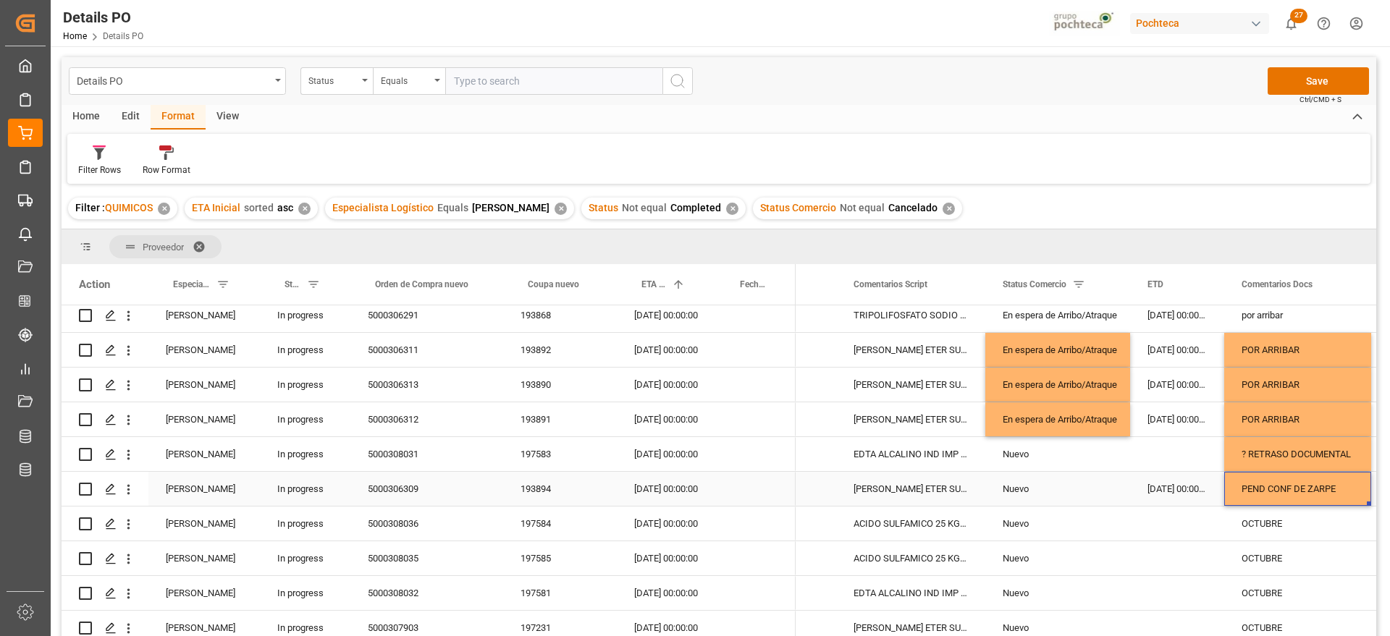
scroll to position [0, 249]
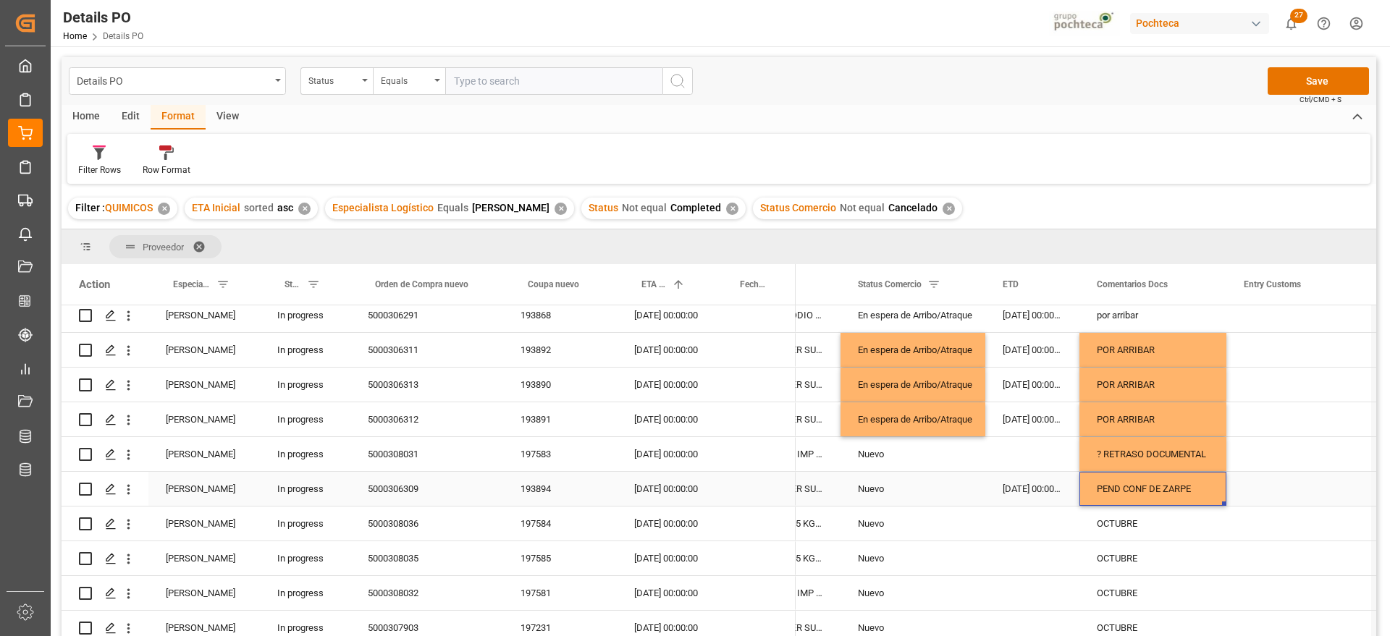
click at [1168, 492] on div "PEND CONF DE ZARPE" at bounding box center [1153, 489] width 147 height 34
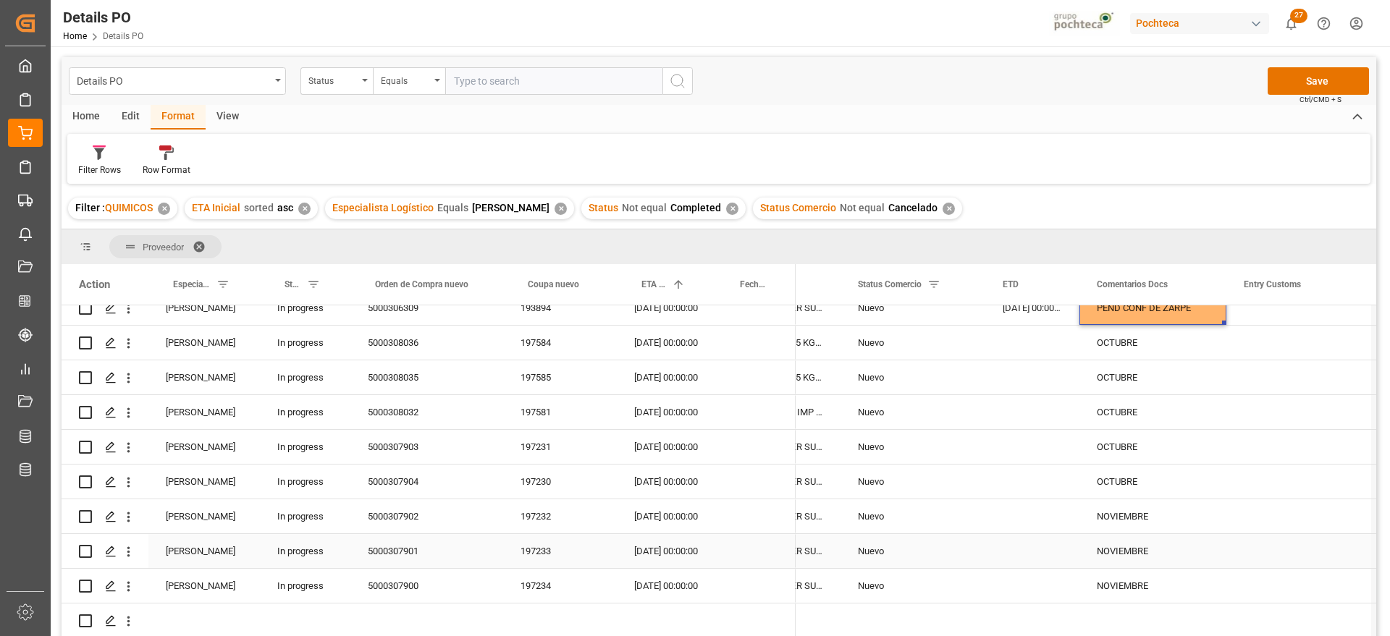
scroll to position [272, 0]
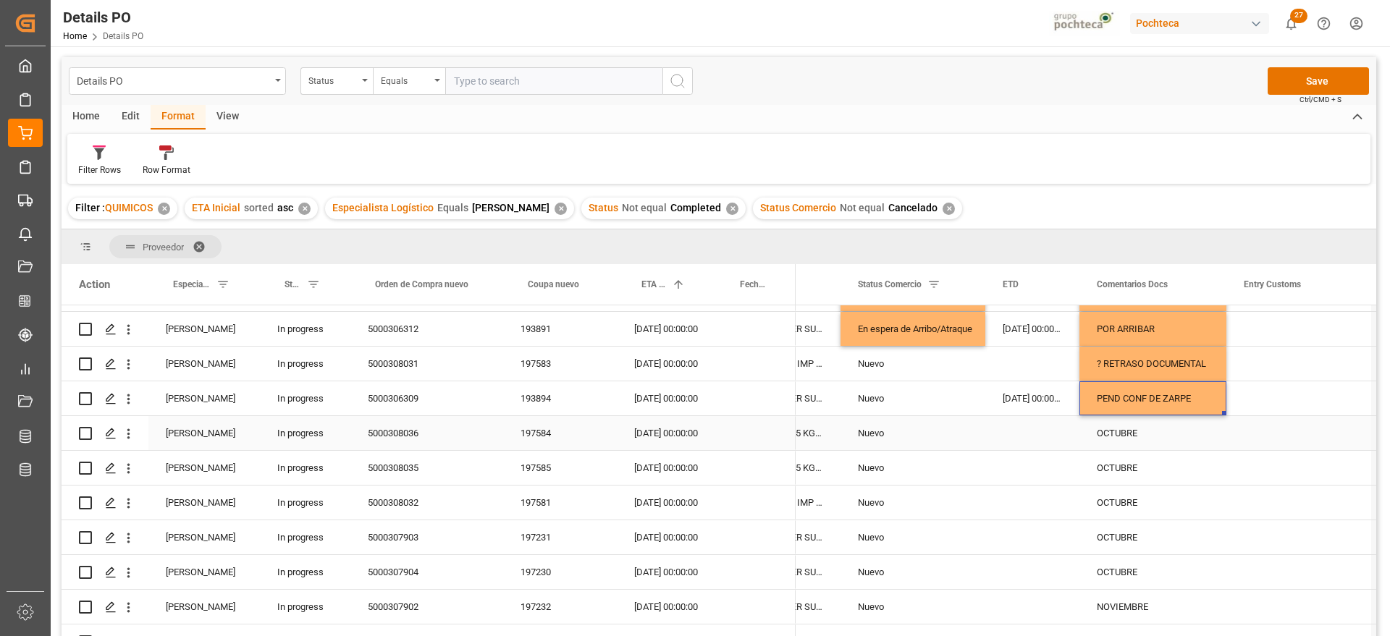
click at [1134, 436] on div "OCTUBRE" at bounding box center [1153, 433] width 147 height 34
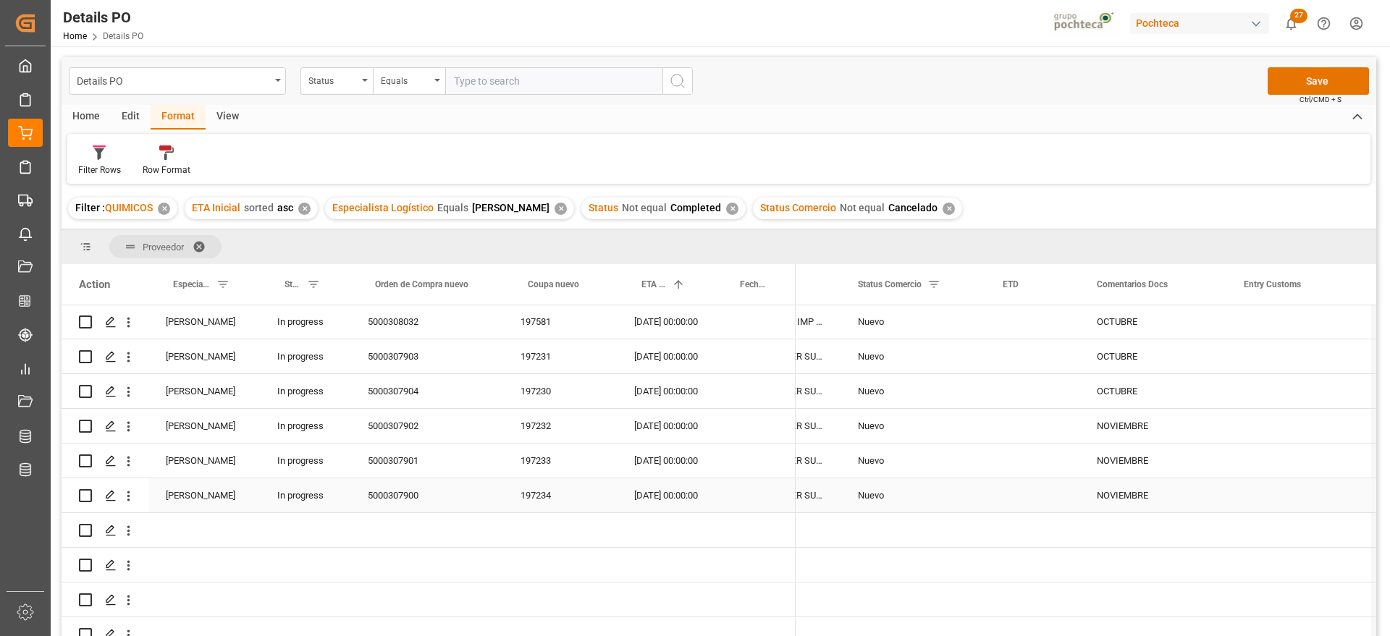
scroll to position [0, 0]
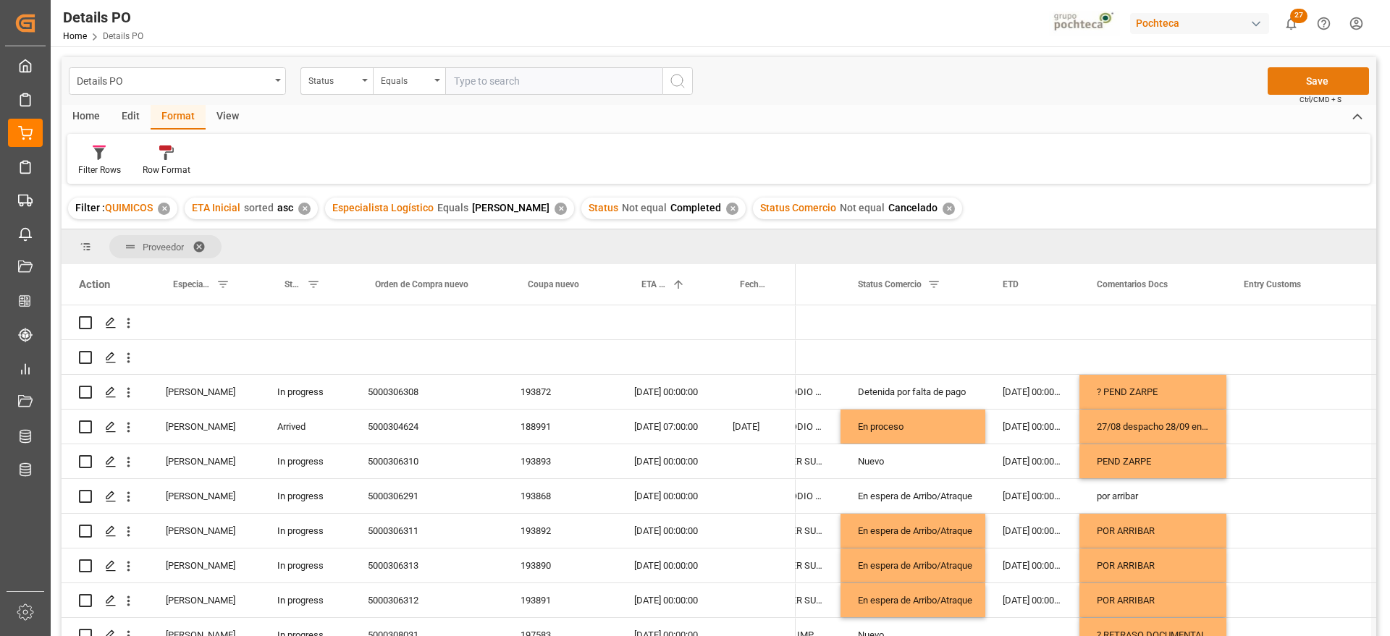
click at [1339, 76] on button "Save" at bounding box center [1318, 81] width 101 height 28
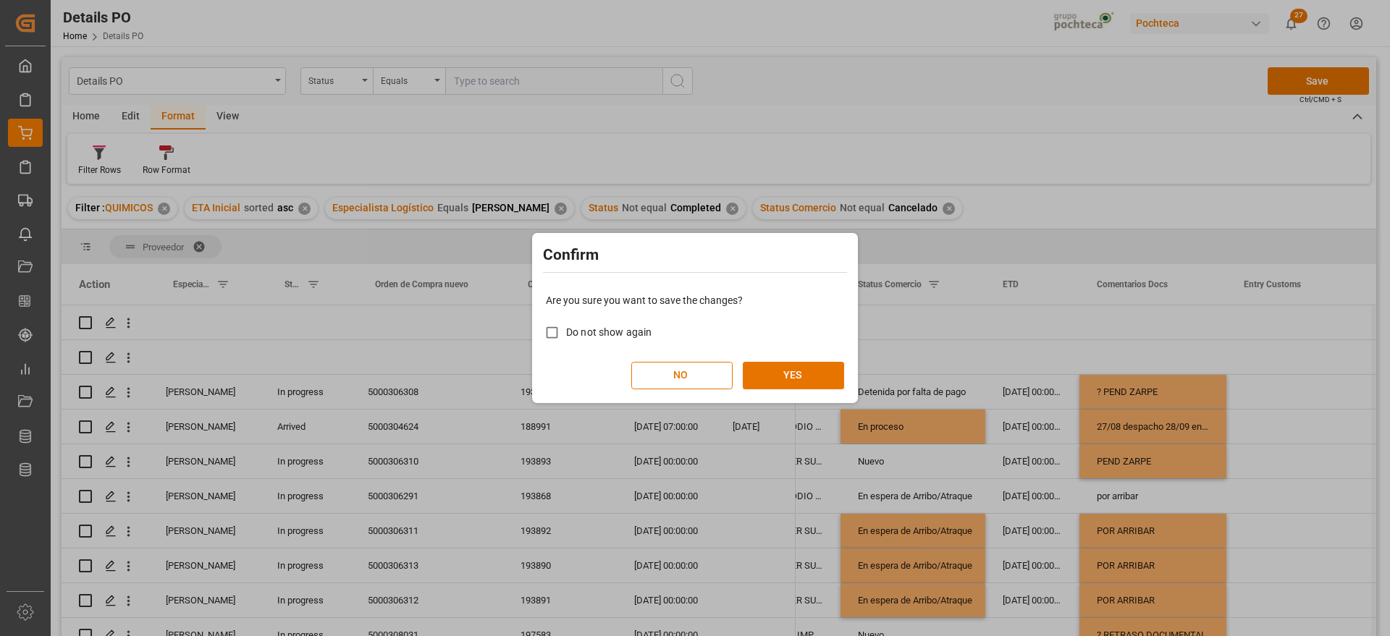
click at [821, 358] on div "Are you sure you want to save the changes? Do not show again NO YES" at bounding box center [695, 341] width 319 height 117
click at [813, 370] on button "YES" at bounding box center [793, 376] width 101 height 28
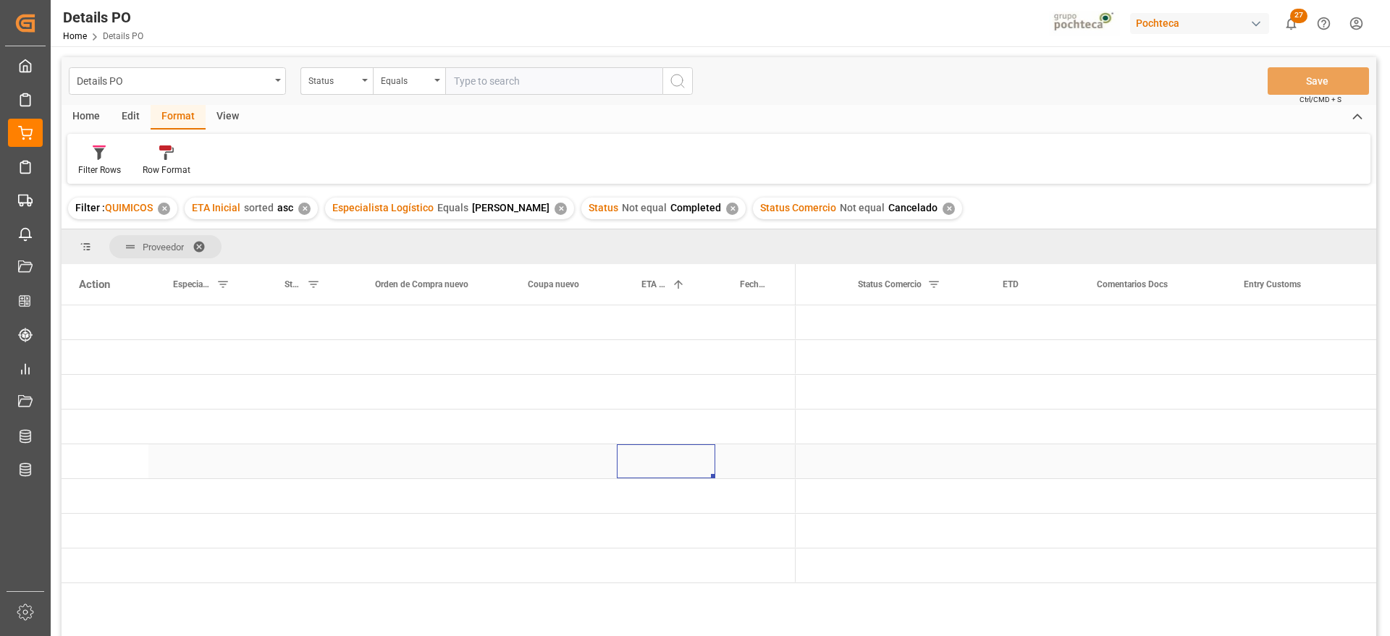
click at [699, 447] on div "Press SPACE to select this row." at bounding box center [666, 462] width 98 height 34
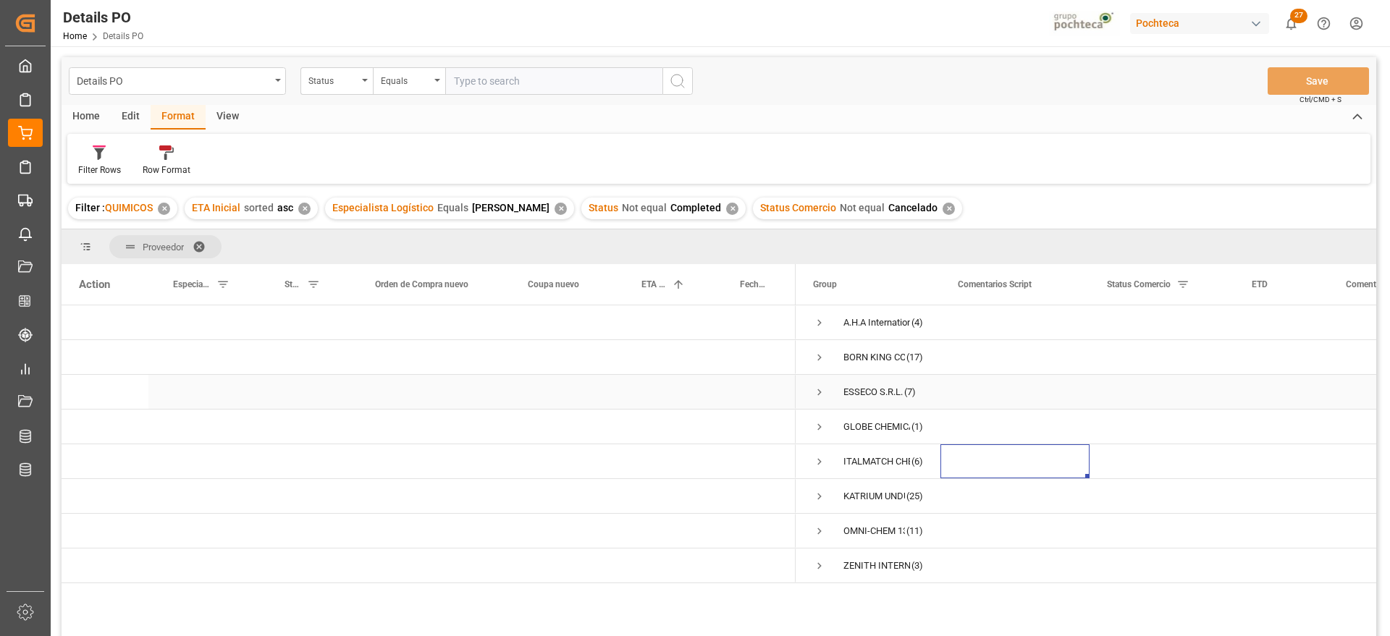
click at [815, 388] on span "Press SPACE to select this row." at bounding box center [819, 392] width 13 height 13
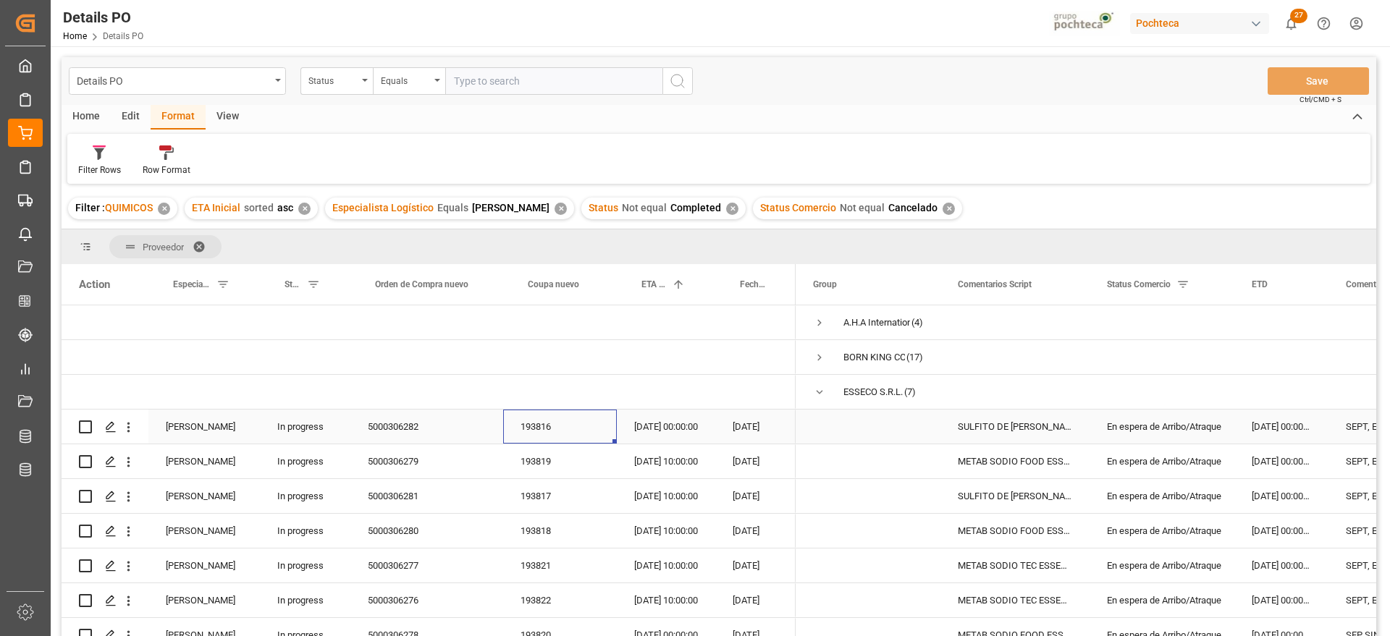
click at [535, 434] on div "193816" at bounding box center [560, 427] width 114 height 34
click at [1296, 475] on div "[DATE] 00:00:00" at bounding box center [1282, 462] width 94 height 34
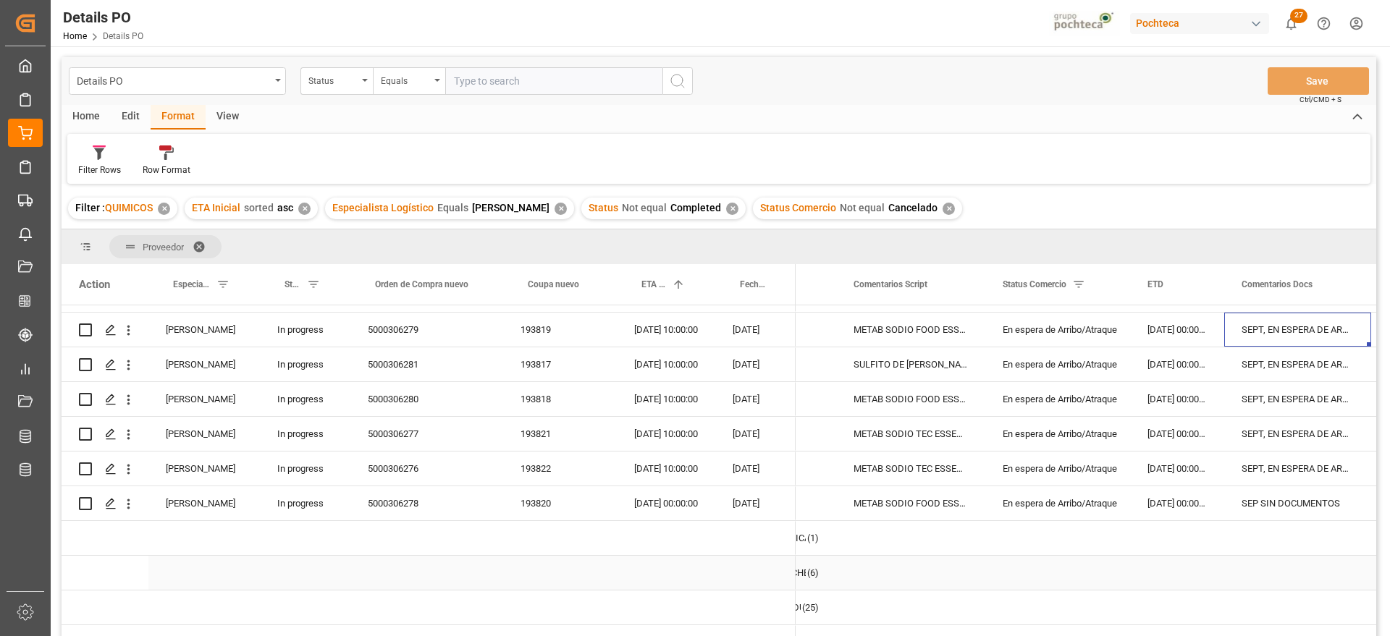
scroll to position [91, 0]
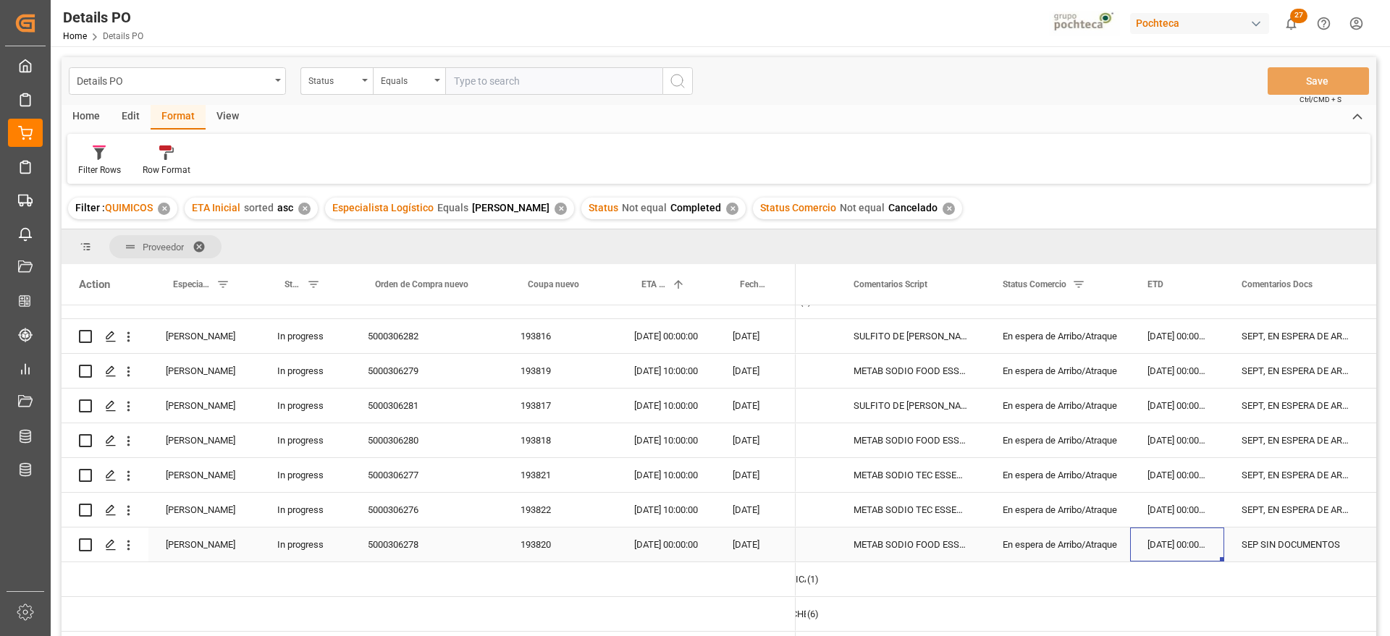
click at [1192, 550] on div "[DATE] 00:00:00" at bounding box center [1177, 545] width 94 height 34
click at [551, 545] on div "193820" at bounding box center [560, 545] width 114 height 34
click at [681, 543] on div "[DATE] 00:00:00" at bounding box center [666, 545] width 98 height 34
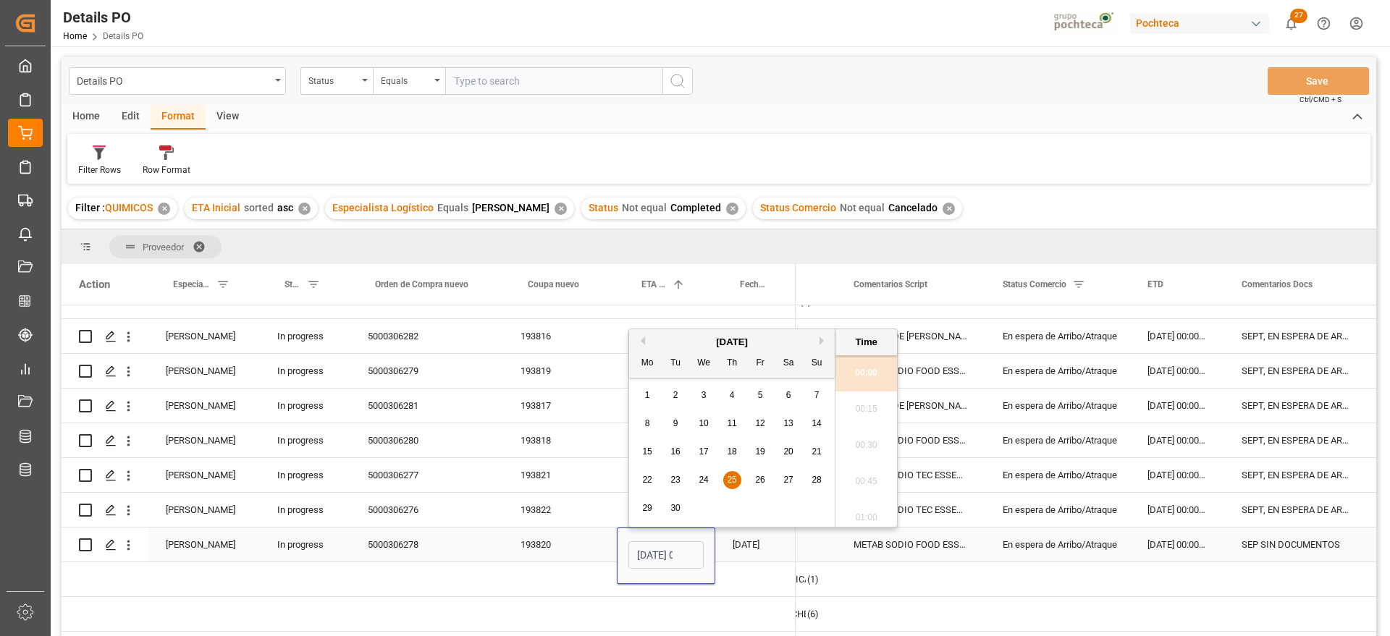
scroll to position [0, 43]
click at [786, 478] on span "27" at bounding box center [787, 480] width 9 height 10
type input "[DATE] 00:00"
click at [1059, 539] on div "En espera de Arribo/Atraque" at bounding box center [1058, 545] width 110 height 33
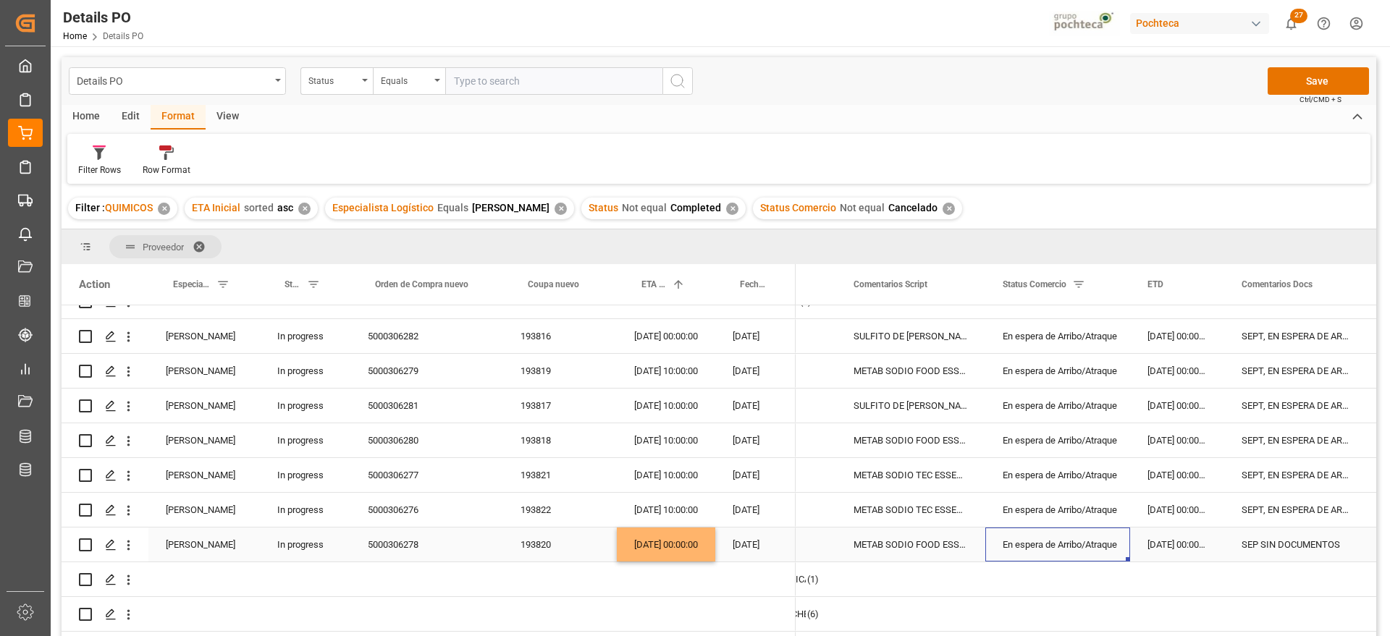
click at [1315, 538] on div "SEP SIN DOCUMENTOS" at bounding box center [1297, 545] width 147 height 34
click at [1336, 549] on div "SEP SIN DOCUMENTOS" at bounding box center [1297, 545] width 147 height 34
click at [1317, 500] on div "SEPT, EN ESPERA DE ARRIBO" at bounding box center [1297, 510] width 147 height 34
click at [1308, 543] on div "SEP SIN DOCUMENTOS" at bounding box center [1297, 545] width 147 height 34
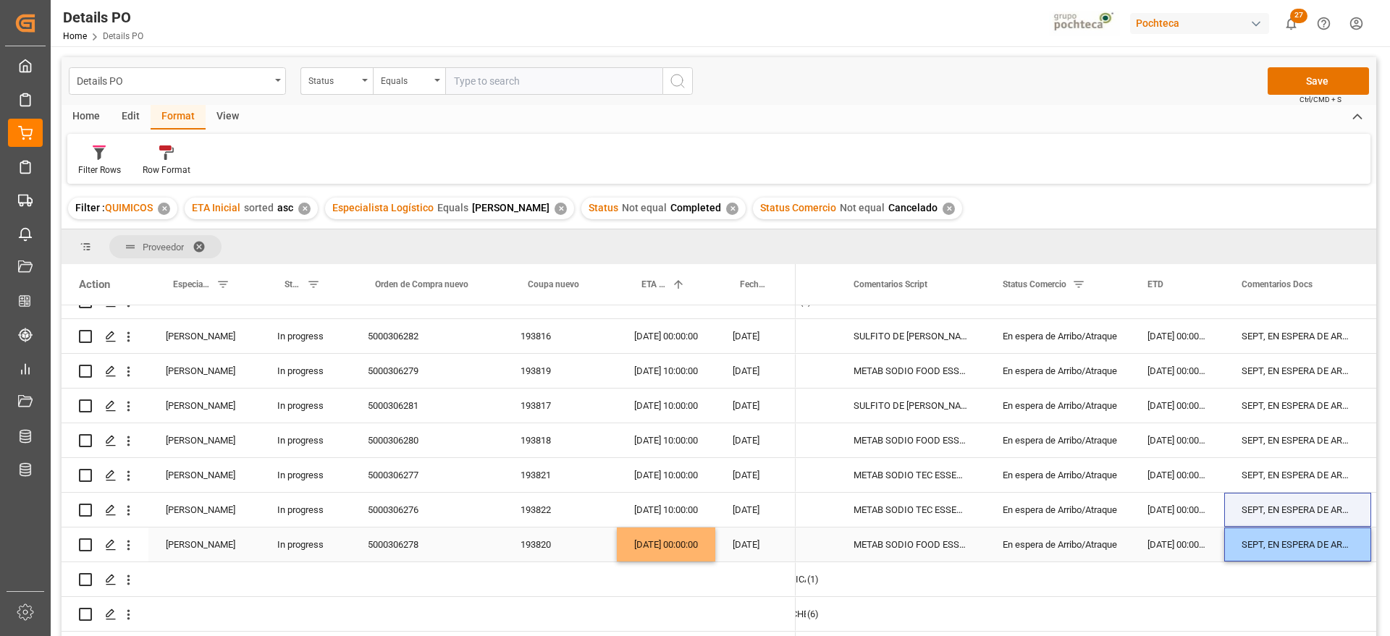
click at [1113, 547] on div "En espera de Arribo/Atraque" at bounding box center [1058, 545] width 110 height 33
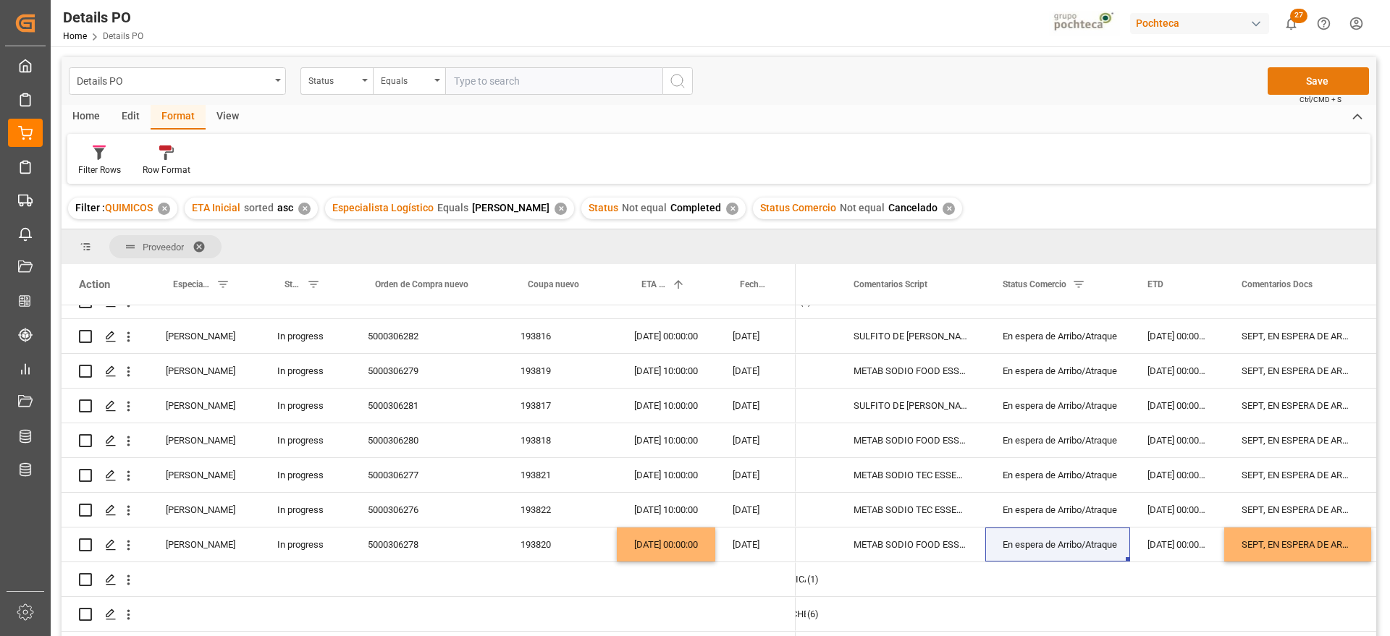
click at [1324, 75] on button "Save" at bounding box center [1318, 81] width 101 height 28
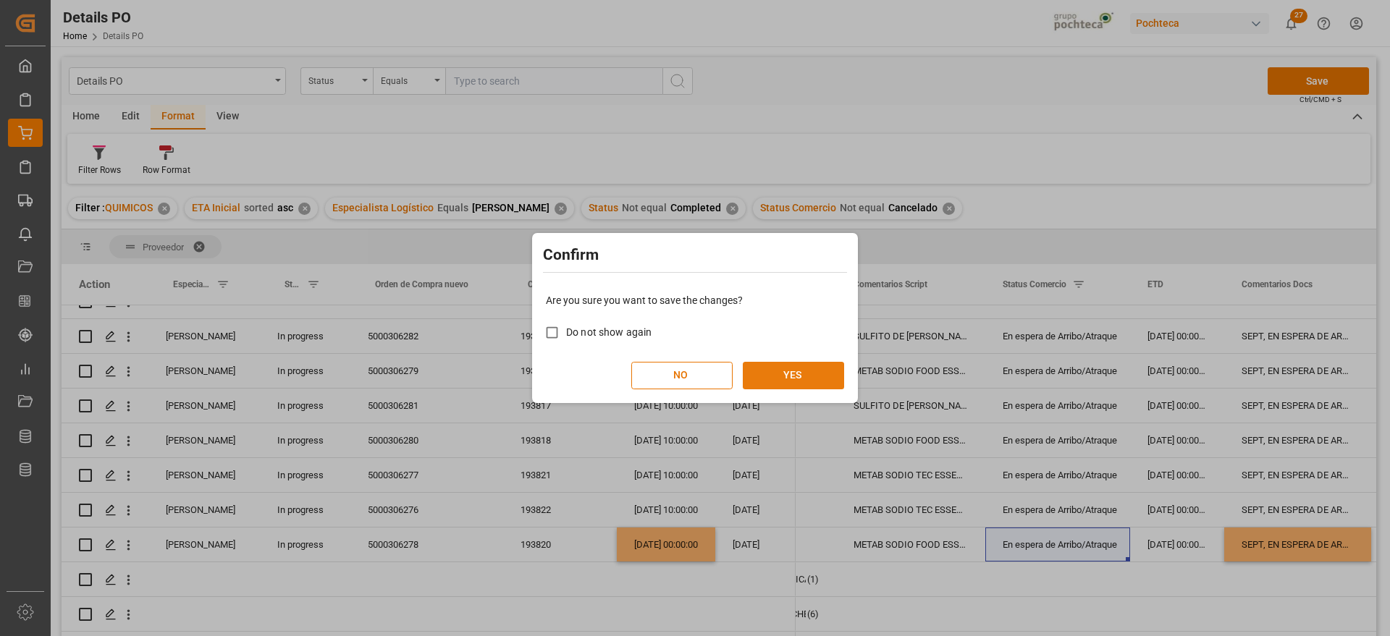
click at [826, 375] on button "YES" at bounding box center [793, 376] width 101 height 28
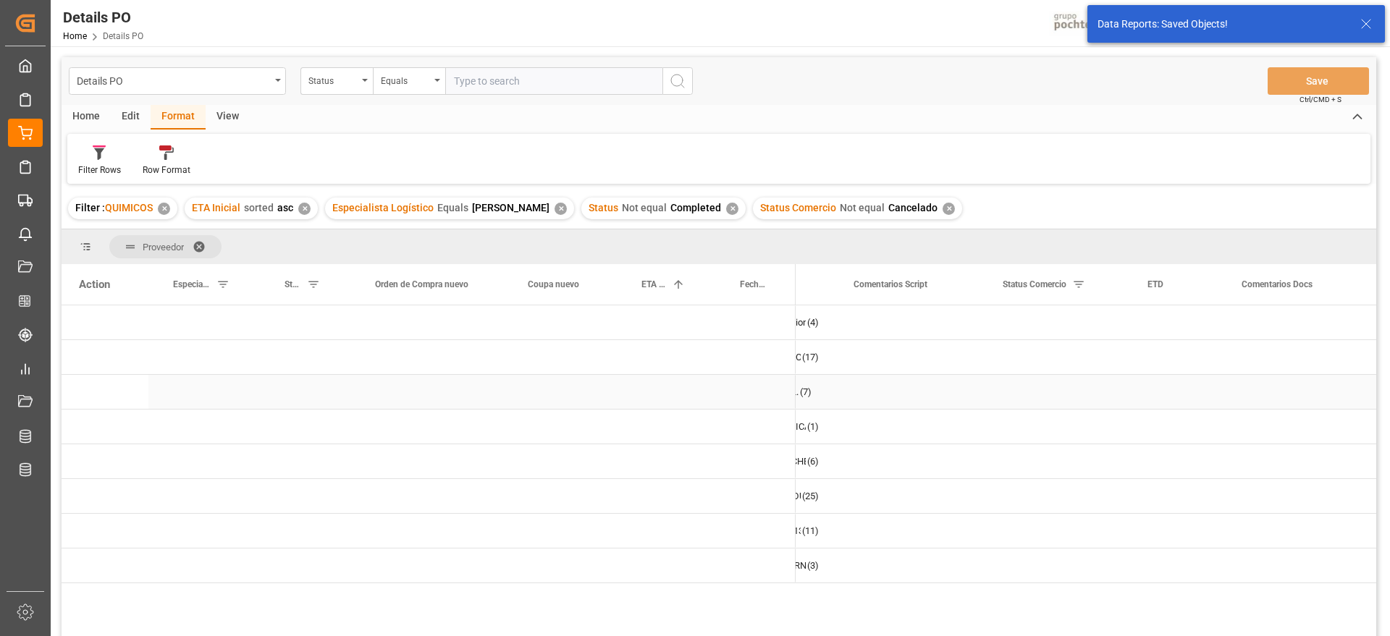
click at [746, 379] on div "Press SPACE to select this row." at bounding box center [755, 392] width 80 height 34
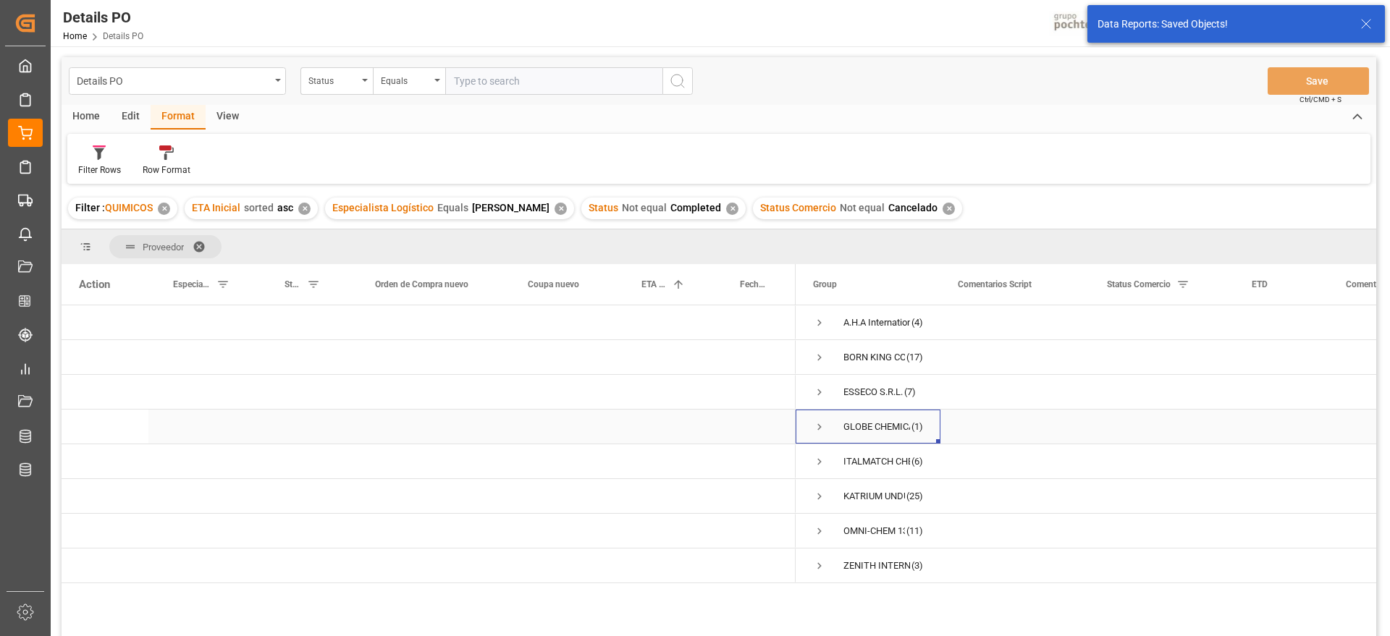
click at [817, 422] on span "Press SPACE to select this row." at bounding box center [819, 427] width 13 height 13
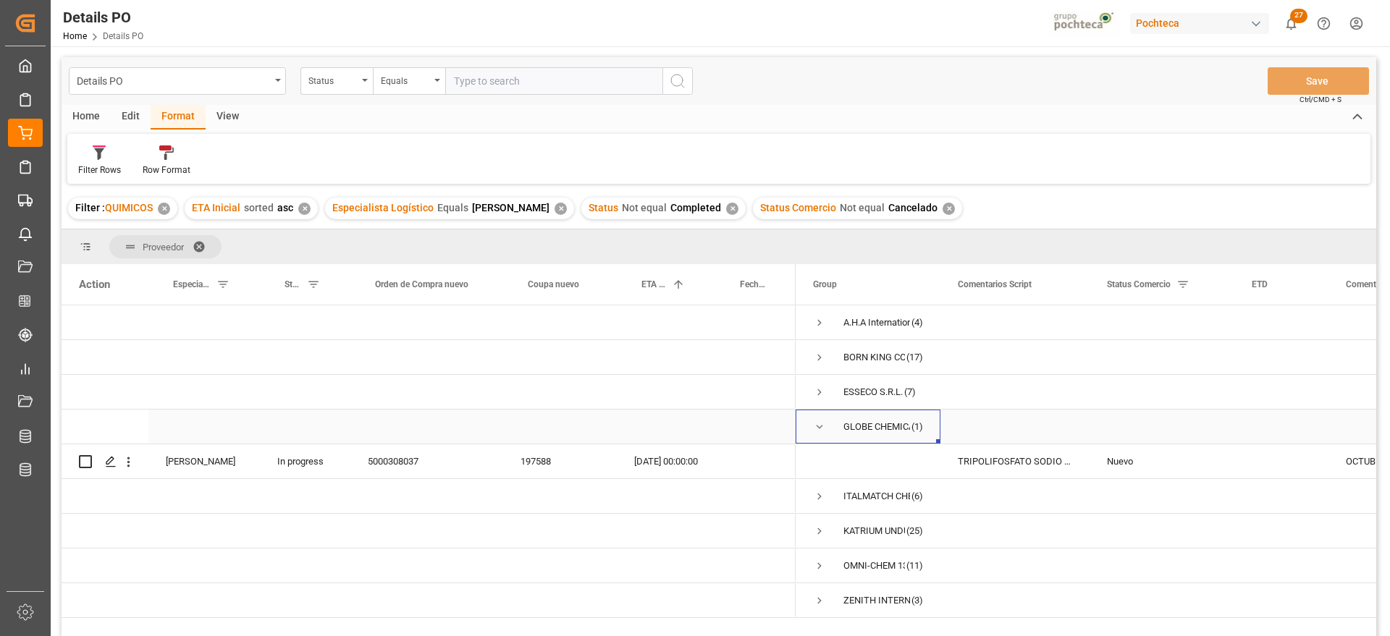
click at [817, 427] on span "Press SPACE to select this row." at bounding box center [819, 427] width 13 height 13
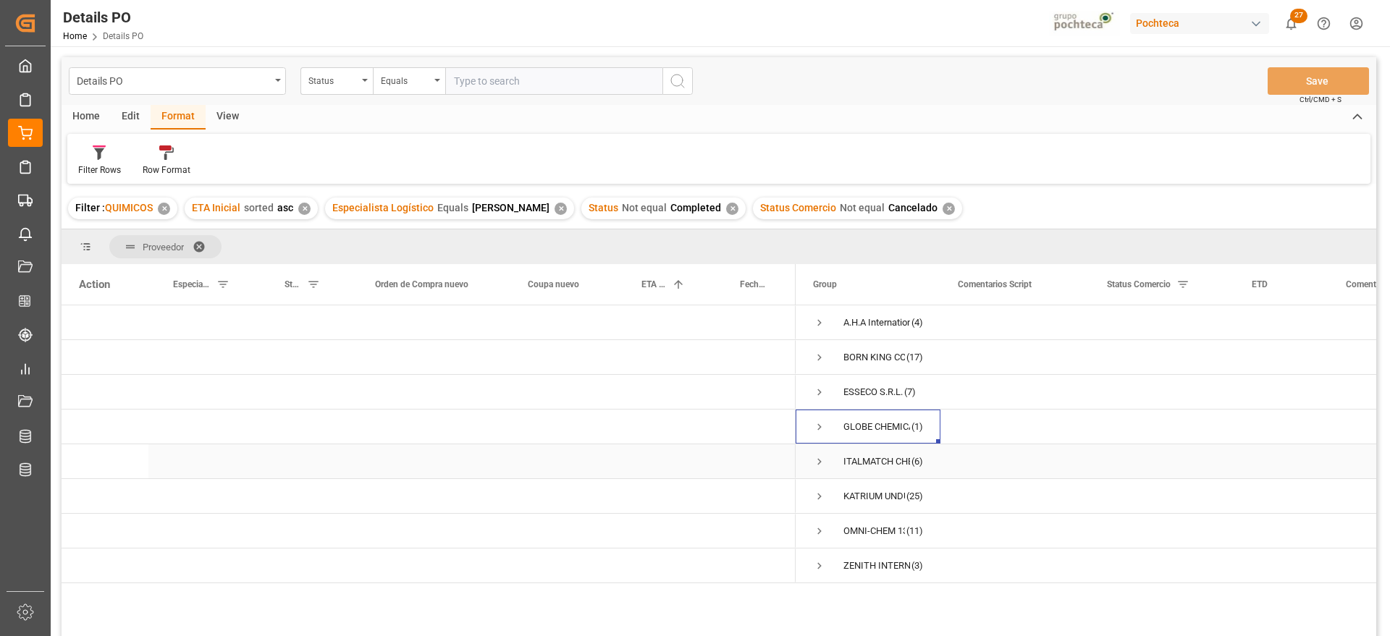
click at [819, 464] on span "Press SPACE to select this row." at bounding box center [819, 461] width 13 height 13
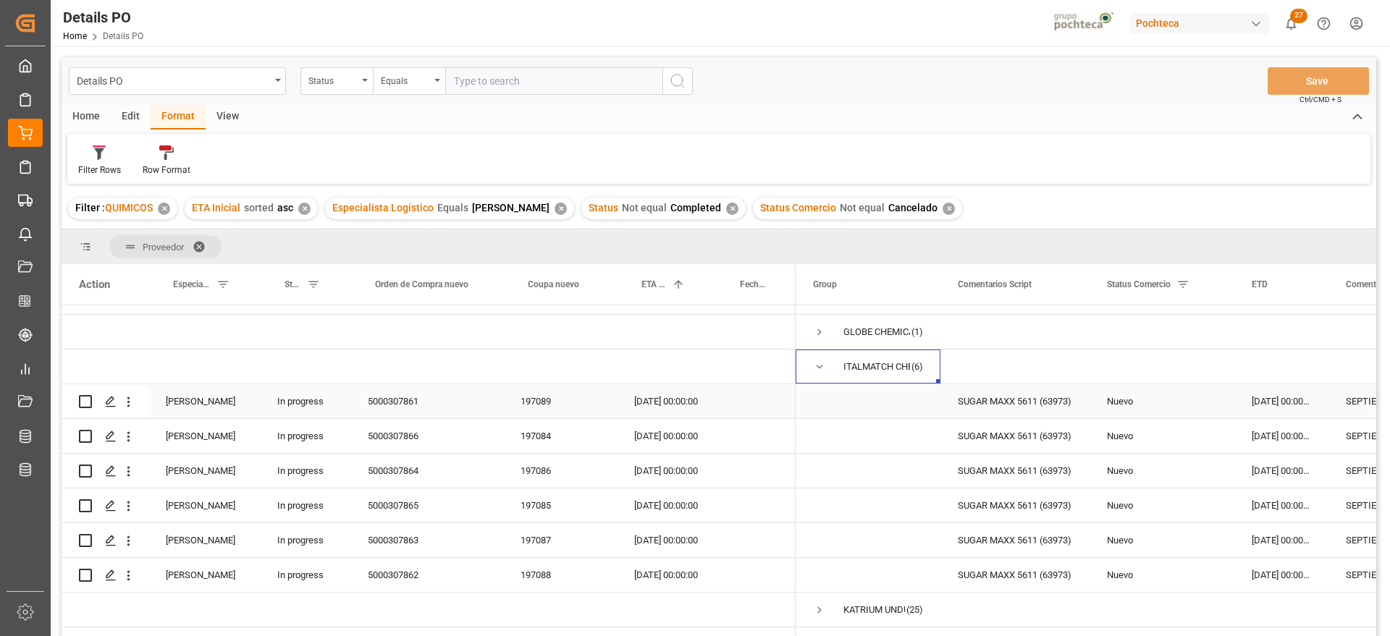
scroll to position [156, 0]
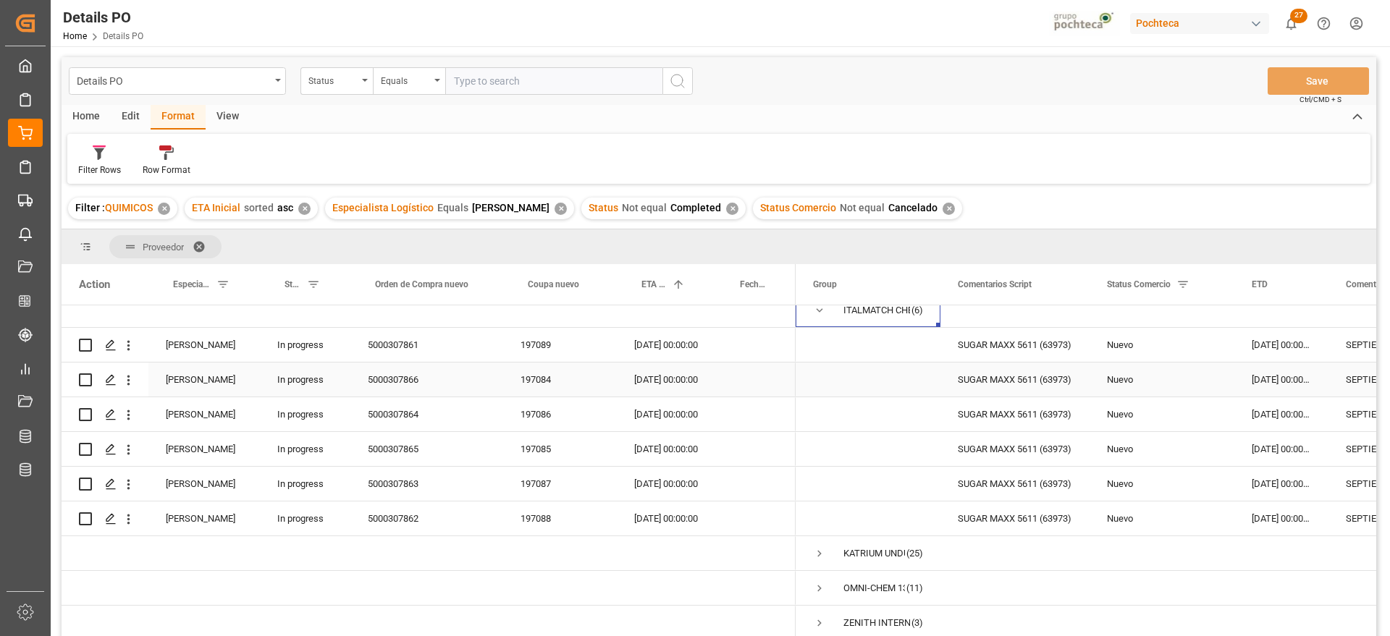
click at [1171, 363] on div "Nuevo" at bounding box center [1162, 379] width 110 height 33
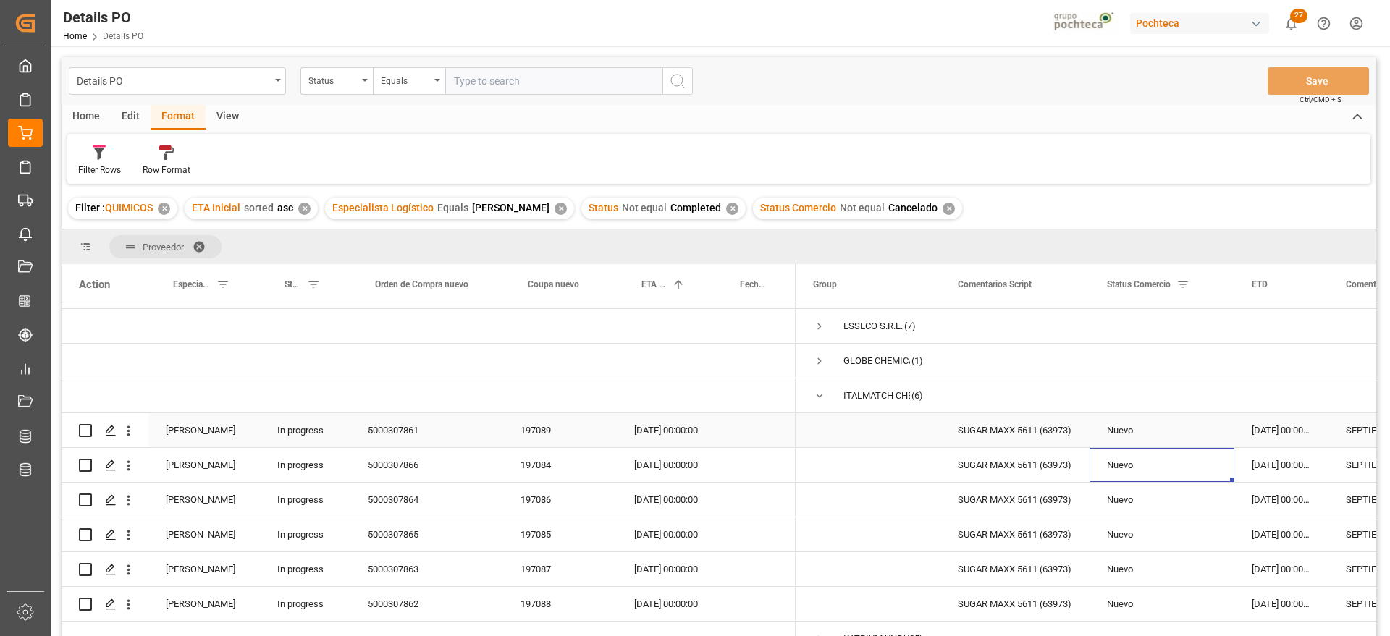
click at [1193, 422] on div "Nuevo" at bounding box center [1162, 430] width 110 height 33
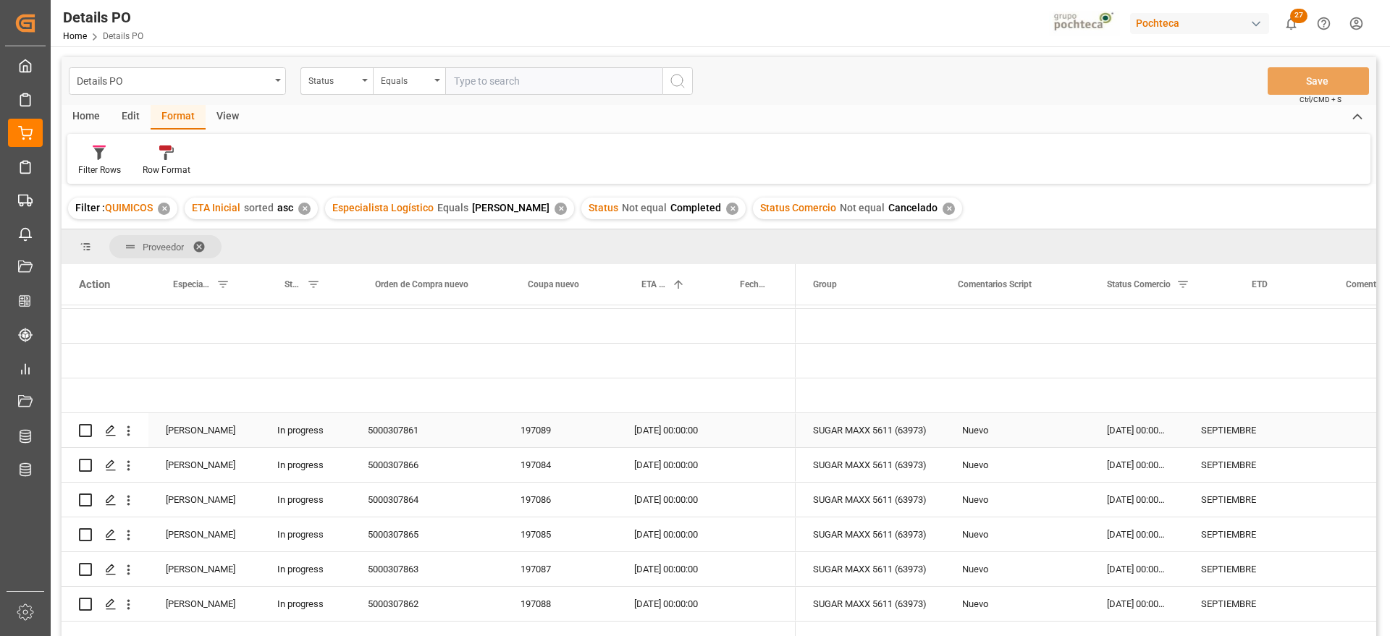
scroll to position [0, 0]
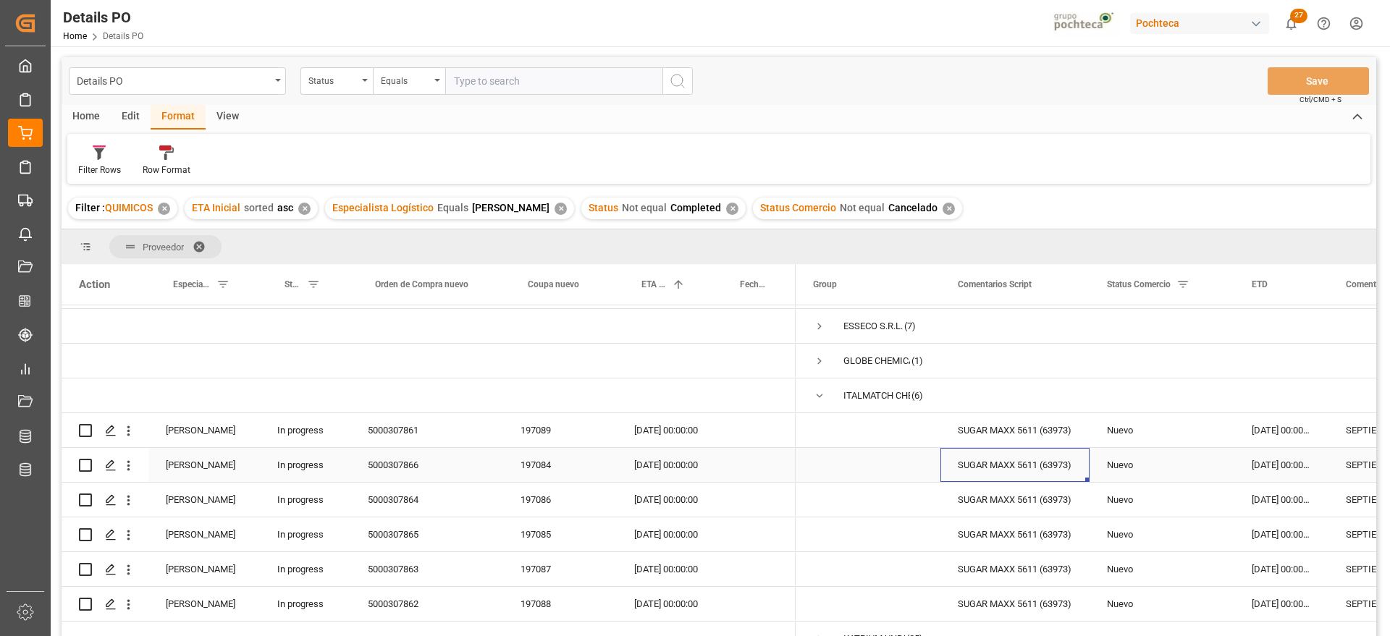
click at [1027, 450] on div "SUGAR MAXX 5611 (63973)" at bounding box center [1015, 465] width 149 height 34
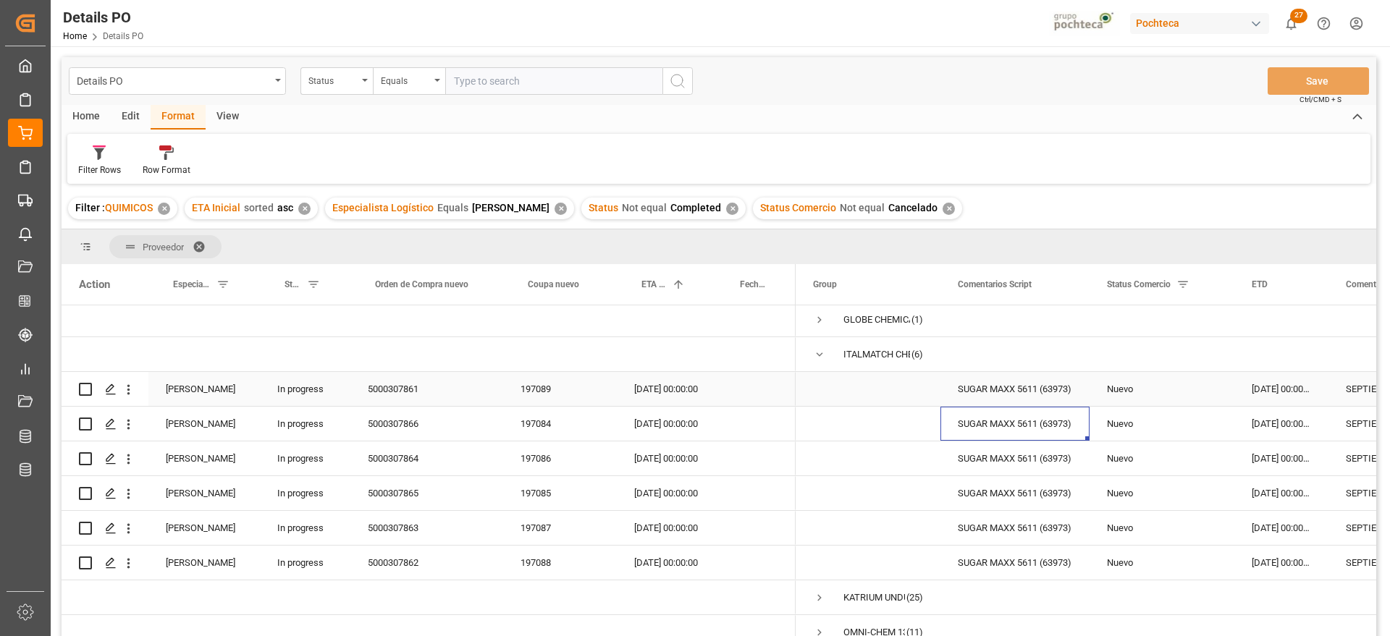
scroll to position [66, 0]
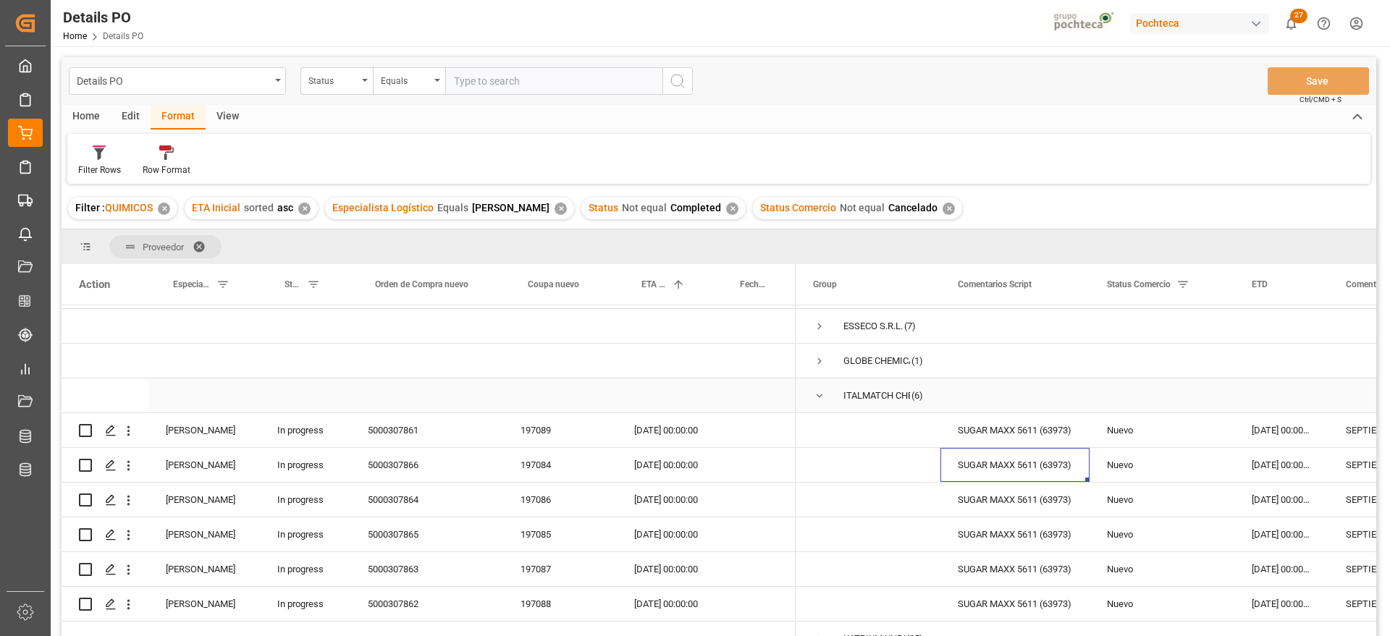
click at [819, 390] on span "Press SPACE to select this row." at bounding box center [819, 396] width 13 height 13
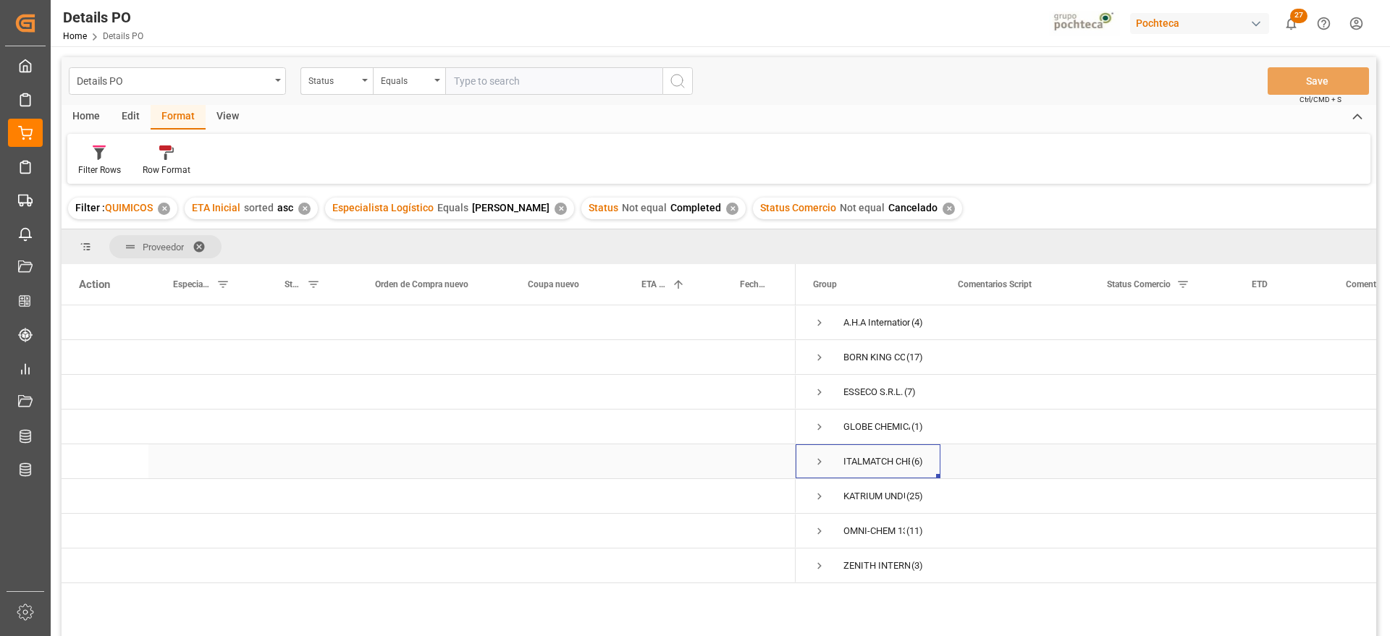
scroll to position [0, 0]
click at [817, 492] on span "Press SPACE to select this row." at bounding box center [819, 496] width 13 height 13
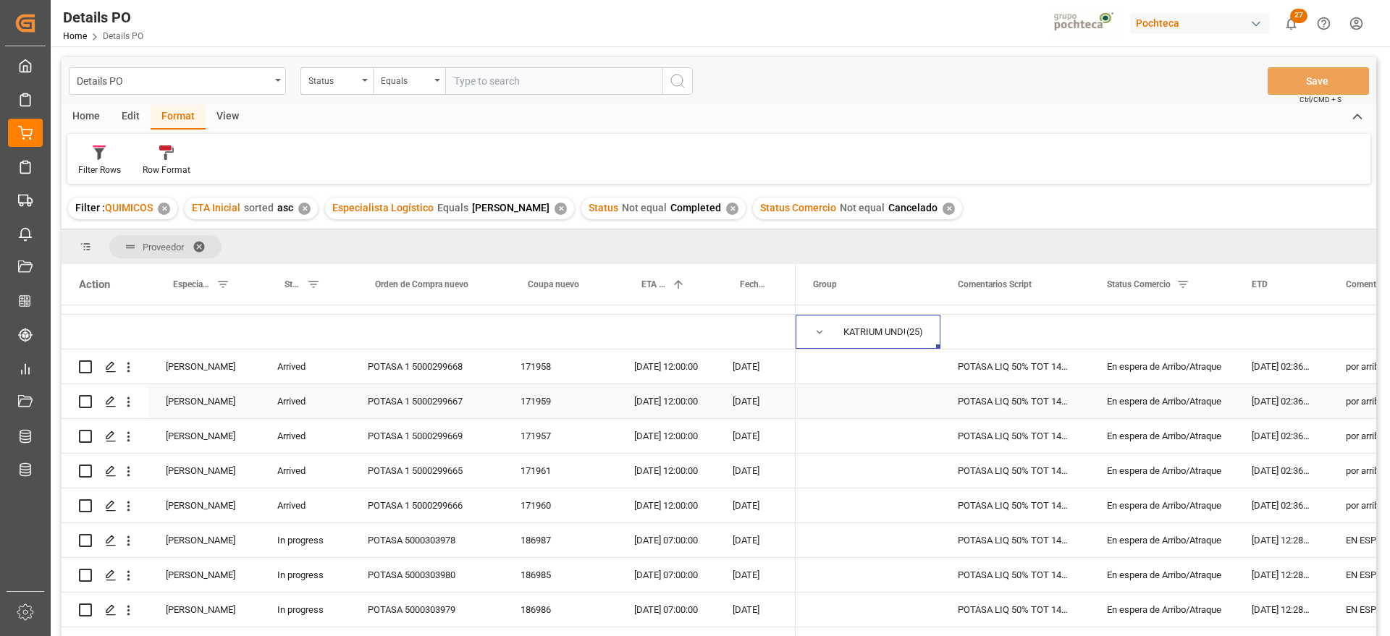
scroll to position [181, 0]
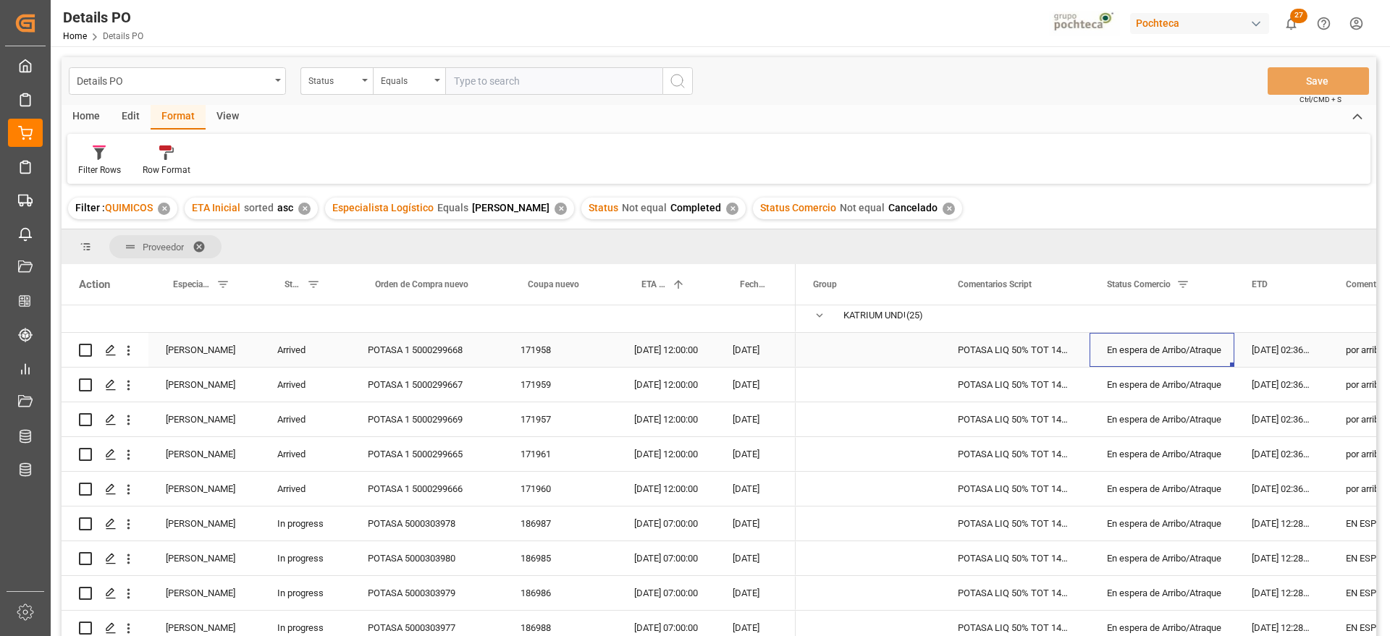
click at [1186, 348] on div "En espera de Arribo/Atraque" at bounding box center [1162, 350] width 110 height 33
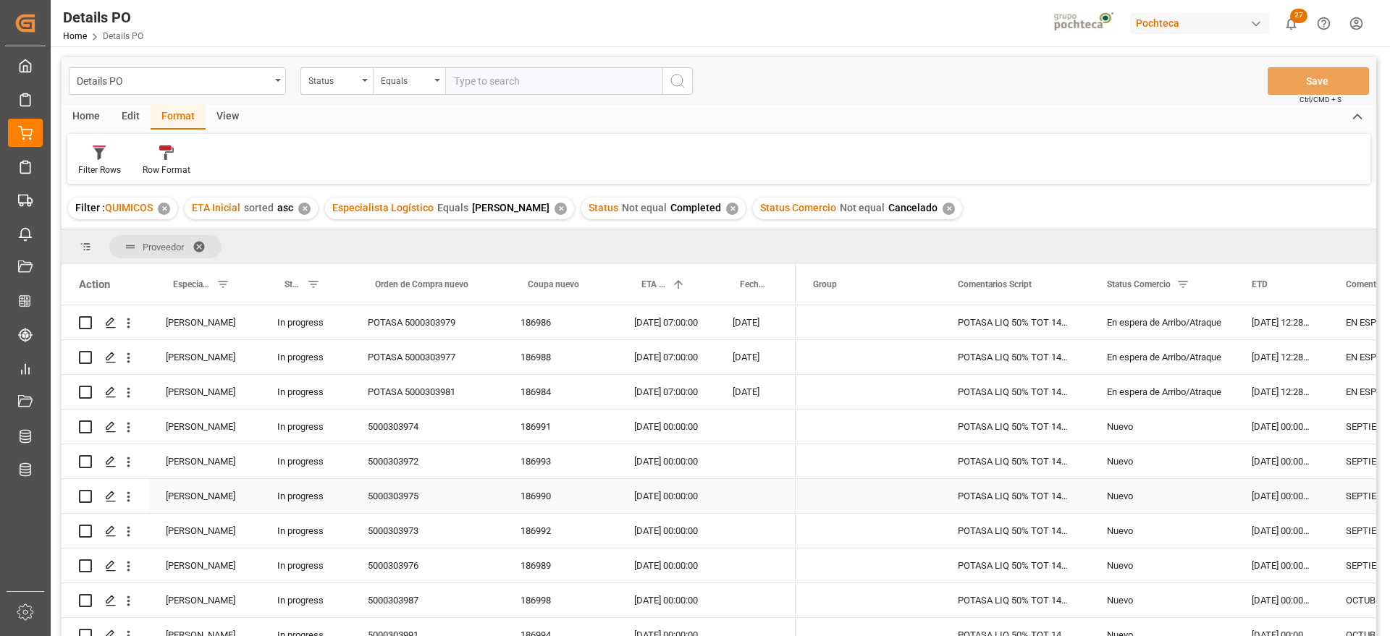
scroll to position [453, 0]
click at [1140, 425] on div "Nuevo" at bounding box center [1162, 426] width 110 height 33
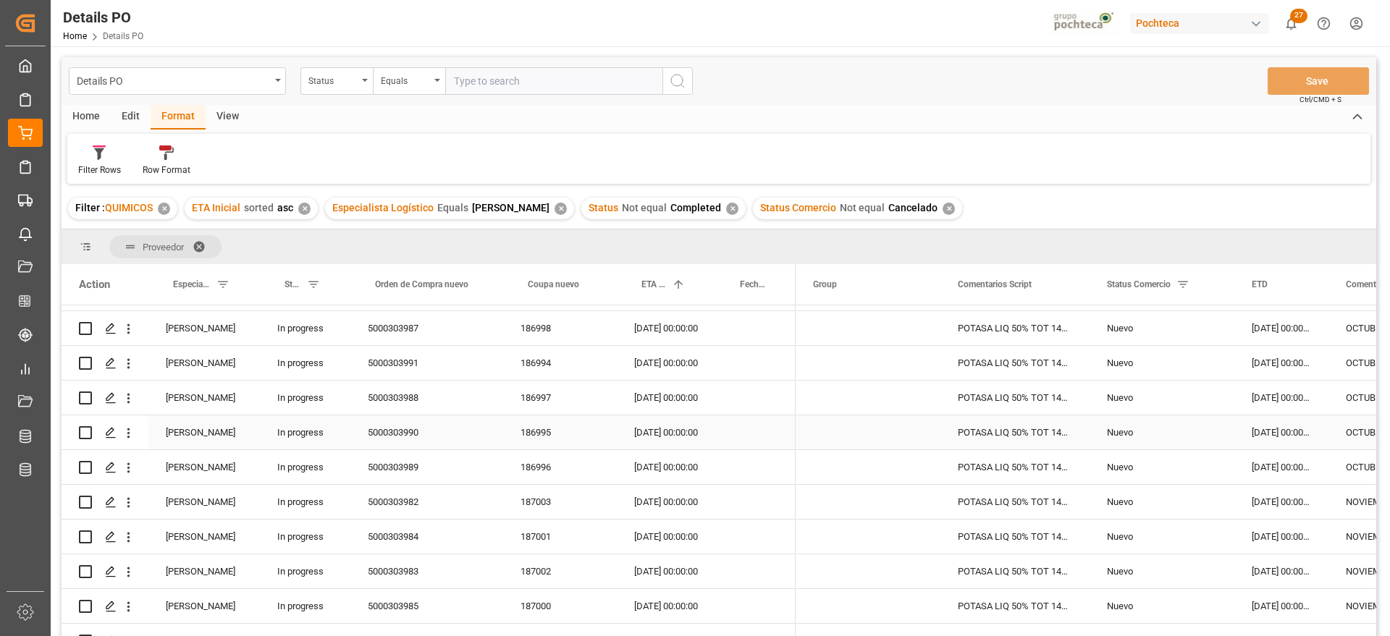
scroll to position [815, 0]
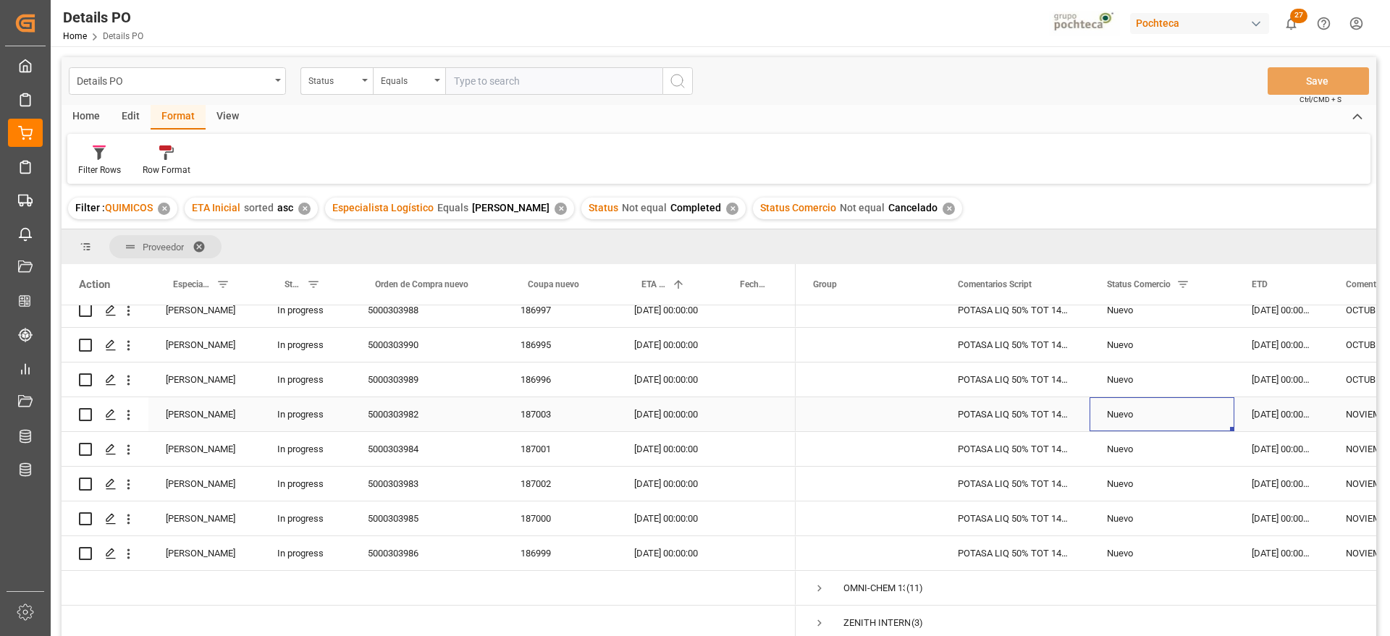
click at [1204, 426] on div "Nuevo" at bounding box center [1162, 414] width 110 height 33
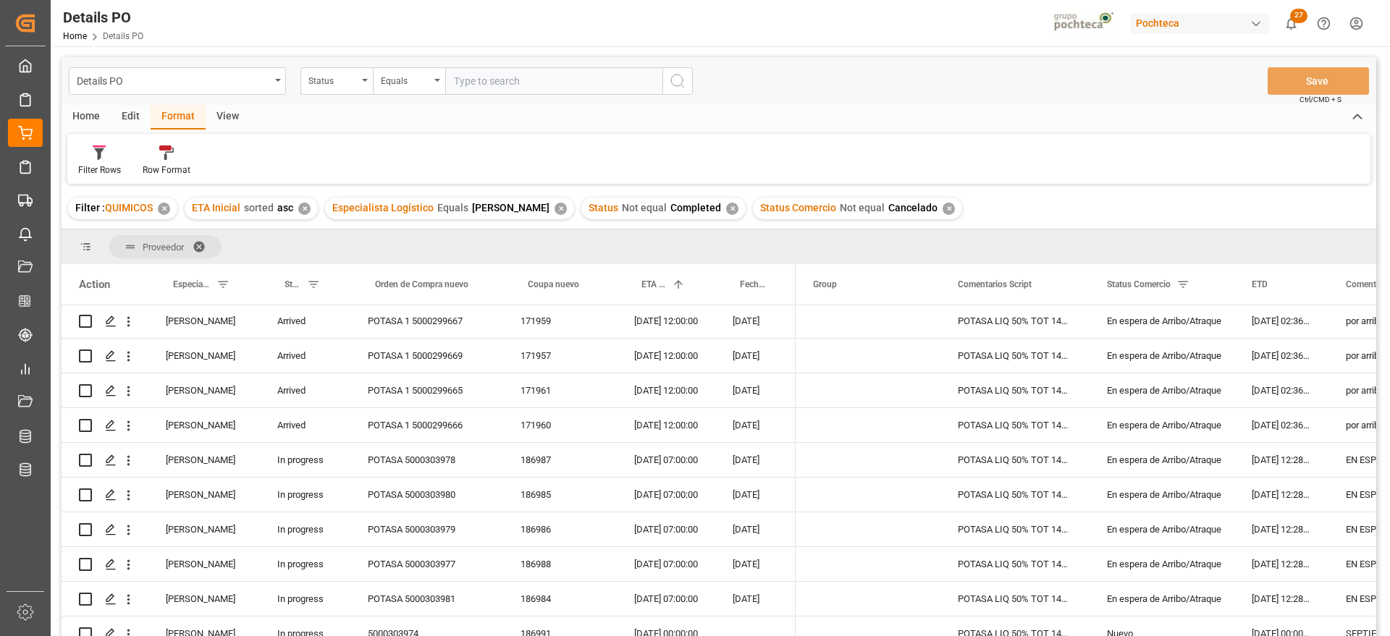
scroll to position [2, 0]
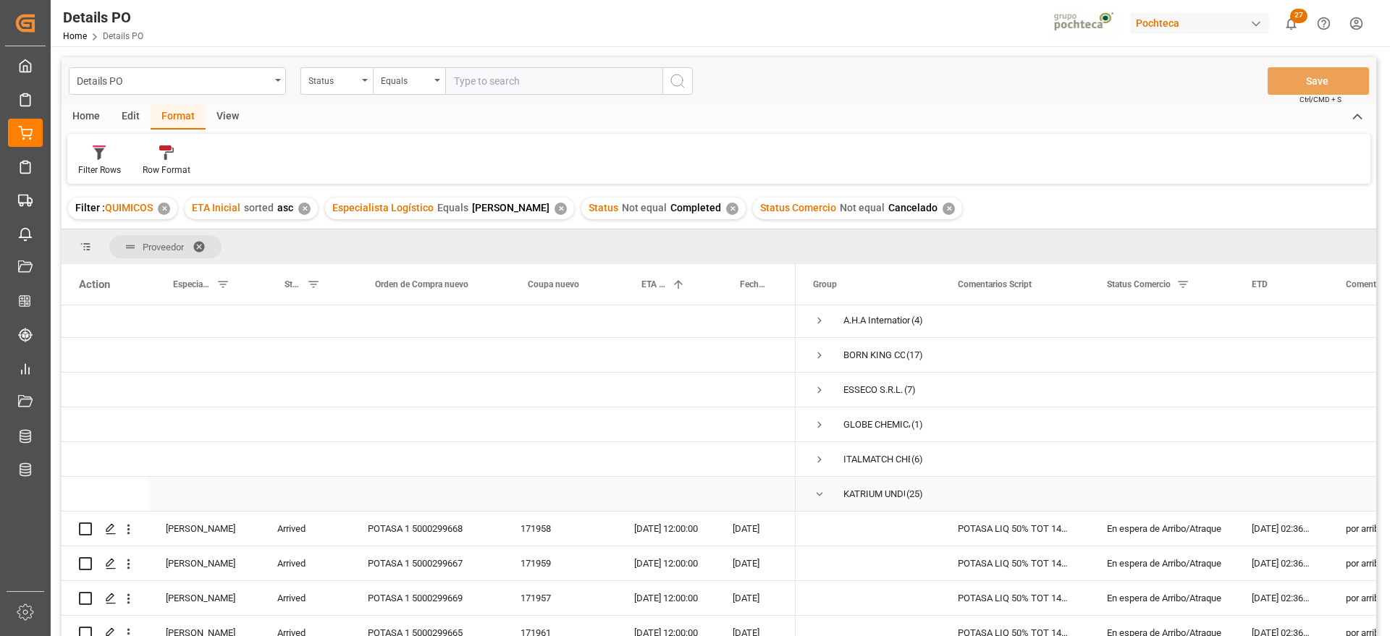
click at [819, 492] on span "Press SPACE to select this row." at bounding box center [819, 494] width 13 height 13
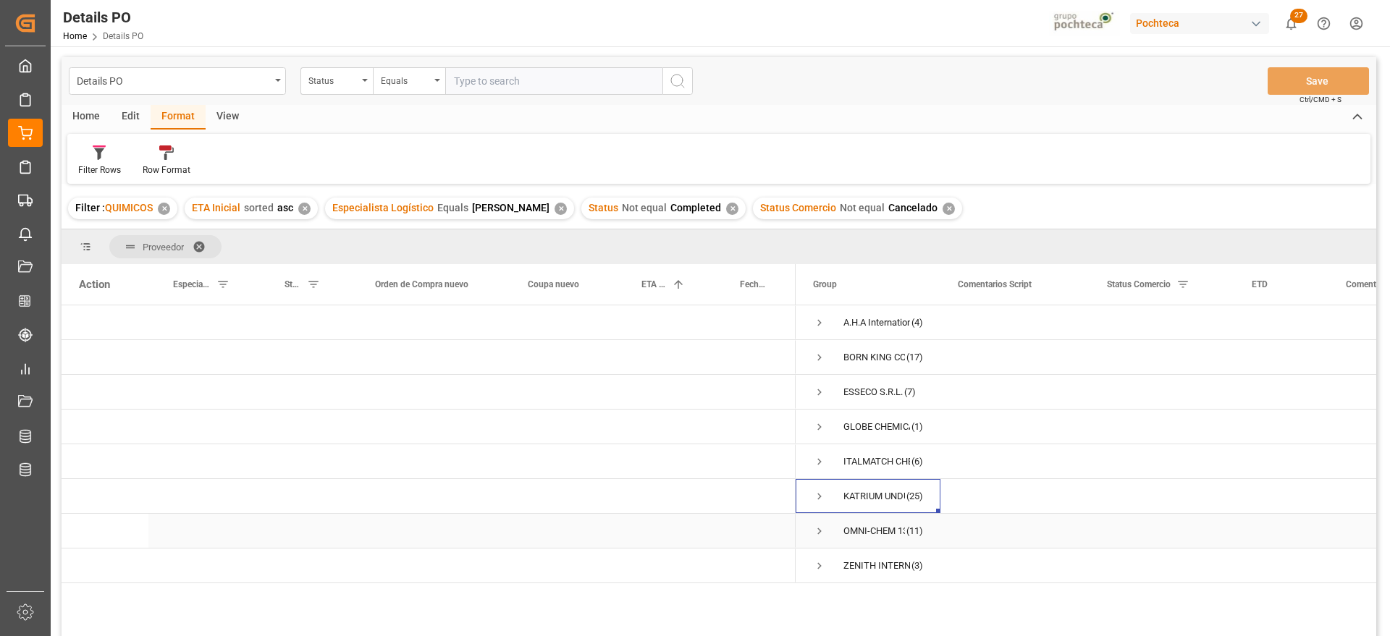
scroll to position [91, 0]
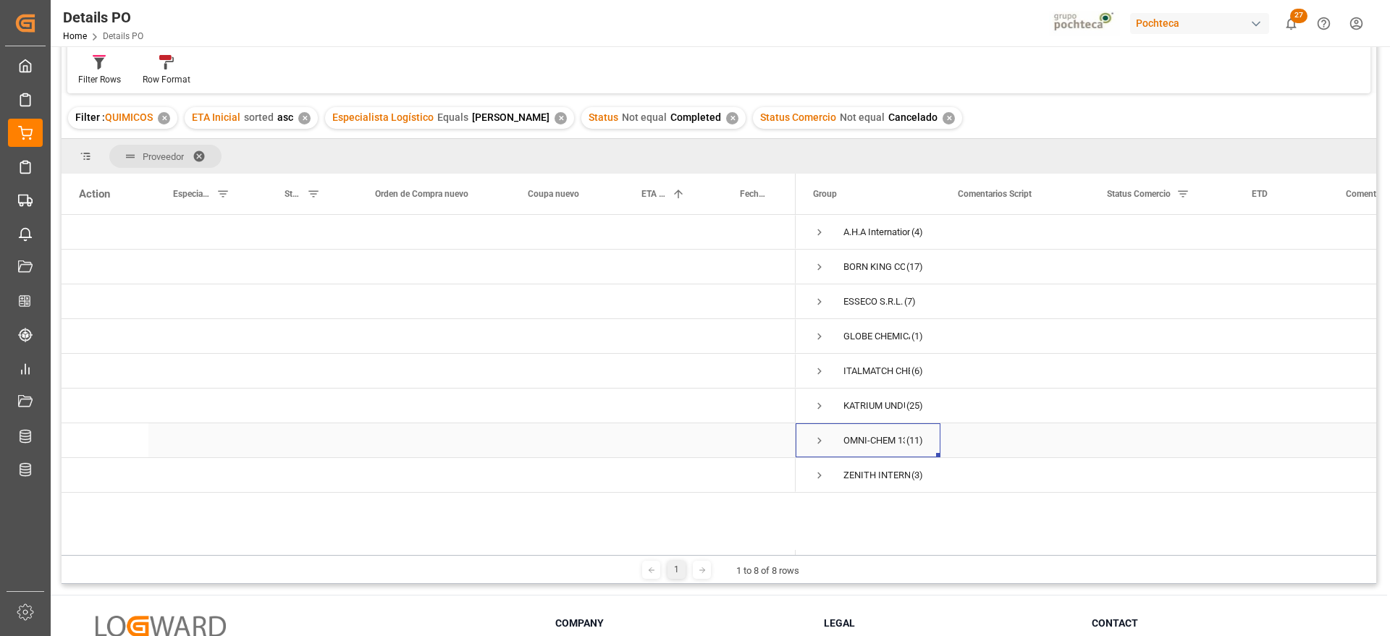
click at [819, 439] on span "Press SPACE to select this row." at bounding box center [819, 440] width 13 height 13
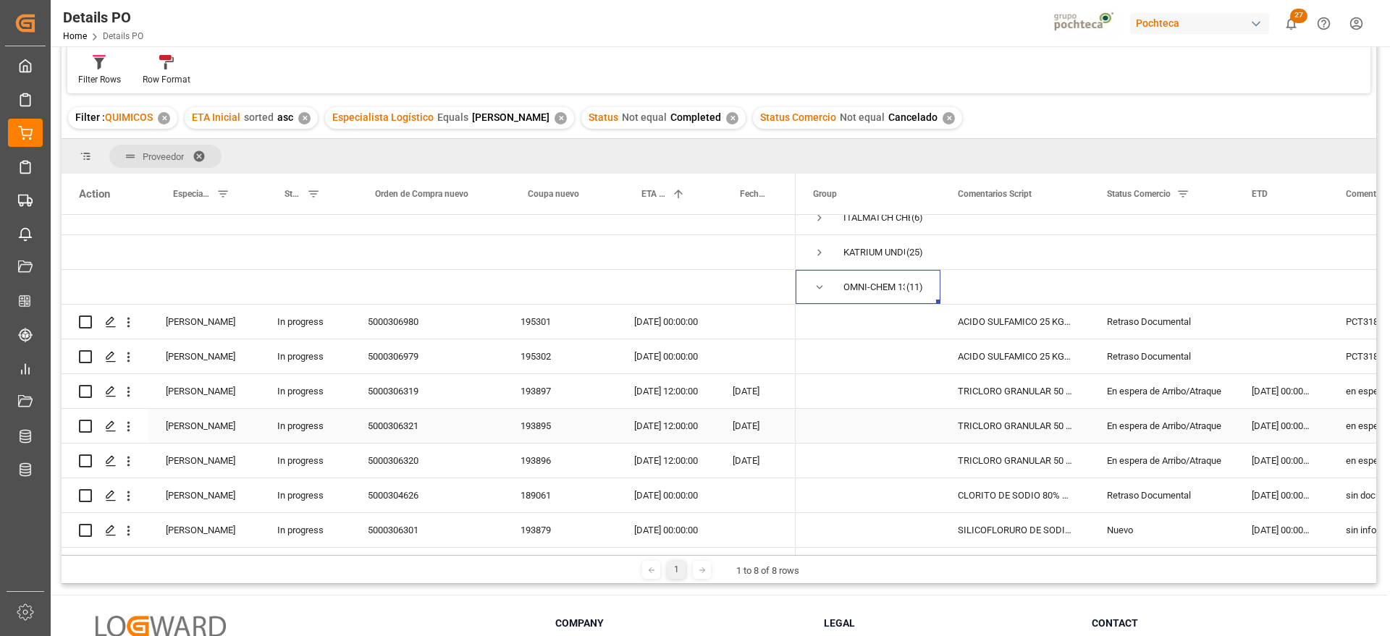
scroll to position [149, 0]
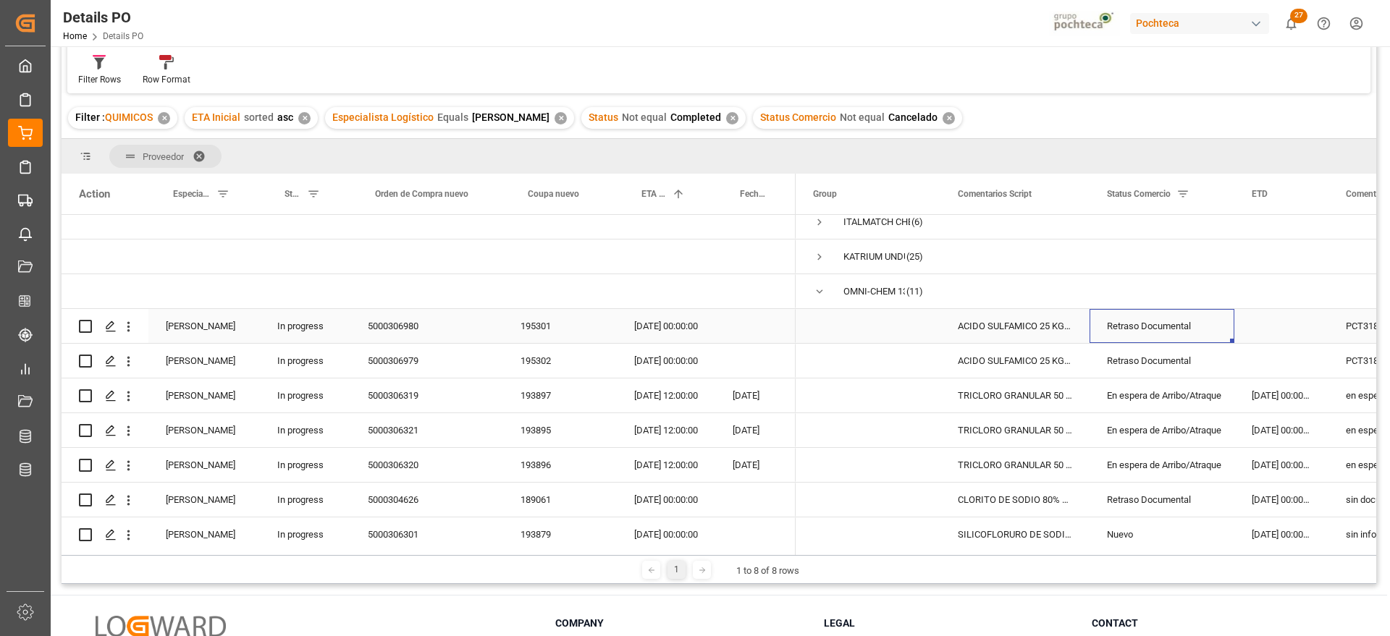
click at [1156, 329] on div "Retraso Documental" at bounding box center [1162, 326] width 110 height 33
click at [526, 327] on div "195301" at bounding box center [560, 326] width 114 height 34
click at [1286, 327] on div "Press SPACE to select this row." at bounding box center [1282, 326] width 94 height 34
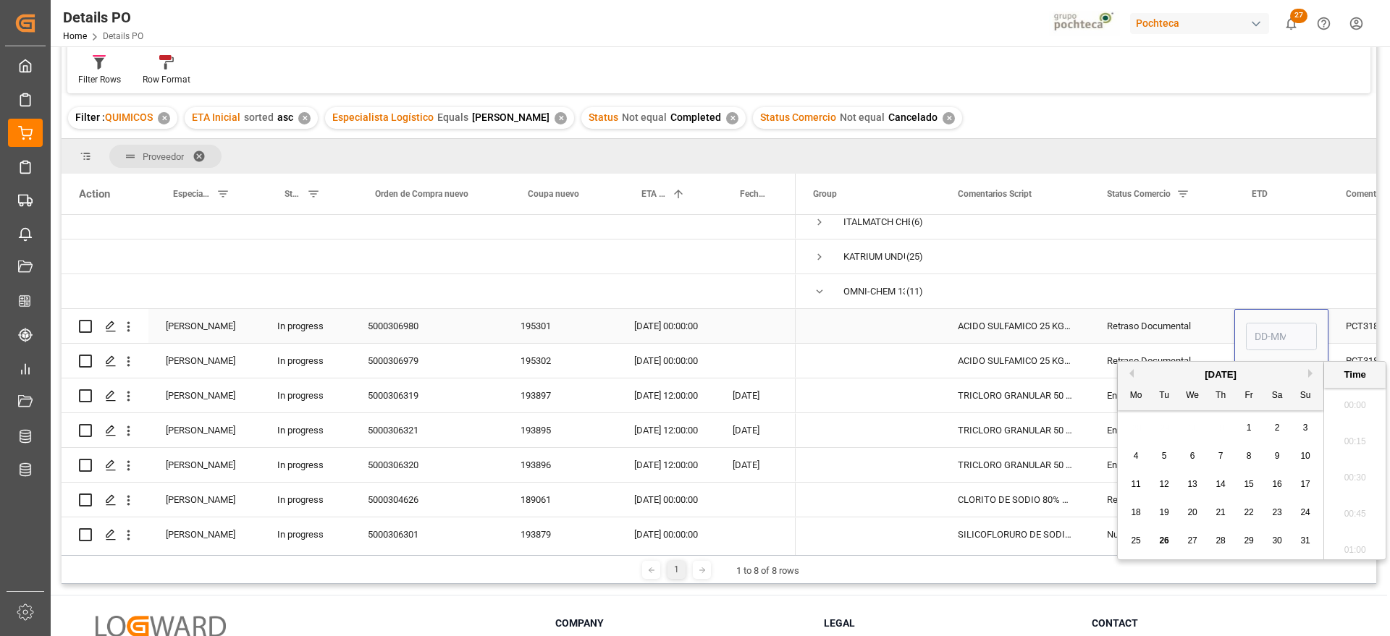
scroll to position [1272, 0]
click at [1283, 540] on div "30" at bounding box center [1278, 541] width 18 height 17
type input "[DATE] 00:00"
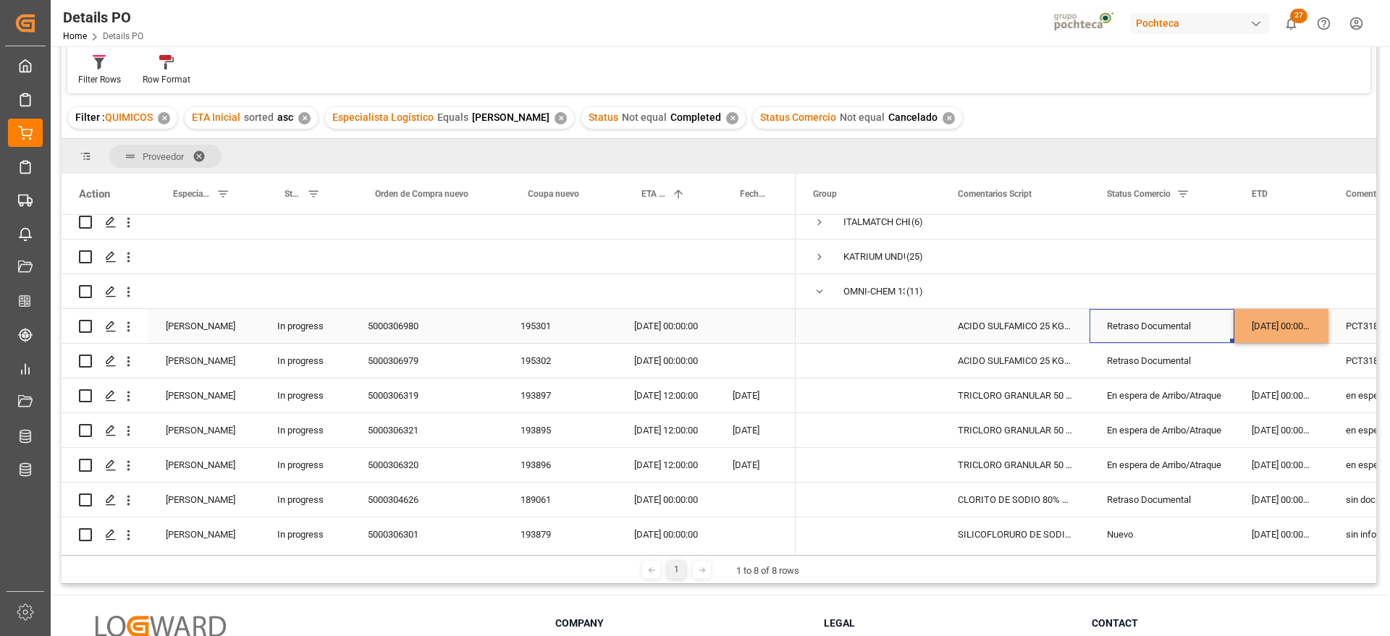
click at [1200, 328] on div "Retraso Documental" at bounding box center [1162, 326] width 110 height 33
click at [1188, 321] on div "Retraso Documental" at bounding box center [1162, 326] width 110 height 33
click at [1209, 332] on icon "open menu" at bounding box center [1207, 335] width 17 height 17
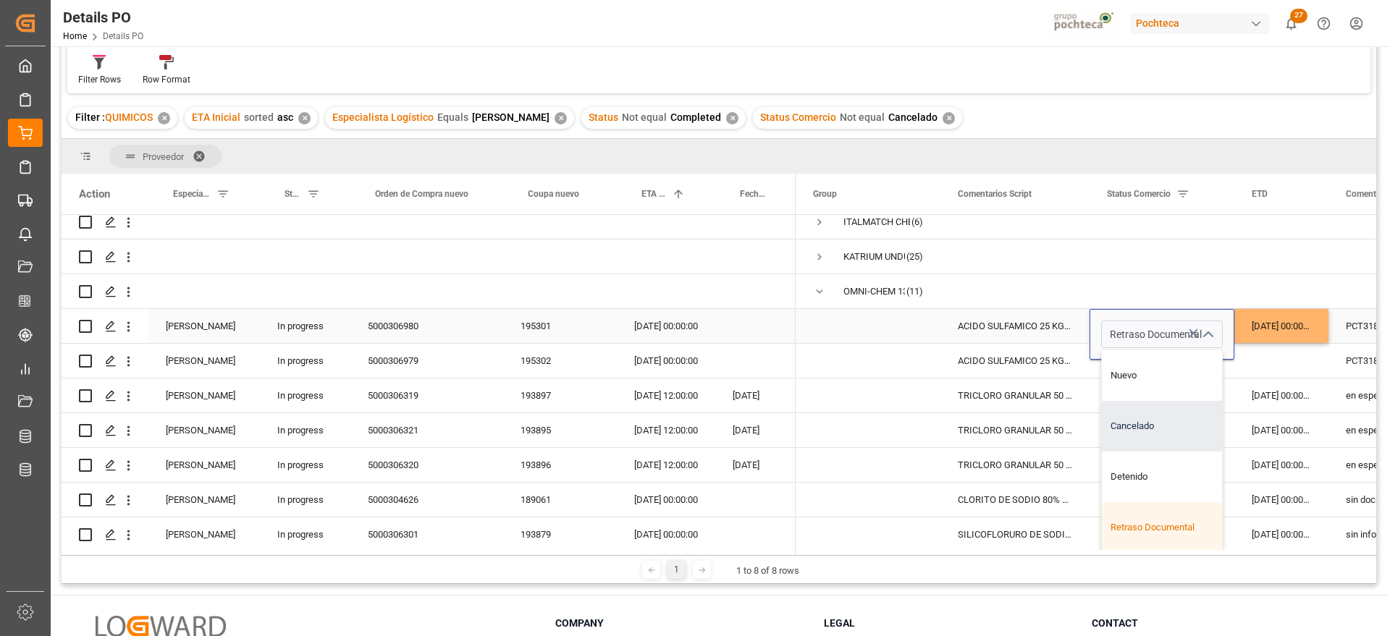
scroll to position [421, 0]
click at [1162, 449] on div "Nuevo" at bounding box center [1171, 461] width 138 height 51
type input "Nuevo"
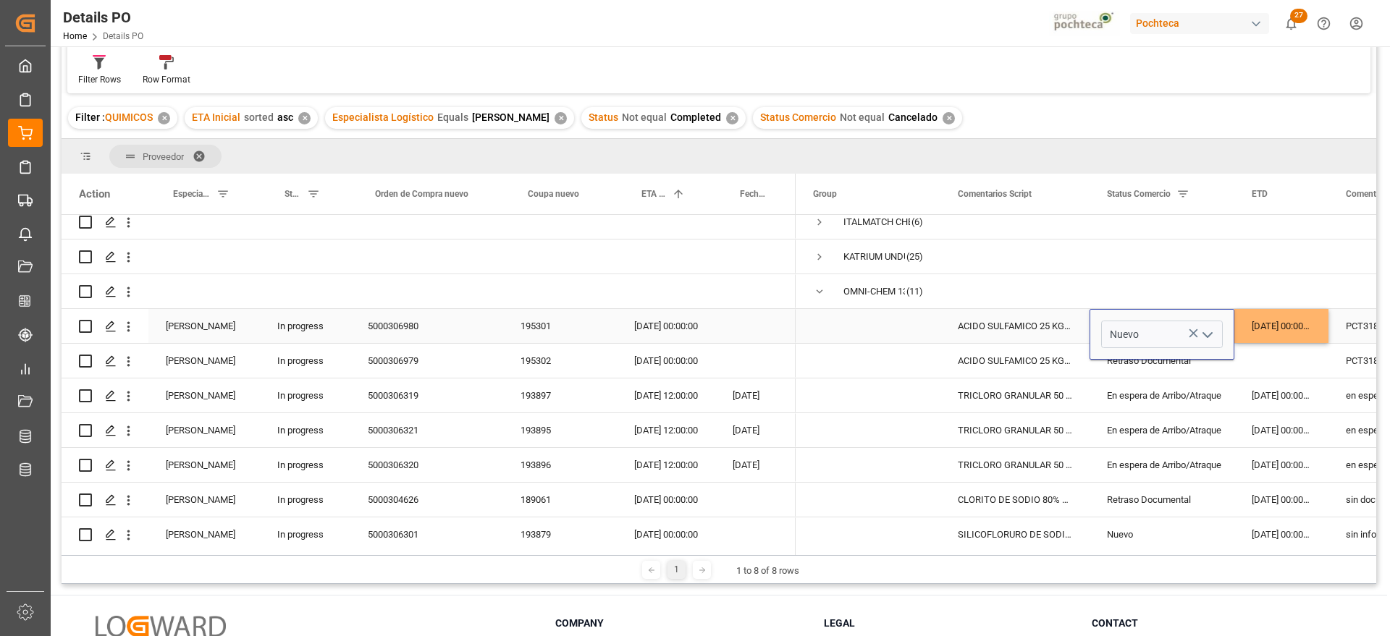
click at [1306, 320] on div "[DATE] 00:00:00" at bounding box center [1282, 326] width 94 height 34
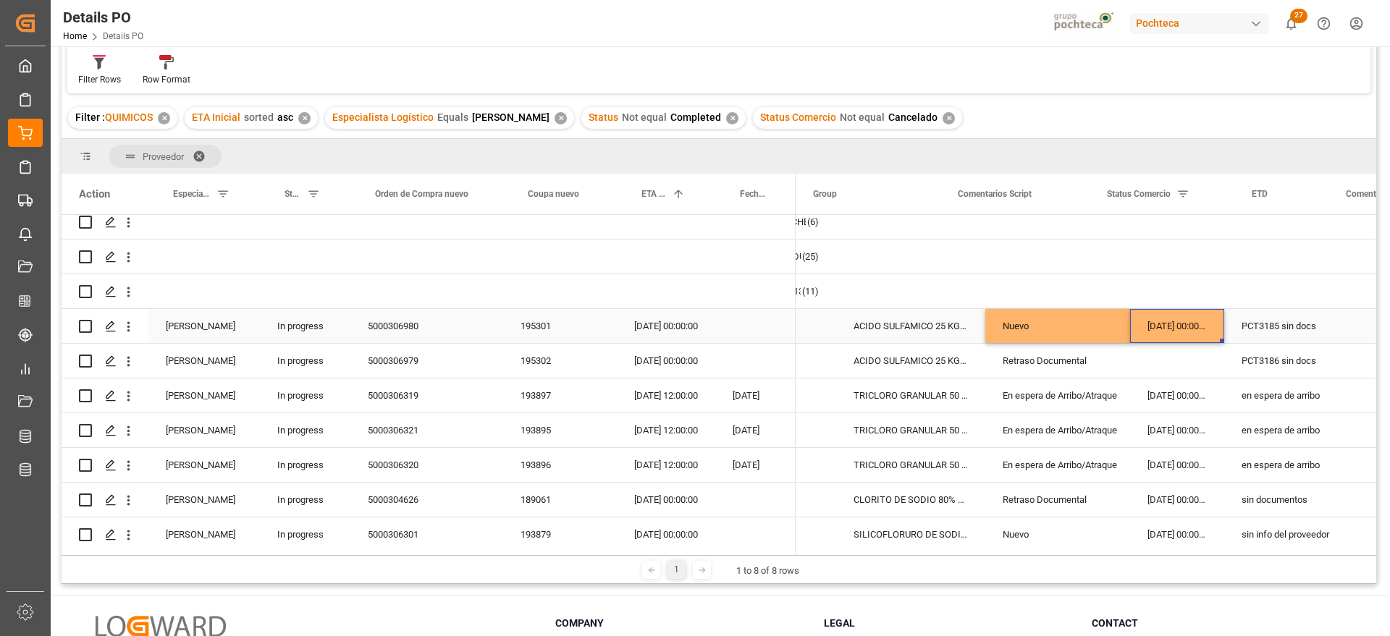
scroll to position [0, 104]
click at [1243, 324] on div "PCT3185 sin docs" at bounding box center [1297, 326] width 147 height 34
drag, startPoint x: 1330, startPoint y: 335, endPoint x: 1295, endPoint y: 334, distance: 35.5
click at [1295, 334] on input "PCT3185 sin docs" at bounding box center [1298, 335] width 124 height 28
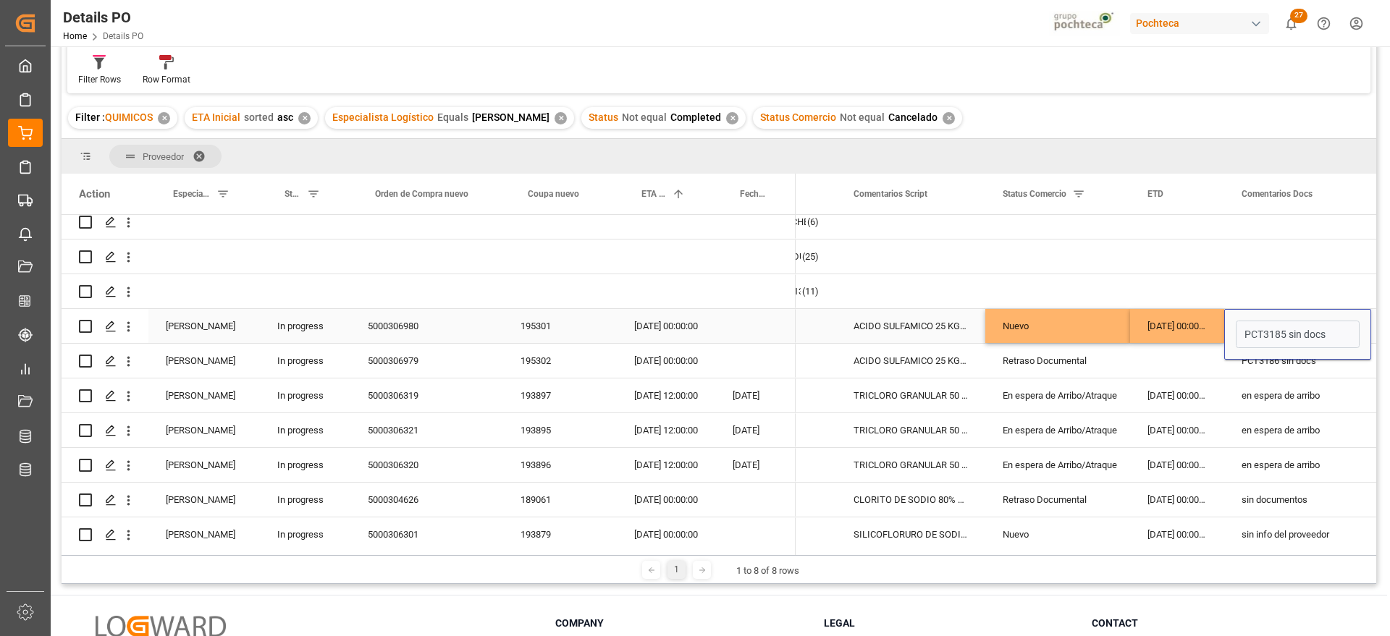
click at [1150, 325] on div "[DATE] 00:00:00" at bounding box center [1177, 326] width 94 height 34
click at [651, 327] on div "[DATE] 00:00:00" at bounding box center [666, 326] width 98 height 34
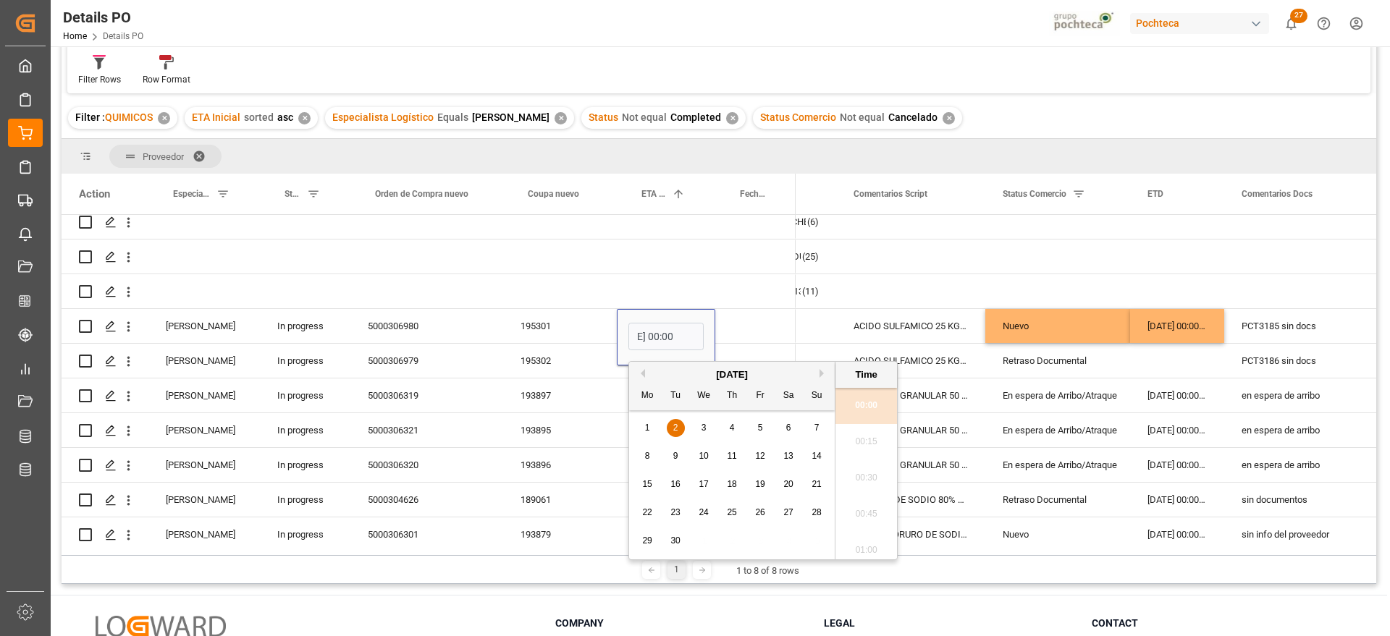
click at [786, 451] on span "13" at bounding box center [787, 456] width 9 height 10
type input "[DATE] 00:00"
click at [936, 316] on div "ACIDO SULFAMICO 25 KG SAC (22300)" at bounding box center [910, 326] width 149 height 34
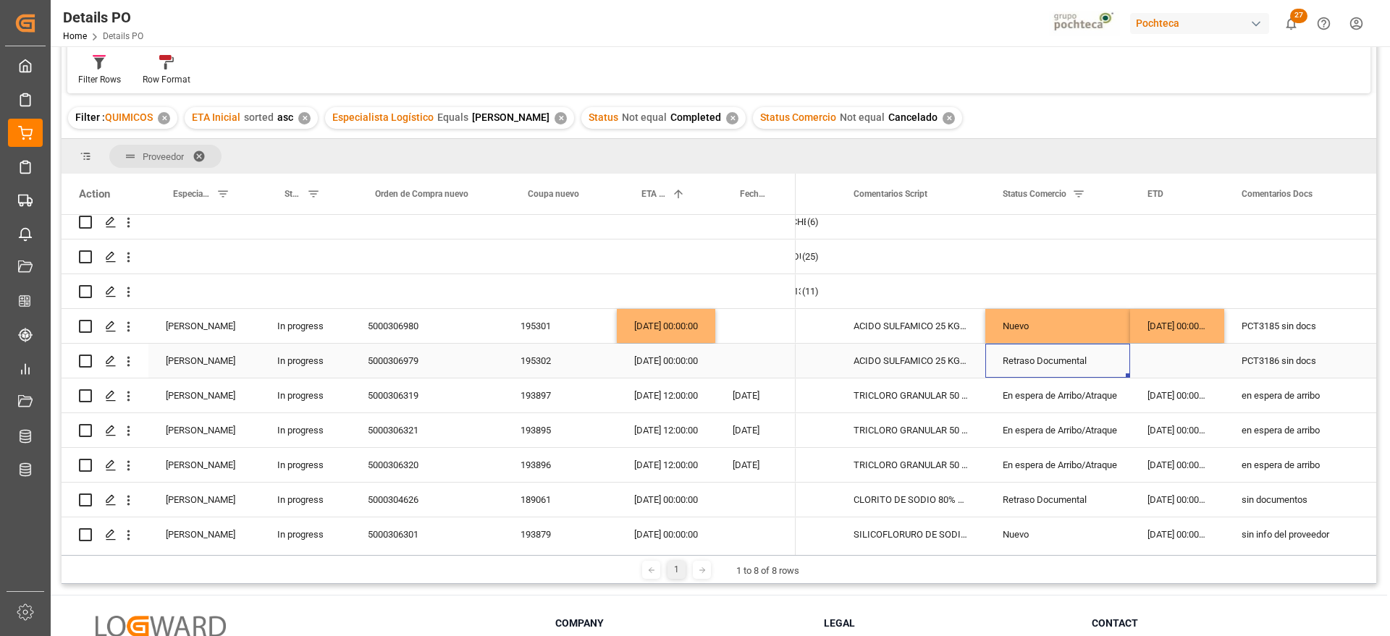
click at [1081, 356] on div "Retraso Documental" at bounding box center [1058, 361] width 110 height 33
click at [552, 361] on div "195302" at bounding box center [560, 361] width 114 height 34
click at [671, 329] on div "[DATE] 00:00:00" at bounding box center [666, 326] width 98 height 34
click at [668, 391] on div "[DATE] 12:00:00" at bounding box center [666, 396] width 98 height 34
click at [655, 353] on div "[DATE] 00:00:00" at bounding box center [666, 361] width 98 height 34
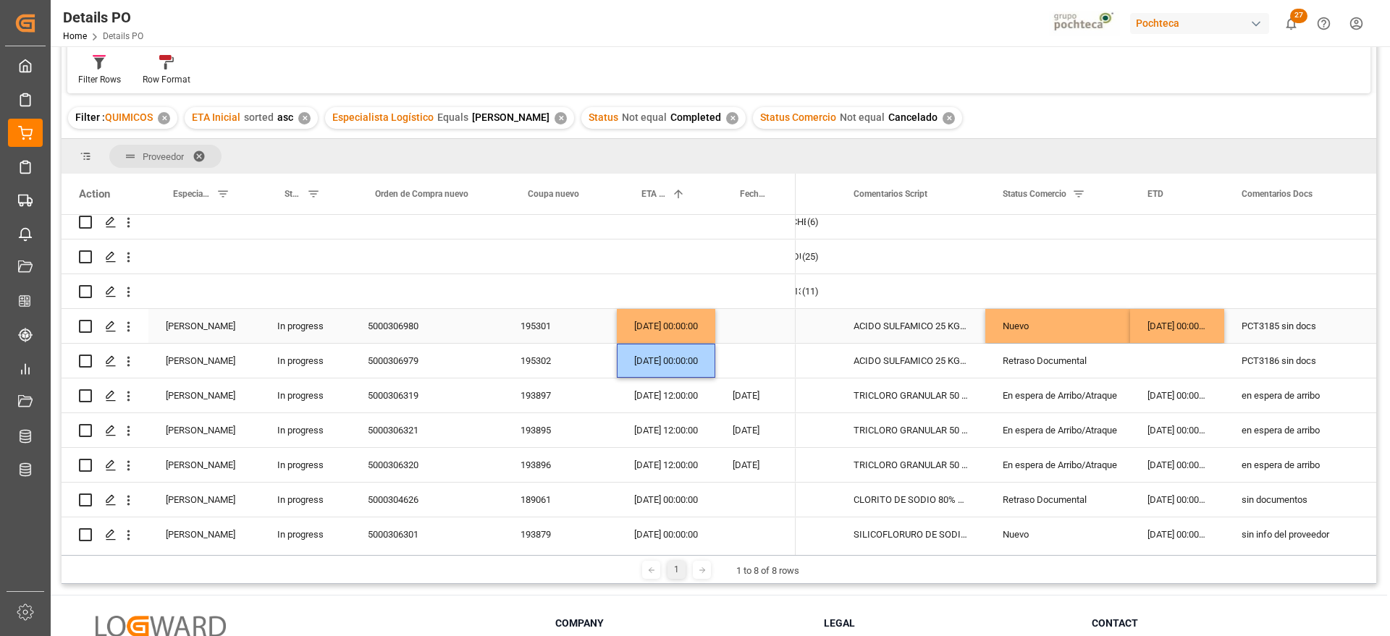
click at [1067, 324] on div "Nuevo" at bounding box center [1058, 326] width 110 height 33
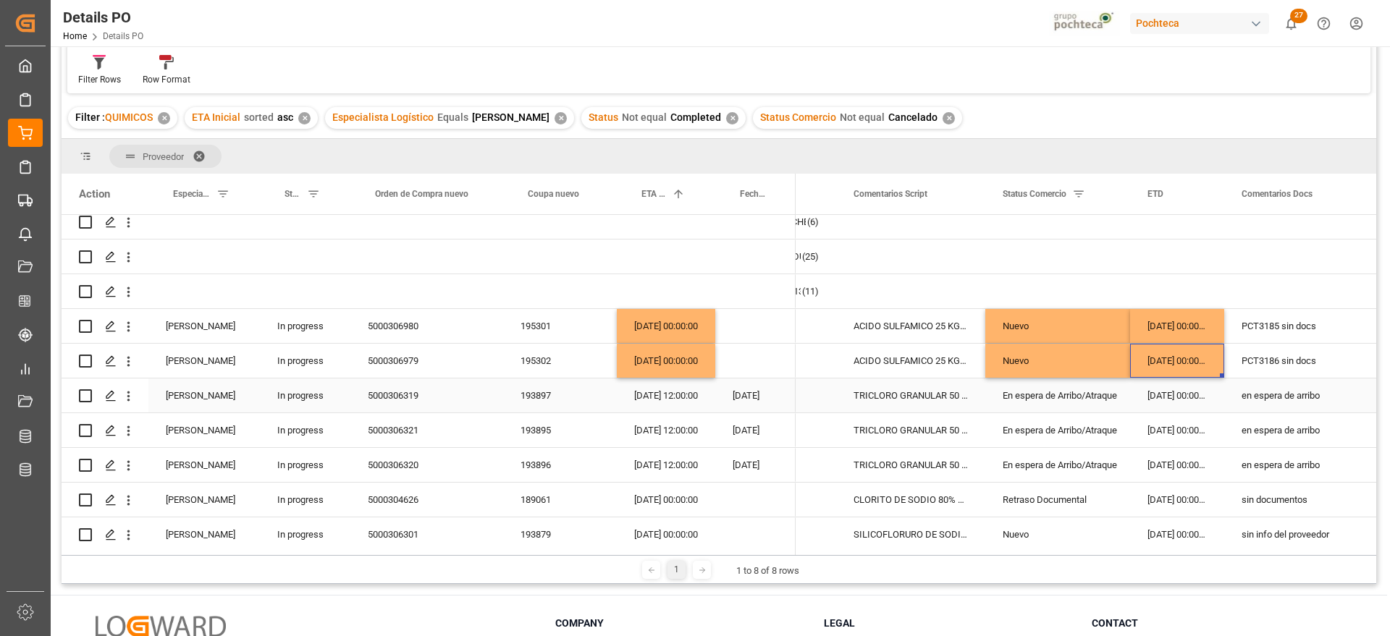
click at [552, 392] on div "193897" at bounding box center [560, 396] width 114 height 34
click at [1206, 391] on div "[DATE] 00:00:00" at bounding box center [1177, 396] width 94 height 34
click at [1277, 401] on div "en espera de arribo" at bounding box center [1297, 396] width 147 height 34
click at [1328, 400] on div "en espera de arribo" at bounding box center [1297, 396] width 147 height 34
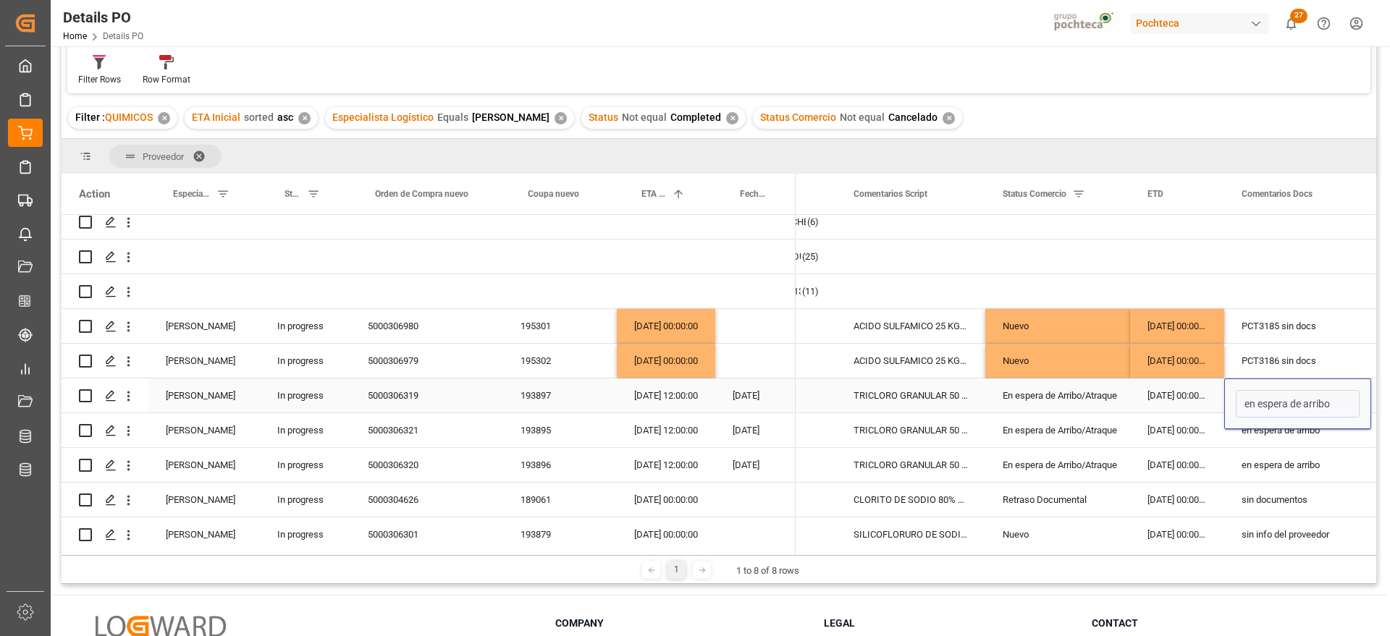
click at [531, 397] on div "193897" at bounding box center [560, 396] width 114 height 34
click at [661, 396] on div "[DATE] 12:00:00" at bounding box center [666, 396] width 98 height 34
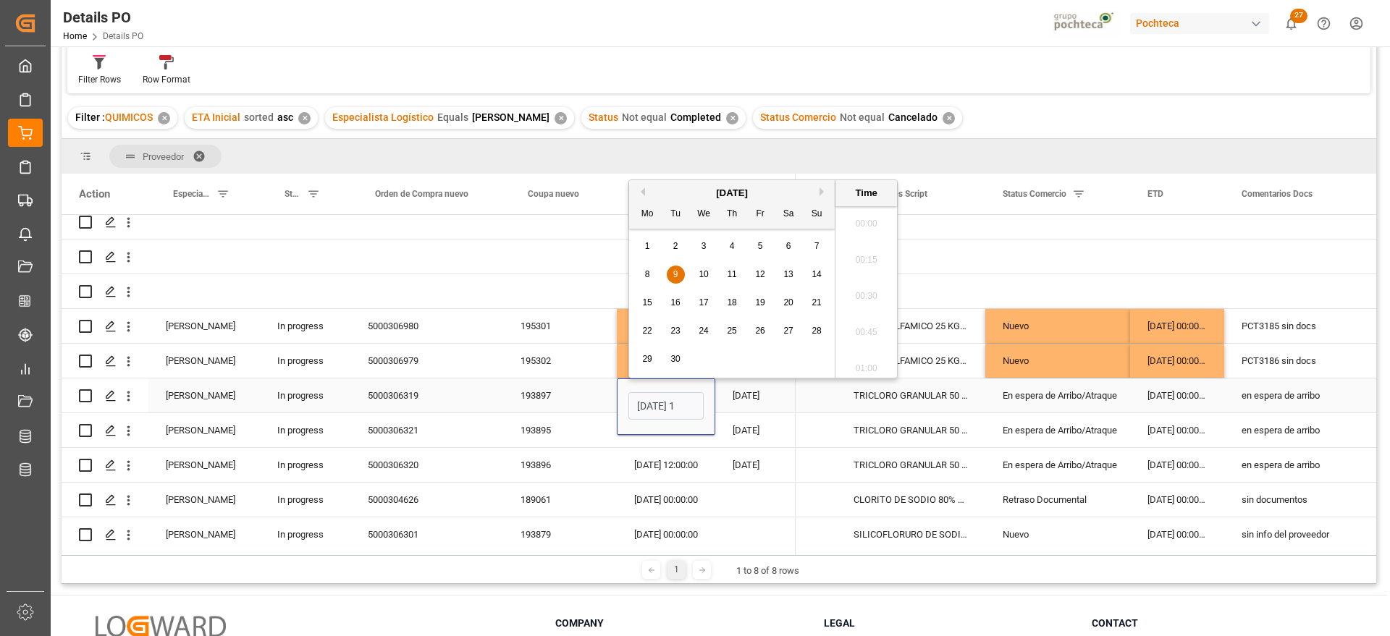
scroll to position [0, 43]
click at [703, 279] on div "10" at bounding box center [704, 274] width 18 height 17
type input "[DATE] 12:00"
click at [719, 396] on div "[DATE]" at bounding box center [755, 396] width 80 height 34
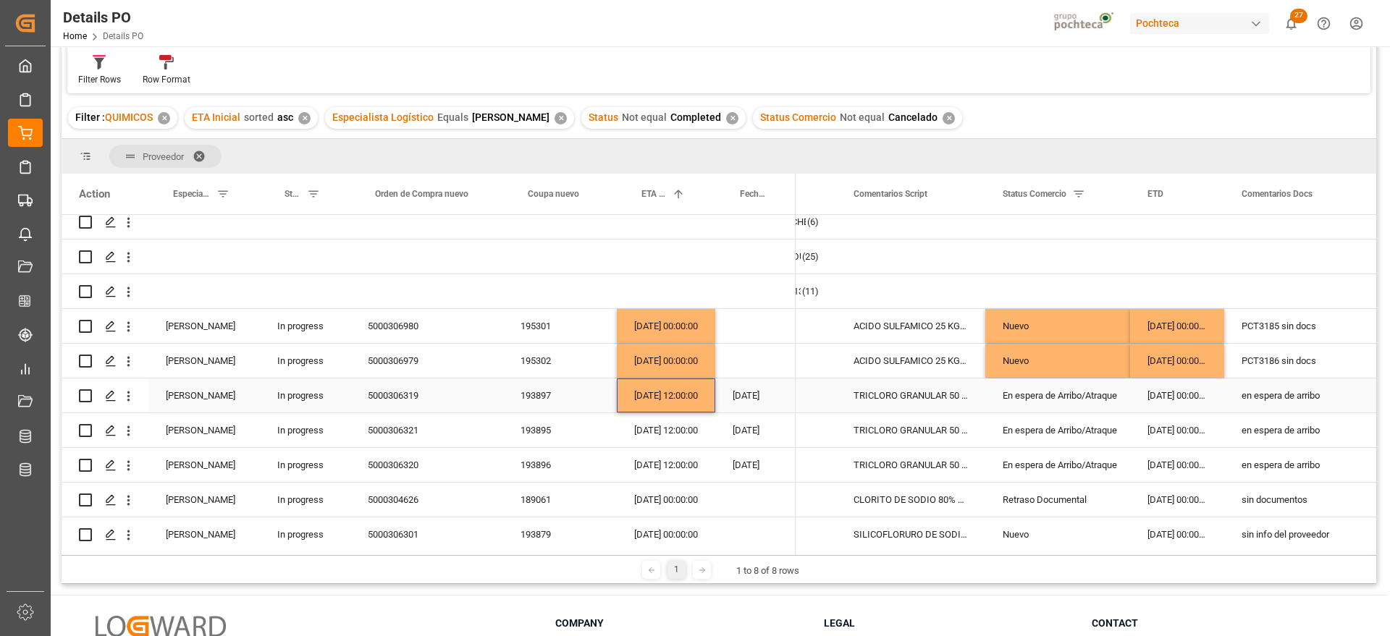
click at [653, 400] on div "[DATE] 12:00:00" at bounding box center [666, 396] width 98 height 34
click at [658, 425] on div "[DATE] 12:00:00" at bounding box center [666, 430] width 98 height 34
click at [668, 462] on div "[DATE] 12:00:00" at bounding box center [666, 465] width 98 height 34
click at [1109, 416] on div "En espera de Arribo/Atraque" at bounding box center [1058, 430] width 110 height 33
click at [1193, 392] on div "[DATE] 00:00:00" at bounding box center [1177, 396] width 94 height 34
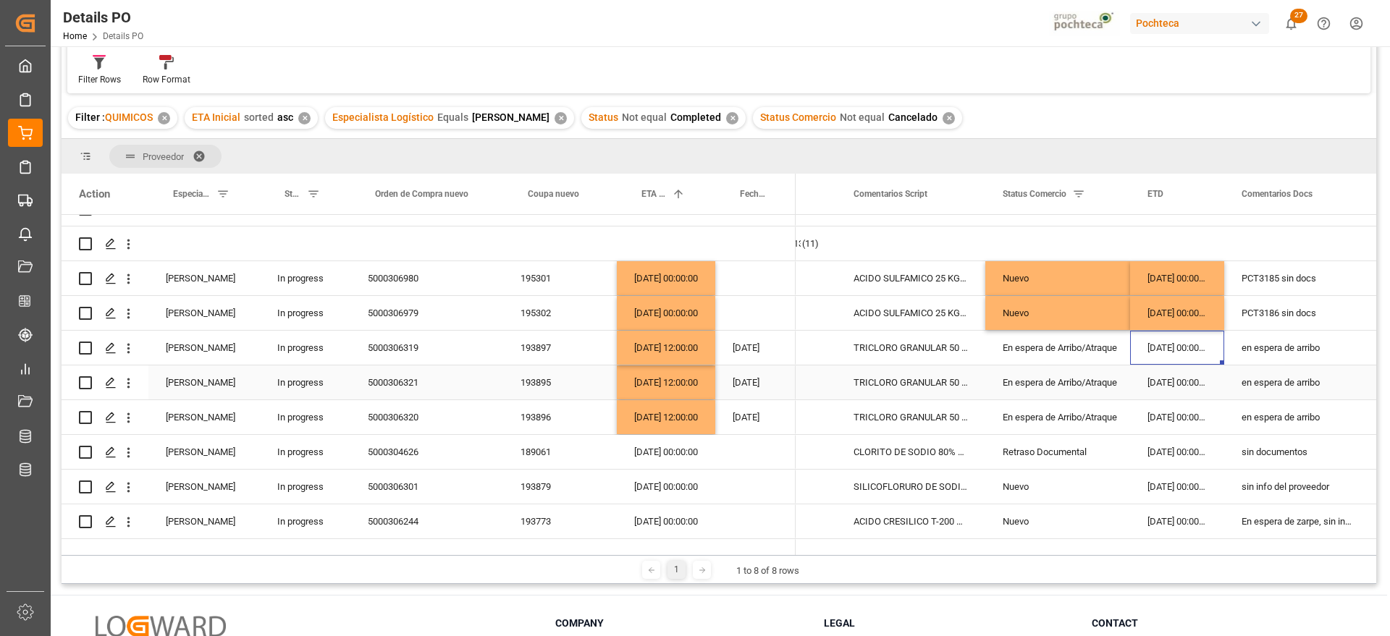
scroll to position [240, 0]
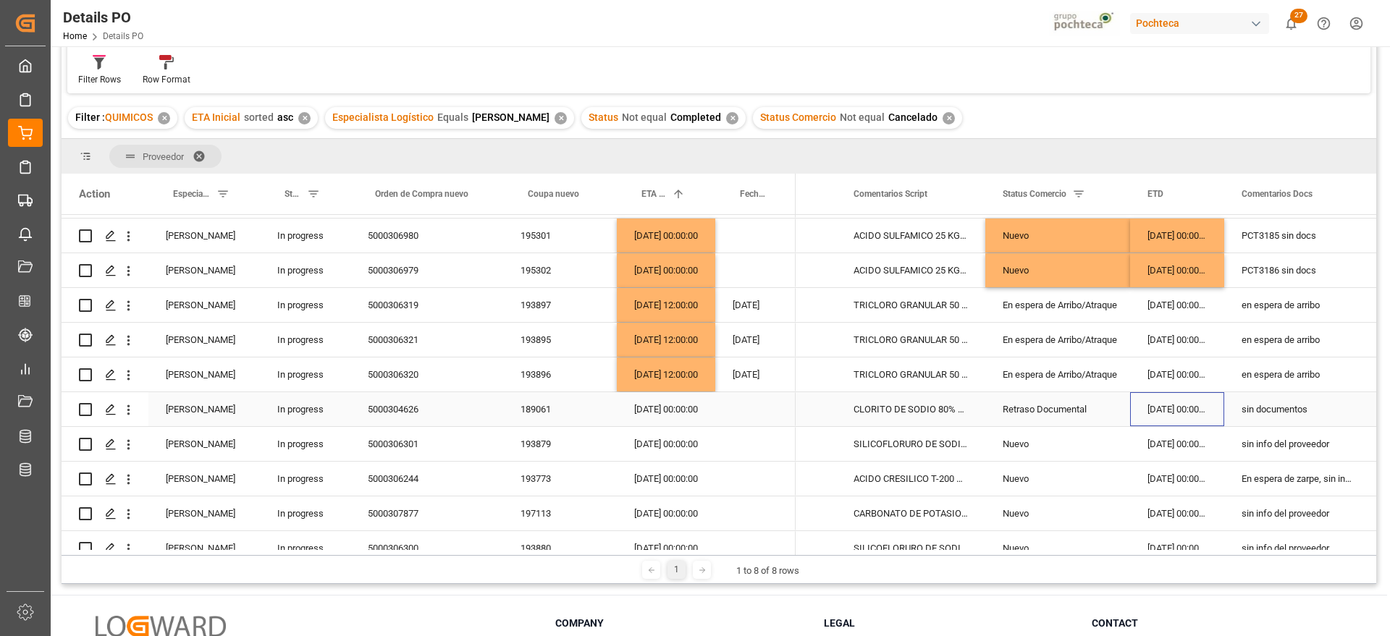
click at [1151, 412] on div "[DATE] 00:00:00" at bounding box center [1177, 409] width 94 height 34
click at [527, 411] on div "189061" at bounding box center [560, 409] width 114 height 34
click at [1098, 374] on div "En espera de Arribo/Atraque" at bounding box center [1058, 374] width 110 height 33
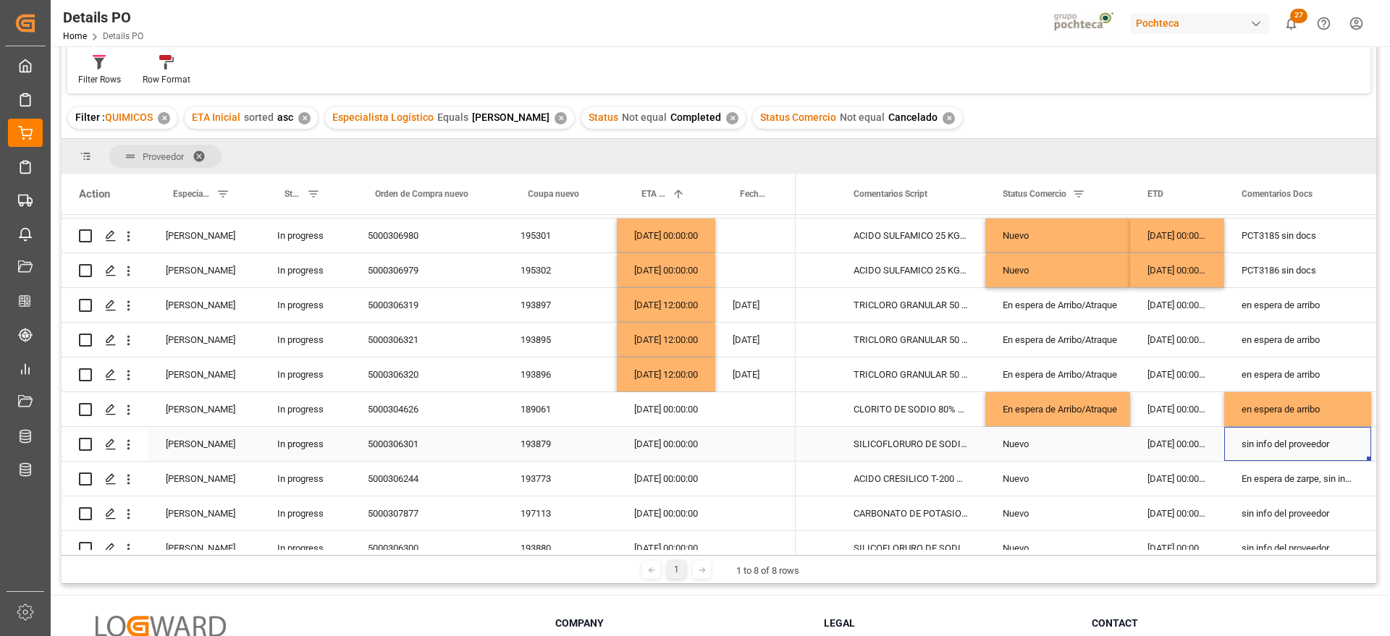
click at [547, 441] on div "193879" at bounding box center [560, 444] width 114 height 34
click at [563, 405] on div "189061" at bounding box center [560, 409] width 114 height 34
click at [411, 406] on div "5000304626" at bounding box center [426, 409] width 153 height 34
click at [408, 416] on div "5000304626" at bounding box center [426, 409] width 153 height 34
click at [1287, 405] on div "en espera de arribo" at bounding box center [1297, 409] width 147 height 34
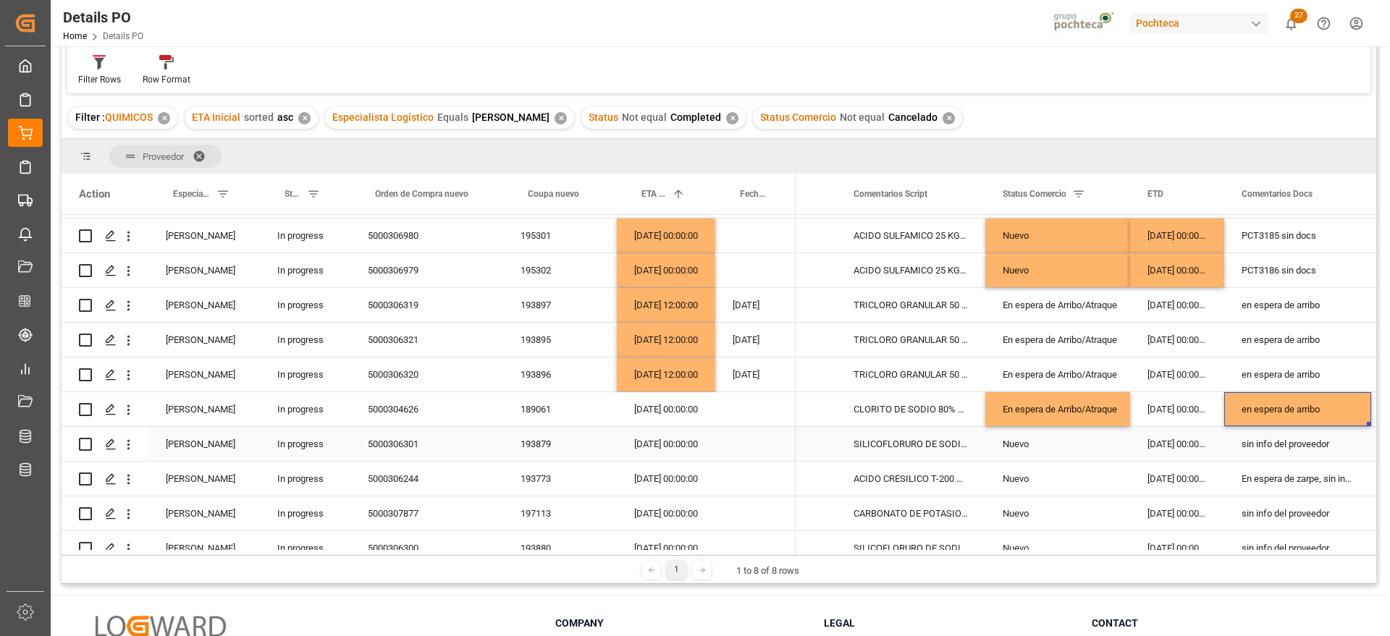
click at [1269, 445] on div "sin info del proveedor" at bounding box center [1297, 444] width 147 height 34
click at [513, 443] on div "193879" at bounding box center [560, 444] width 114 height 34
click at [1298, 452] on div "sin info del proveedor" at bounding box center [1297, 444] width 147 height 34
click at [1309, 442] on div "sin info del proveedor" at bounding box center [1297, 444] width 147 height 34
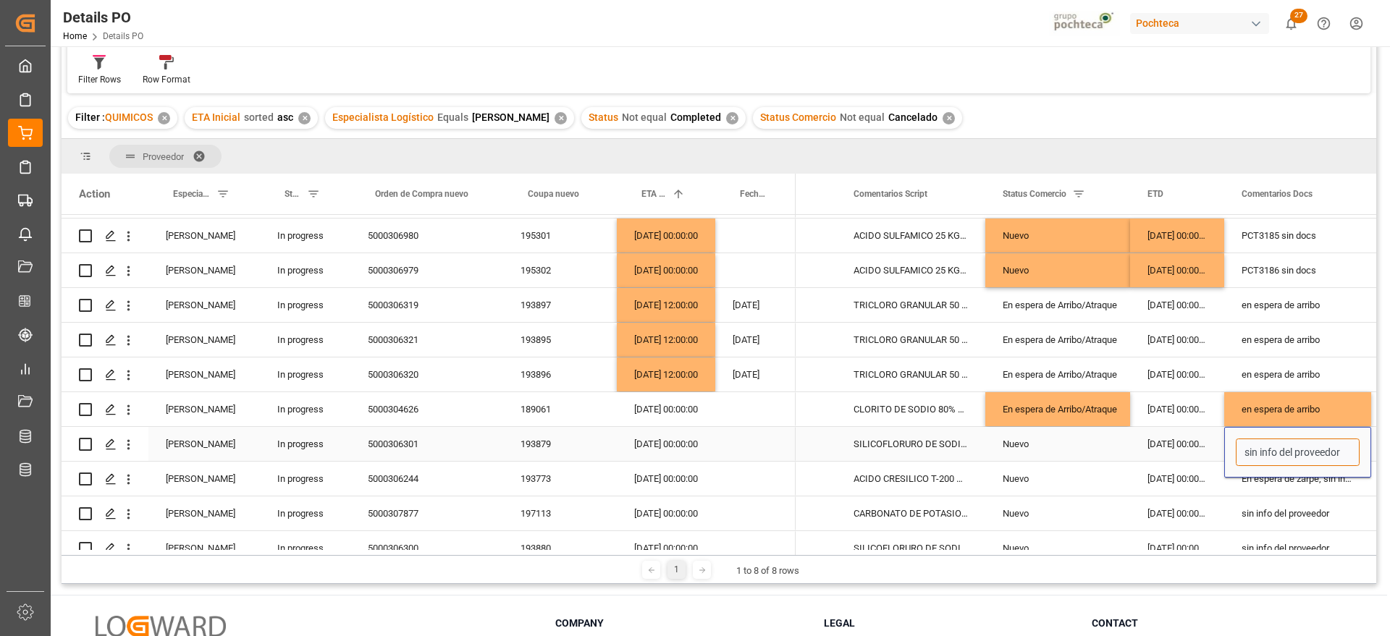
drag, startPoint x: 1350, startPoint y: 451, endPoint x: 1237, endPoint y: 453, distance: 112.2
click at [1237, 453] on input "sin info del proveedor" at bounding box center [1298, 453] width 124 height 28
type input "PEND CONF ETD Y ETA"
click at [1285, 486] on div "En espera de zarpe, sin info del proveedor" at bounding box center [1297, 479] width 147 height 34
click at [541, 492] on div "193773" at bounding box center [560, 479] width 114 height 34
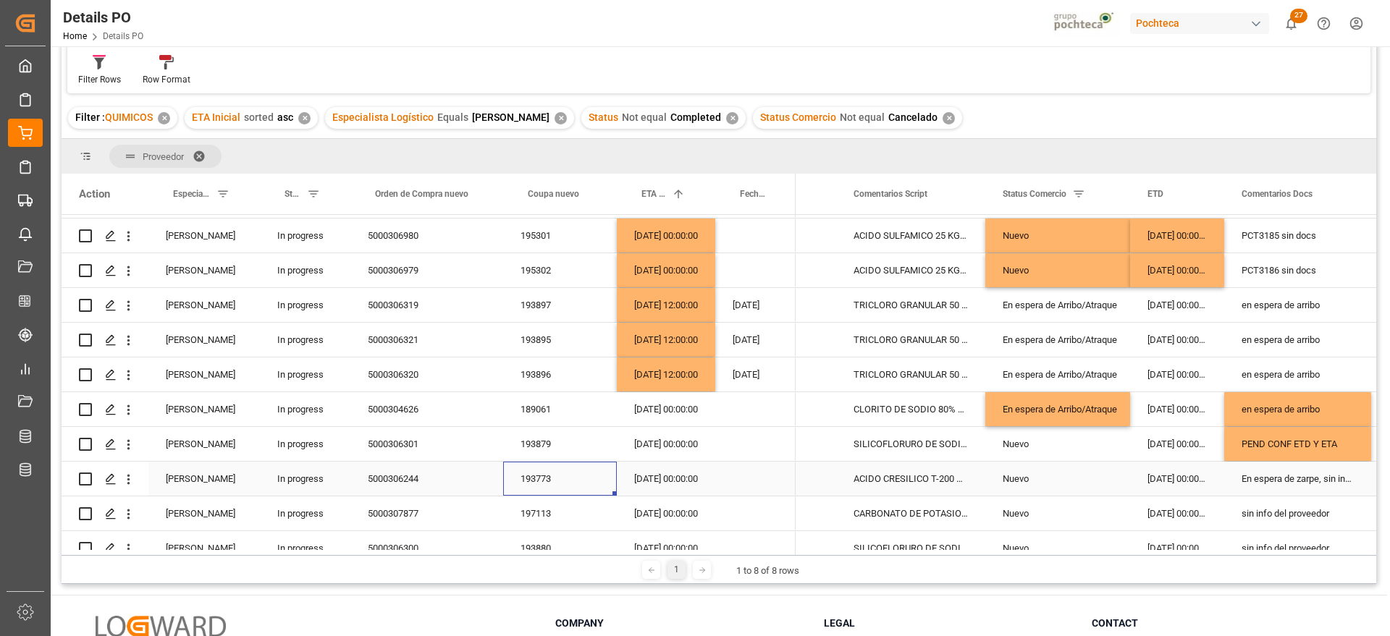
click at [1296, 479] on div "En espera de zarpe, sin info del proveedor" at bounding box center [1297, 479] width 147 height 34
click at [1277, 481] on div "En espera de zarpe, sin info del proveedor" at bounding box center [1297, 479] width 147 height 34
drag, startPoint x: 1333, startPoint y: 486, endPoint x: 1234, endPoint y: 484, distance: 99.2
click at [1234, 484] on div "En espera de zarpe, sin info del proveedor" at bounding box center [1297, 487] width 147 height 51
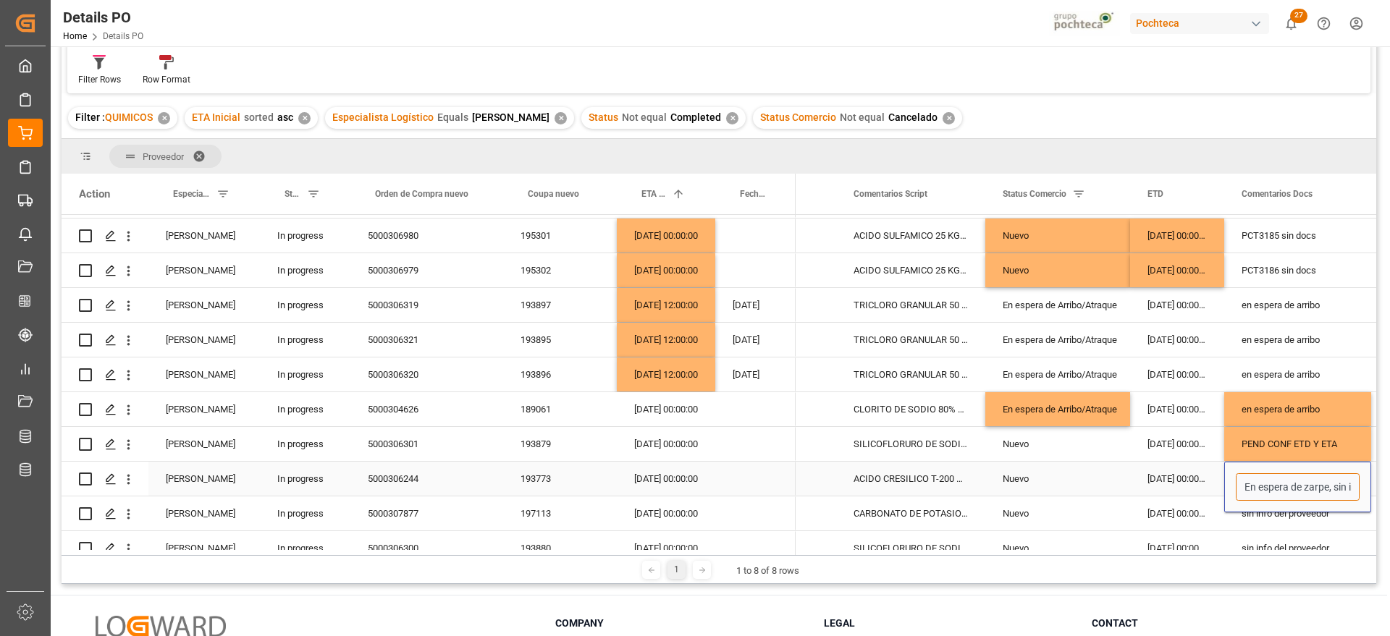
type input "sin info del proveedor"
click at [1171, 472] on div "[DATE] 00:00:00" at bounding box center [1177, 479] width 94 height 34
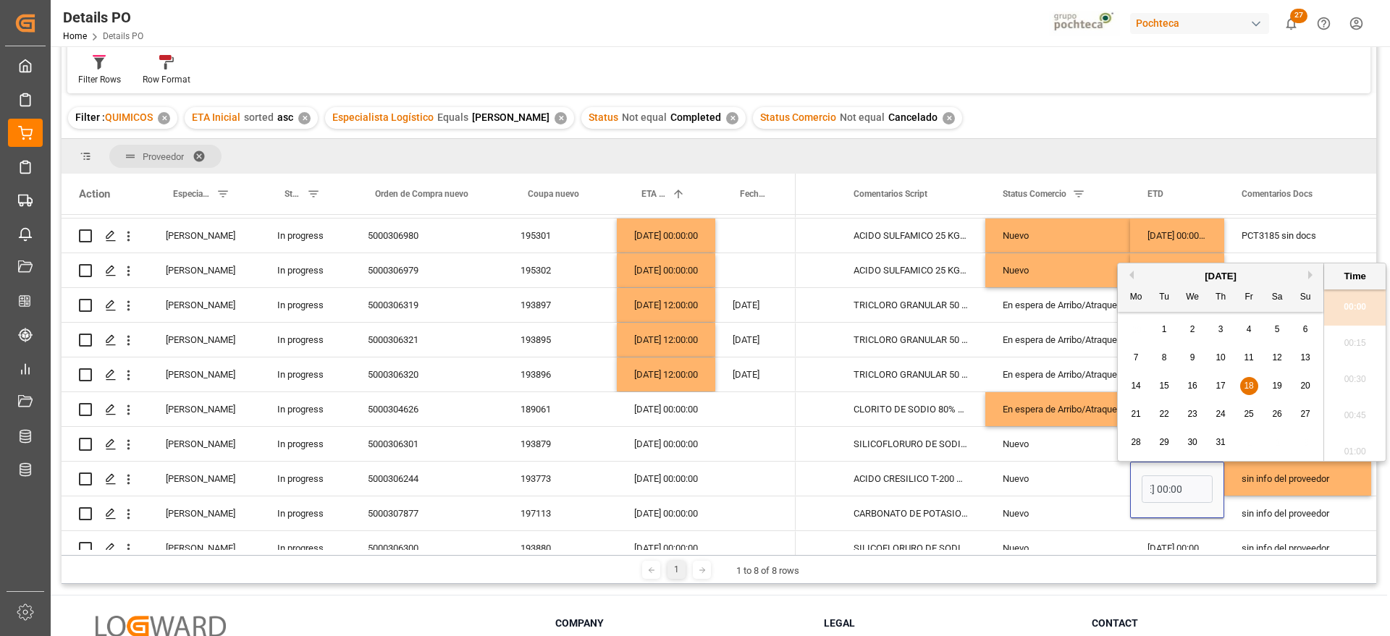
scroll to position [0, 0]
click at [1310, 278] on button "Next Month" at bounding box center [1312, 275] width 9 height 9
click at [1310, 383] on span "17" at bounding box center [1304, 386] width 9 height 10
type input "[DATE] 00:00"
click at [1069, 479] on div "Nuevo" at bounding box center [1058, 479] width 110 height 33
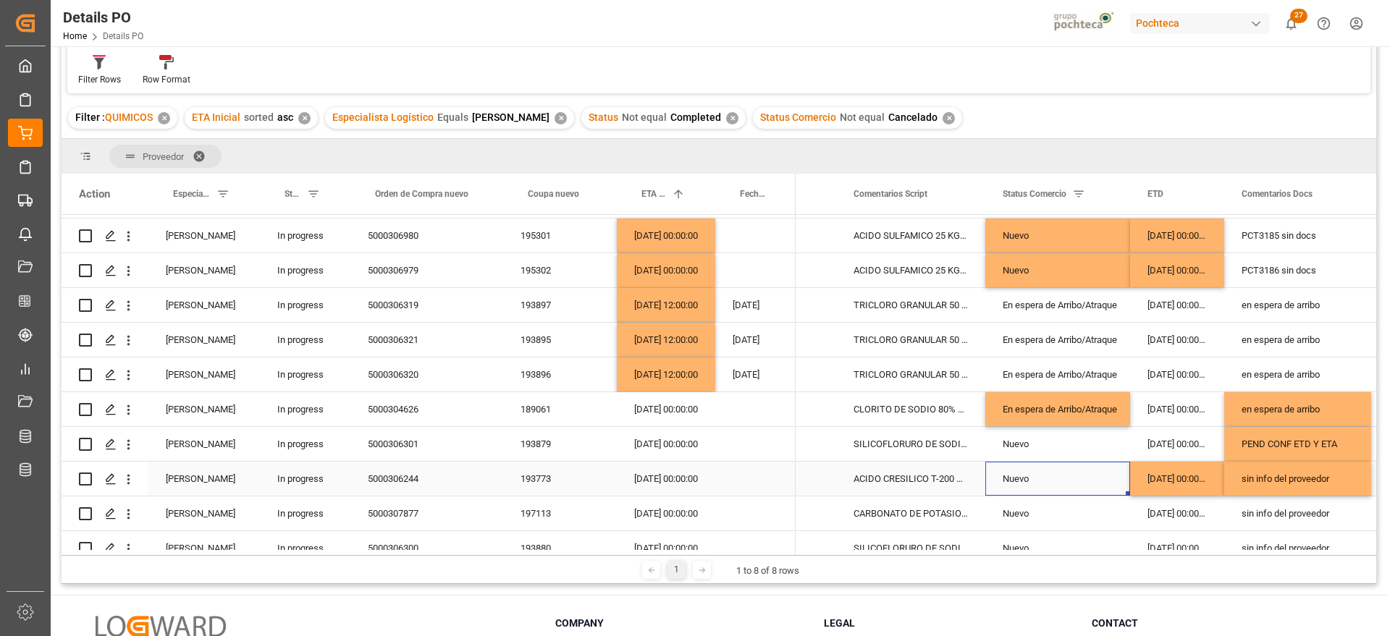
click at [1276, 471] on div "sin info del proveedor" at bounding box center [1297, 479] width 147 height 34
click at [1290, 510] on div "sin info del proveedor" at bounding box center [1297, 514] width 147 height 34
click at [538, 509] on div "197113" at bounding box center [560, 514] width 114 height 34
click at [1290, 508] on div "sin info del proveedor" at bounding box center [1297, 514] width 147 height 34
click at [1285, 482] on div "sin info del proveedor" at bounding box center [1297, 479] width 147 height 34
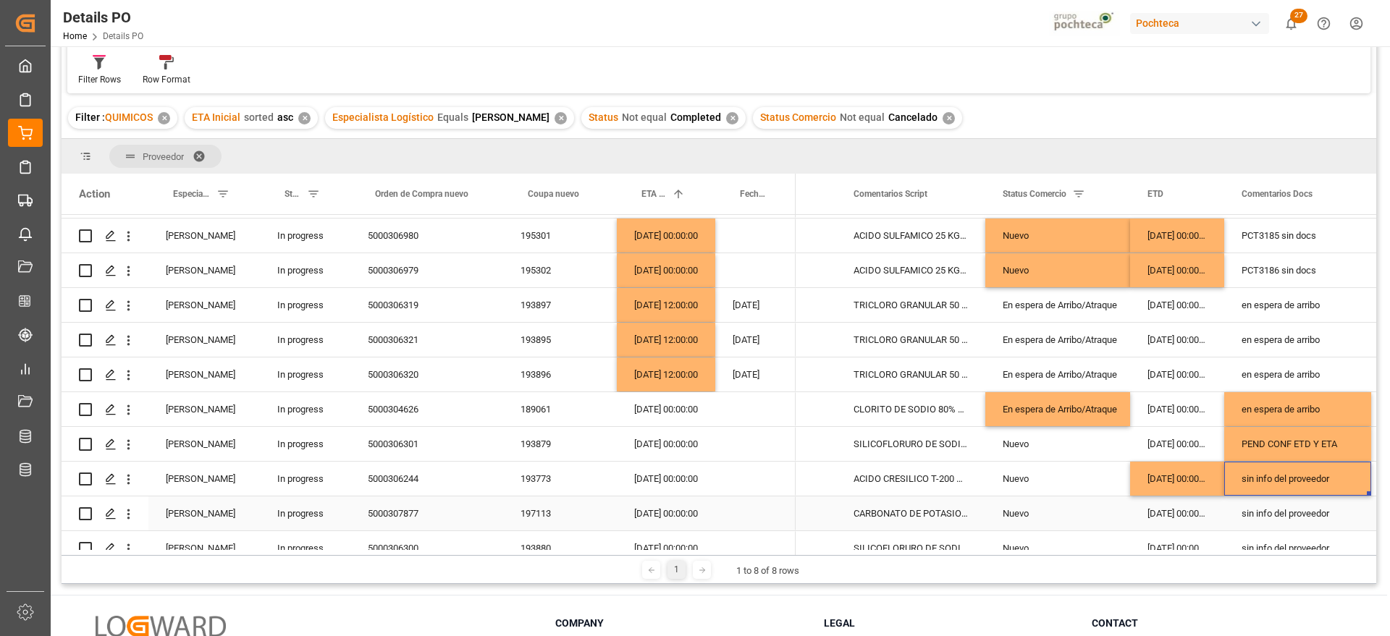
click at [1320, 505] on div "sin info del proveedor" at bounding box center [1297, 514] width 147 height 34
click at [1112, 510] on div "Nuevo" at bounding box center [1058, 513] width 110 height 33
click at [1285, 523] on div "sin info del proveedor" at bounding box center [1297, 514] width 147 height 34
click at [1185, 510] on div "[DATE] 00:00:00" at bounding box center [1177, 514] width 94 height 34
click at [1302, 518] on div "sin info del proveedor" at bounding box center [1297, 514] width 147 height 34
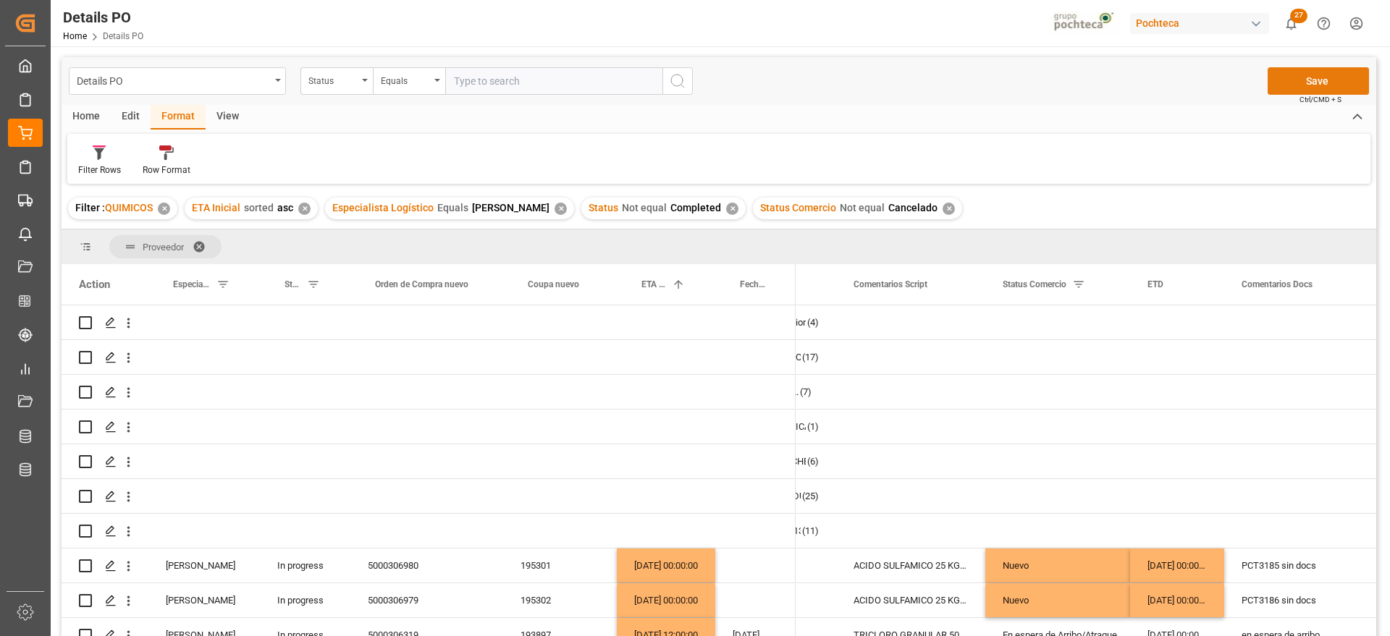
click at [1310, 91] on button "Save" at bounding box center [1318, 81] width 101 height 28
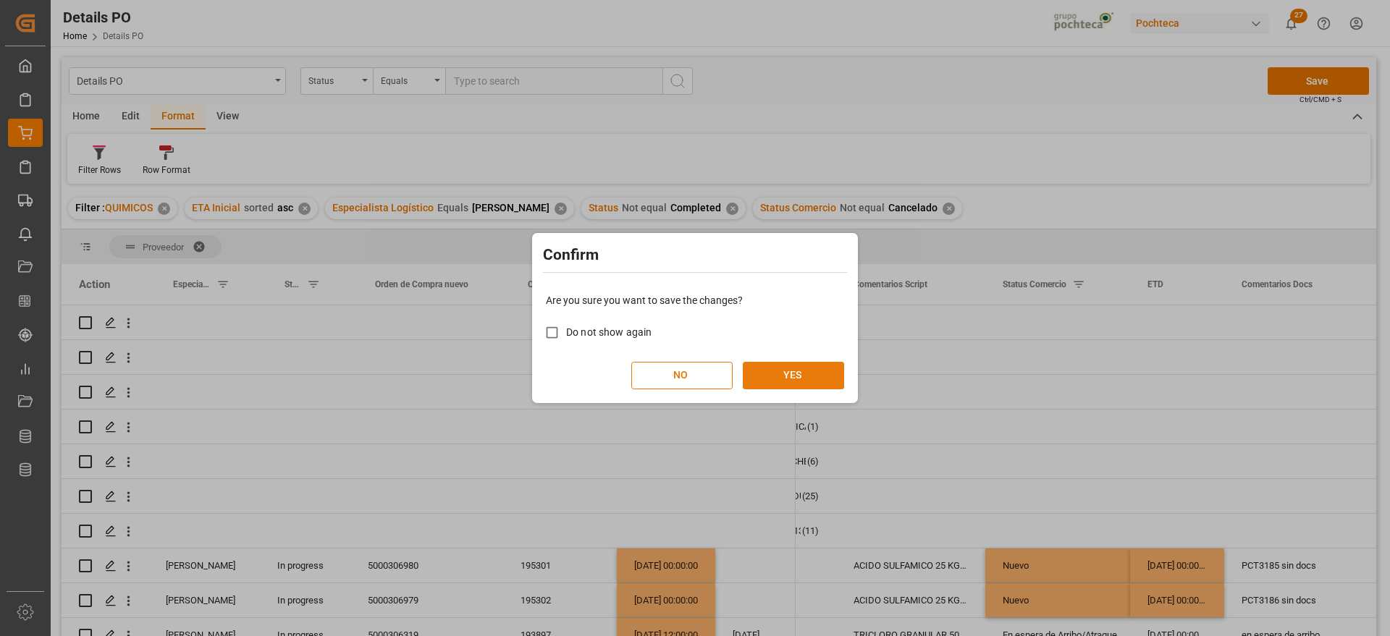
click at [803, 365] on button "YES" at bounding box center [793, 376] width 101 height 28
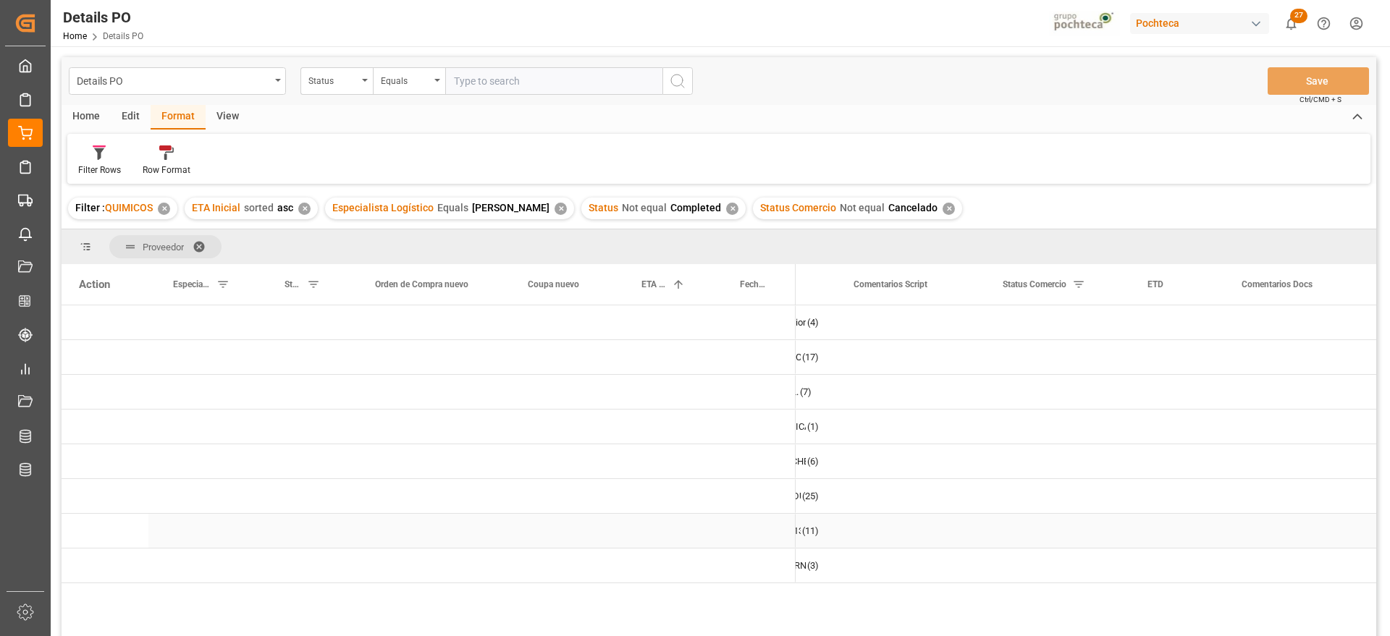
click at [707, 494] on div "Press SPACE to select this row." at bounding box center [666, 496] width 98 height 34
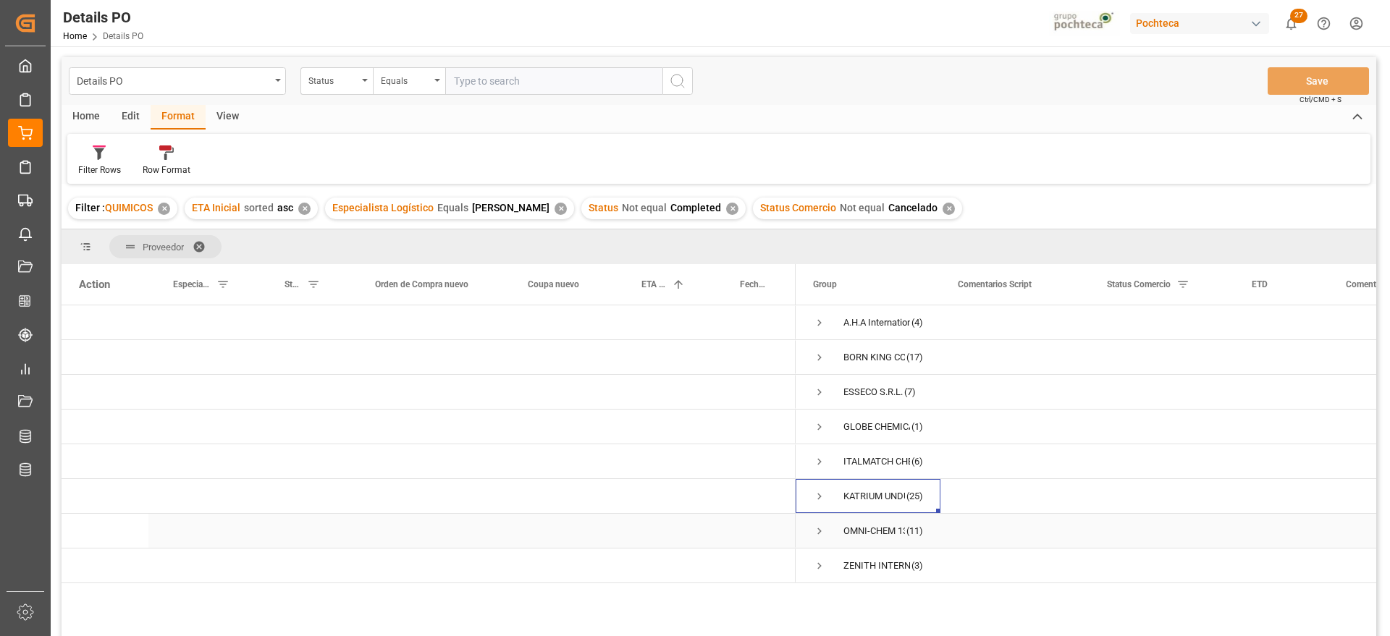
scroll to position [91, 0]
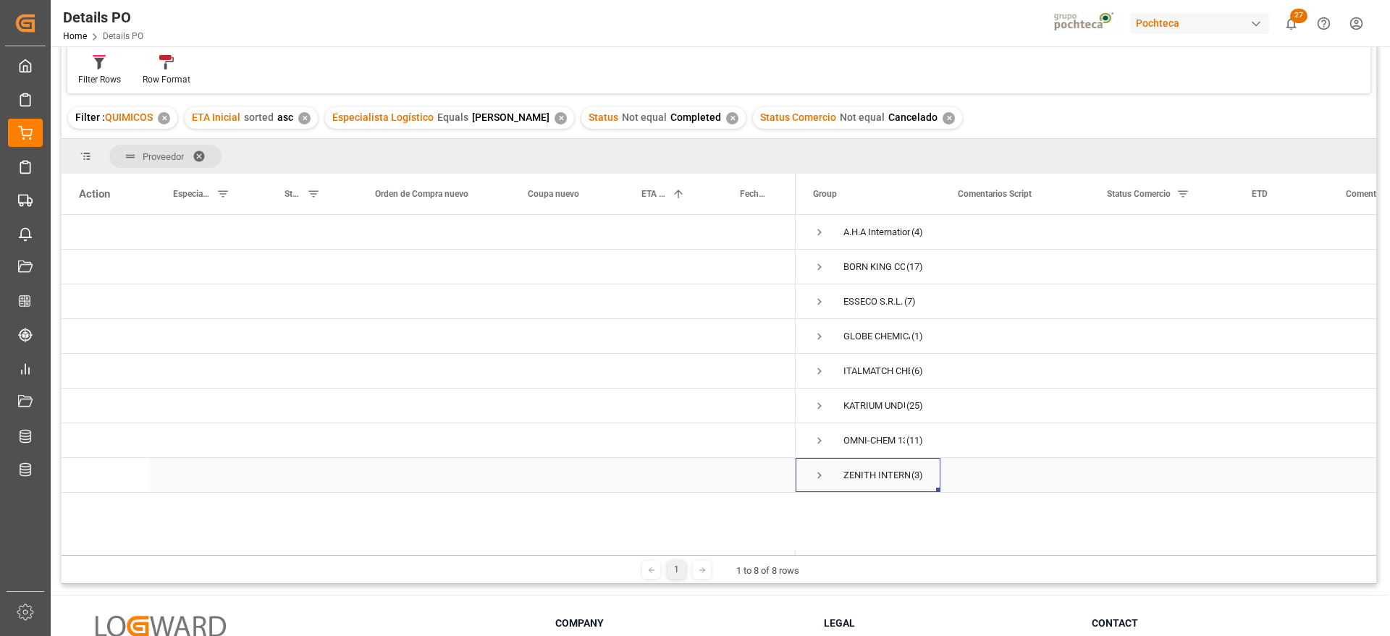
click at [820, 471] on span "Press SPACE to select this row." at bounding box center [819, 475] width 13 height 13
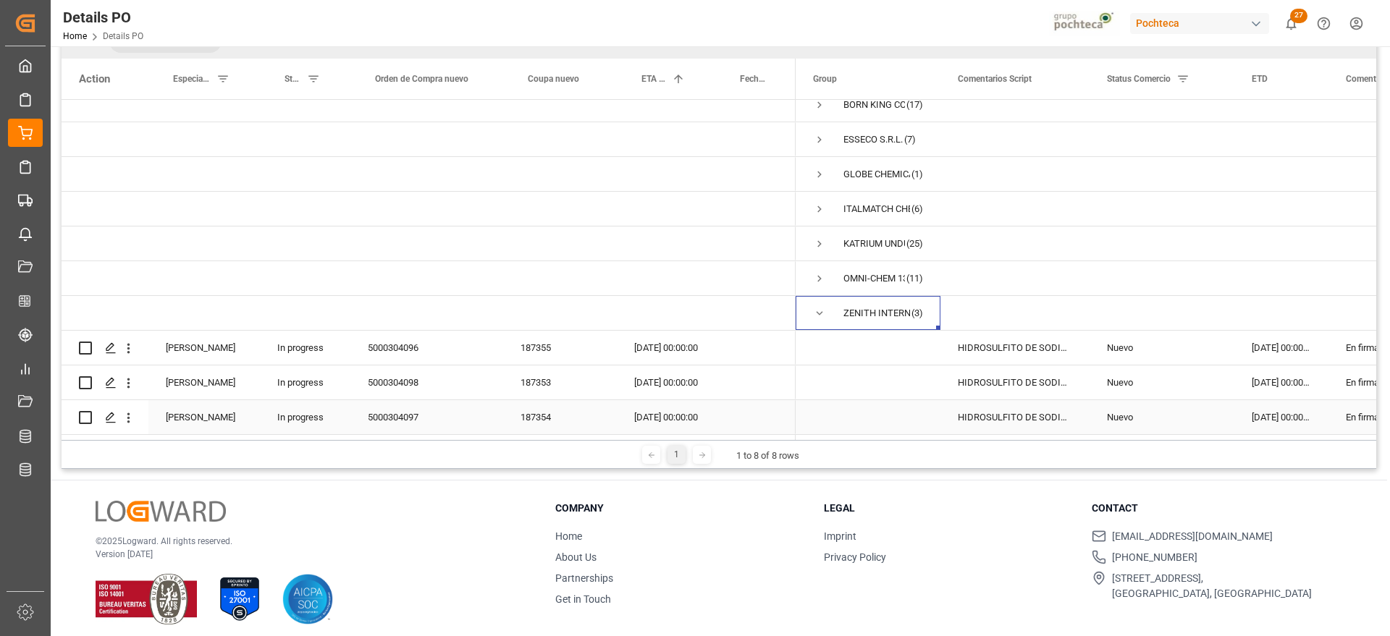
scroll to position [214, 0]
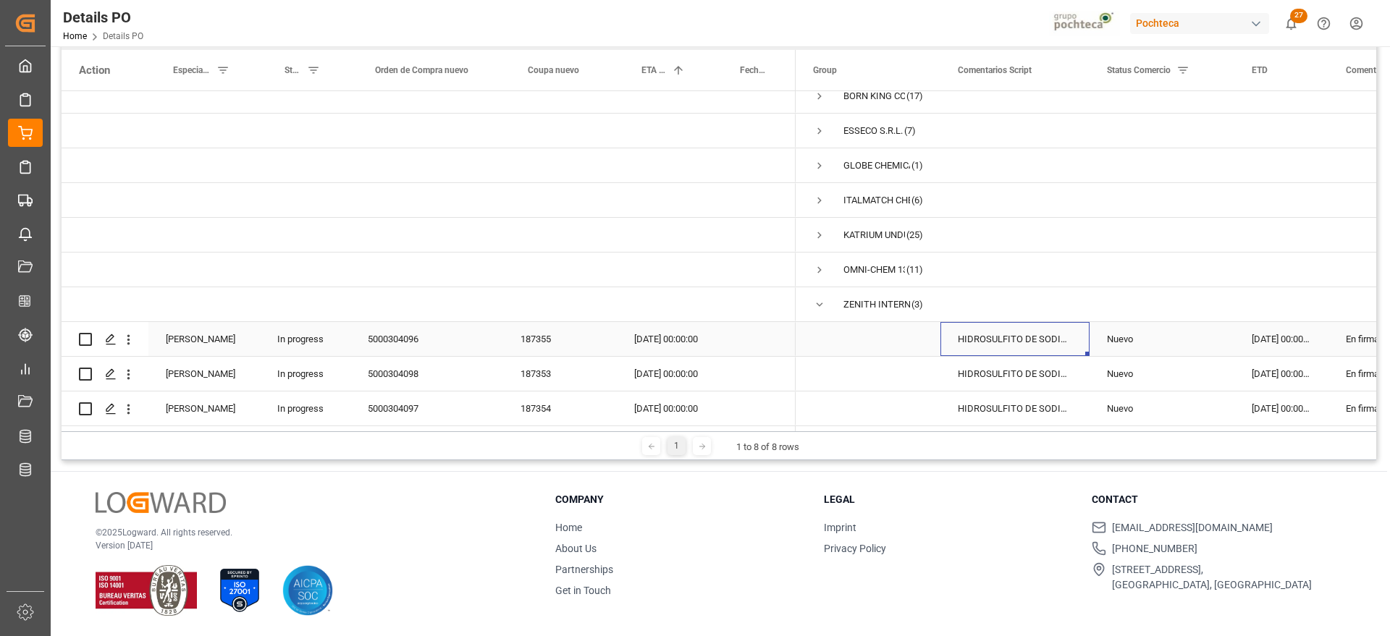
click at [1045, 335] on div "HIDROSULFITO DE SODIO 50 KG CUNETE (2283" at bounding box center [1015, 339] width 149 height 34
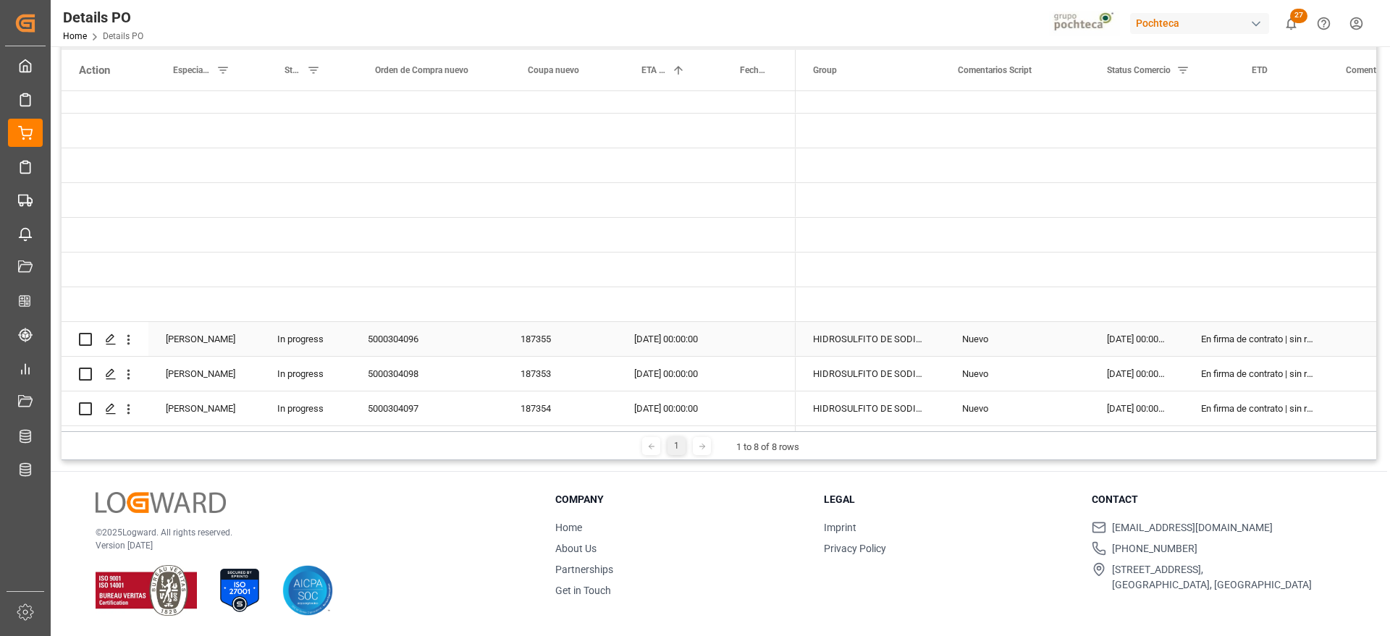
scroll to position [0, 0]
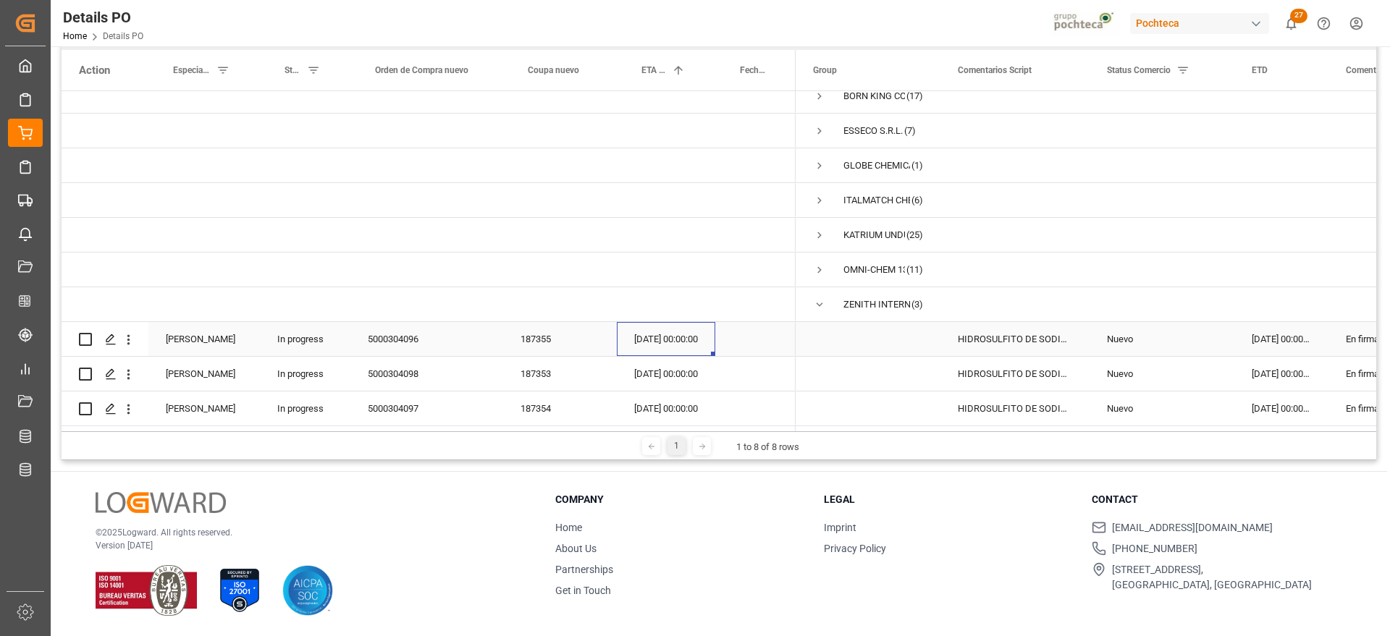
click at [678, 331] on div "[DATE] 00:00:00" at bounding box center [666, 339] width 98 height 34
click at [827, 293] on span "ZENITH INTERNATIONAL GROUP CO., LIM (3)" at bounding box center [868, 304] width 110 height 33
click at [819, 298] on span "Press SPACE to select this row." at bounding box center [819, 304] width 13 height 13
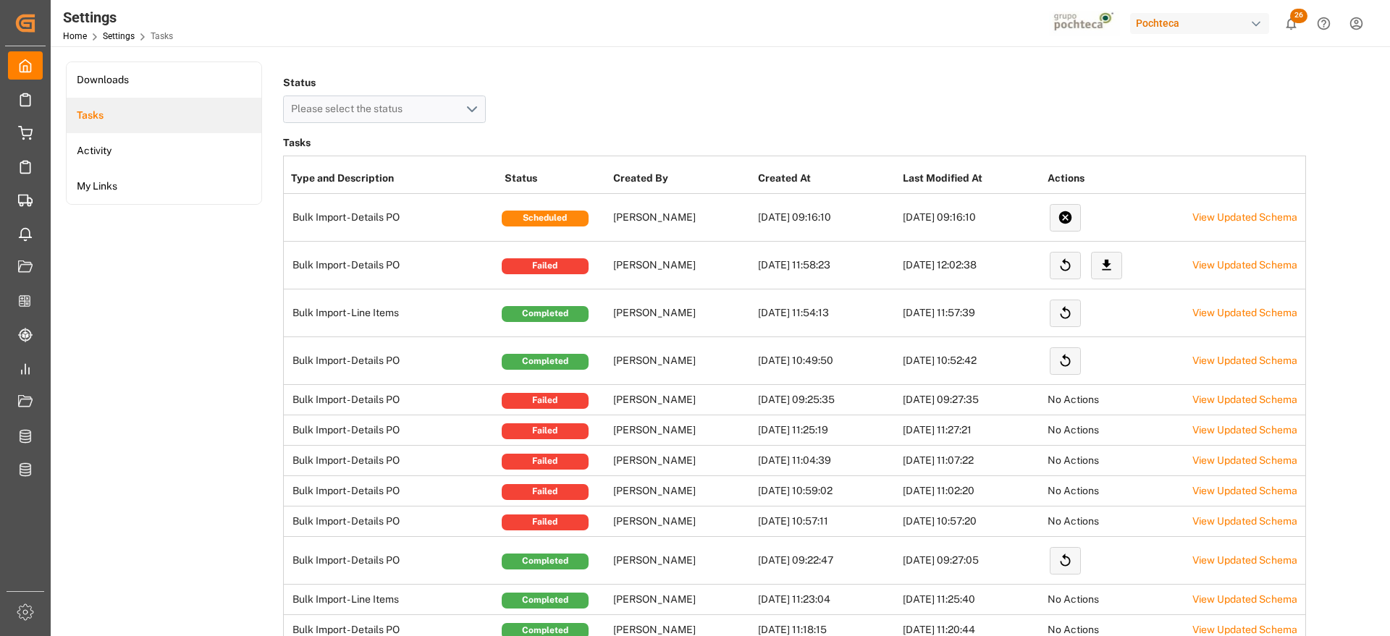
click at [809, 222] on td "[DATE] 09:16:10" at bounding box center [827, 218] width 145 height 48
